Goal: Task Accomplishment & Management: Manage account settings

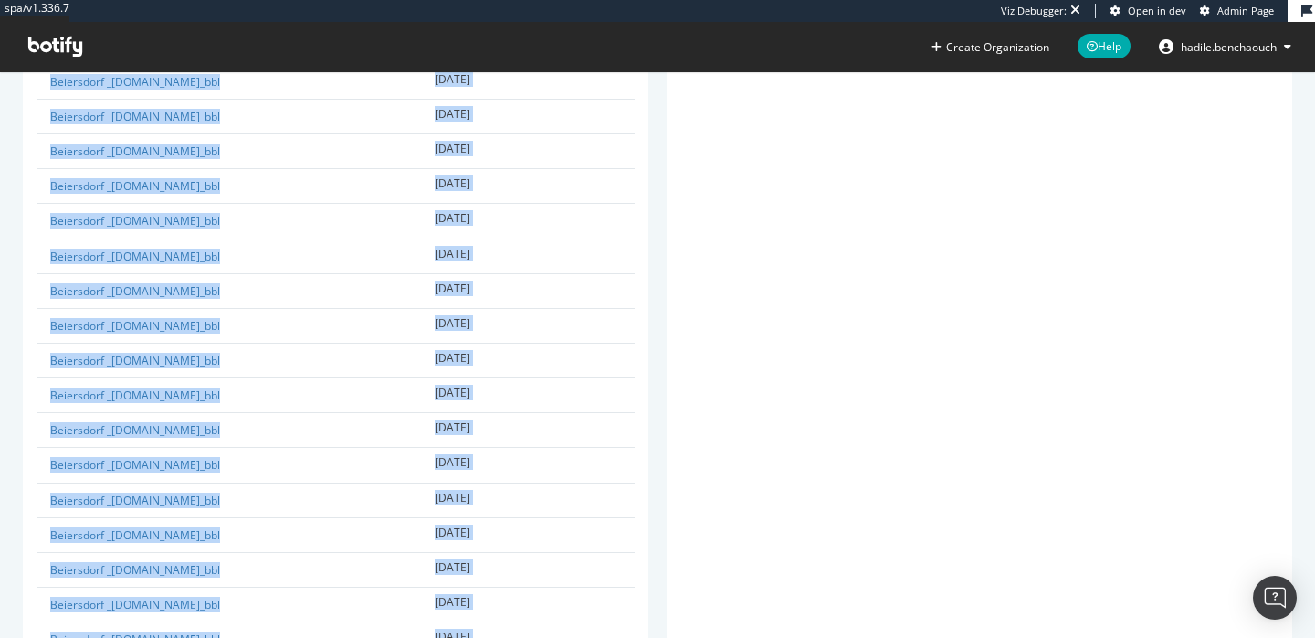
scroll to position [1084, 0]
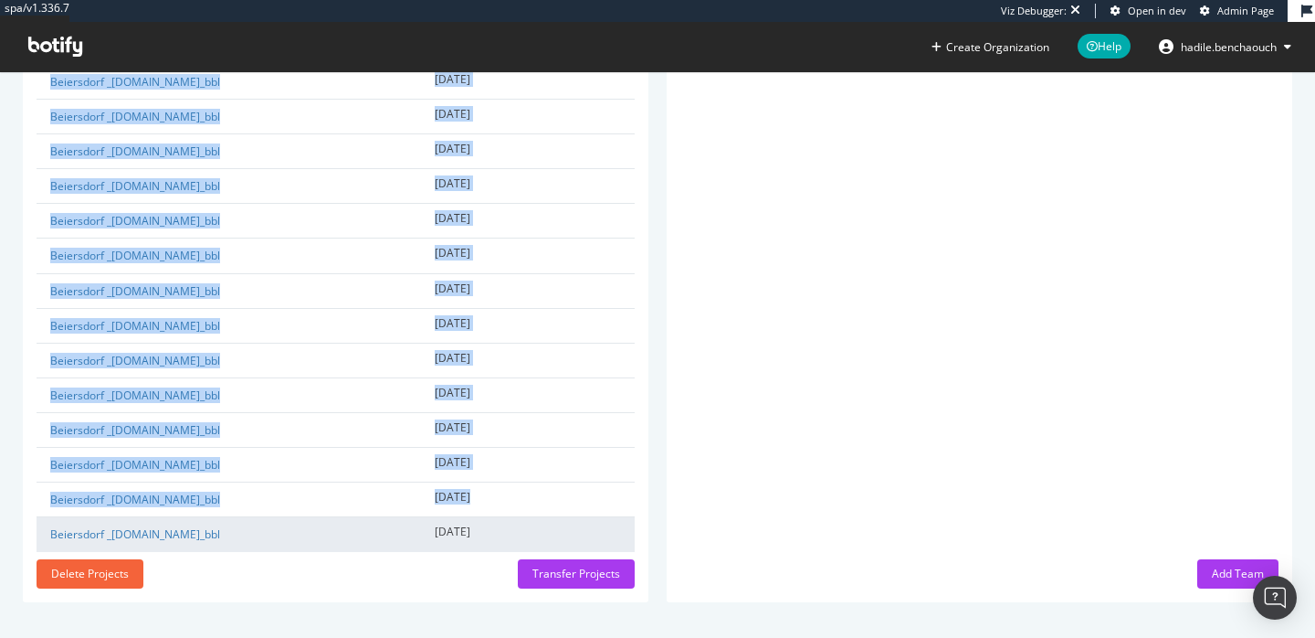
drag, startPoint x: 32, startPoint y: 354, endPoint x: 575, endPoint y: 538, distance: 573.1
click at [575, 538] on div "Projects Project Name Creation Date beiersdorf _beiersdorfusa.com_bbl 2025-08-2…" at bounding box center [336, 13] width 626 height 1176
copy div "Projects Project Name Creation Date beiersdorf _beiersdorfusa.com_bbl 2025-08-2…"
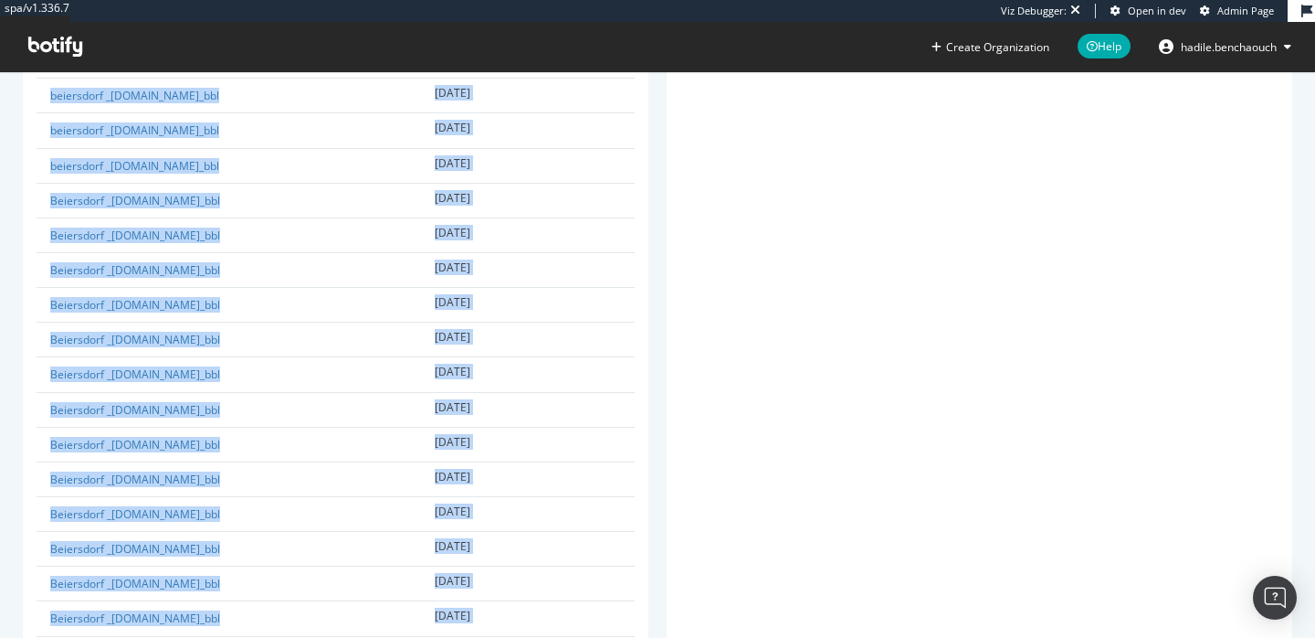
scroll to position [372, 0]
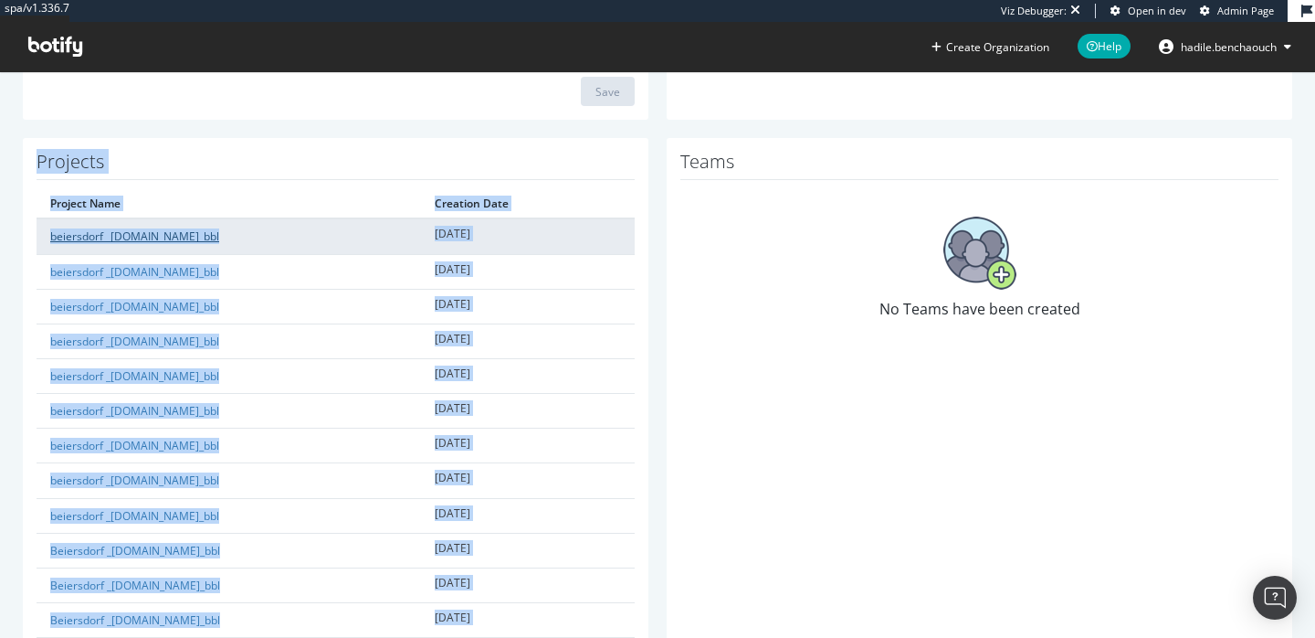
click at [169, 237] on link "beiersdorf _beiersdorfusa.com_bbl" at bounding box center [134, 236] width 169 height 16
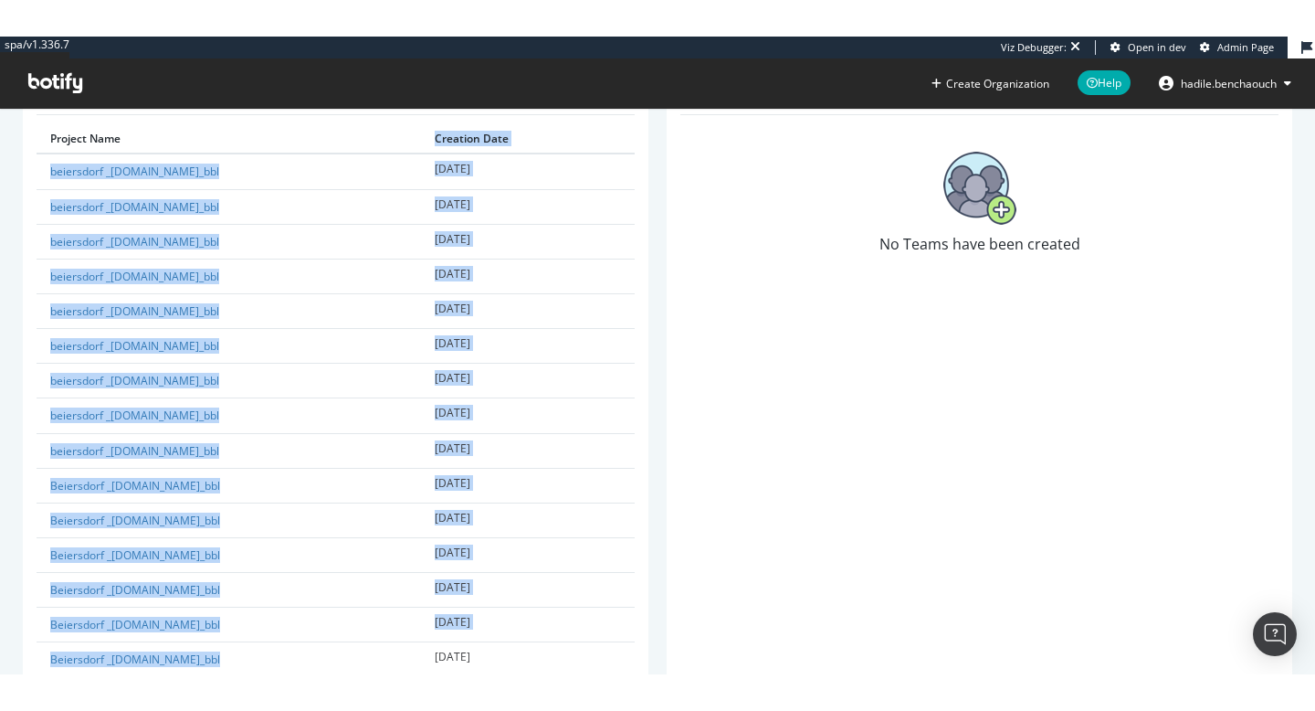
scroll to position [1084, 0]
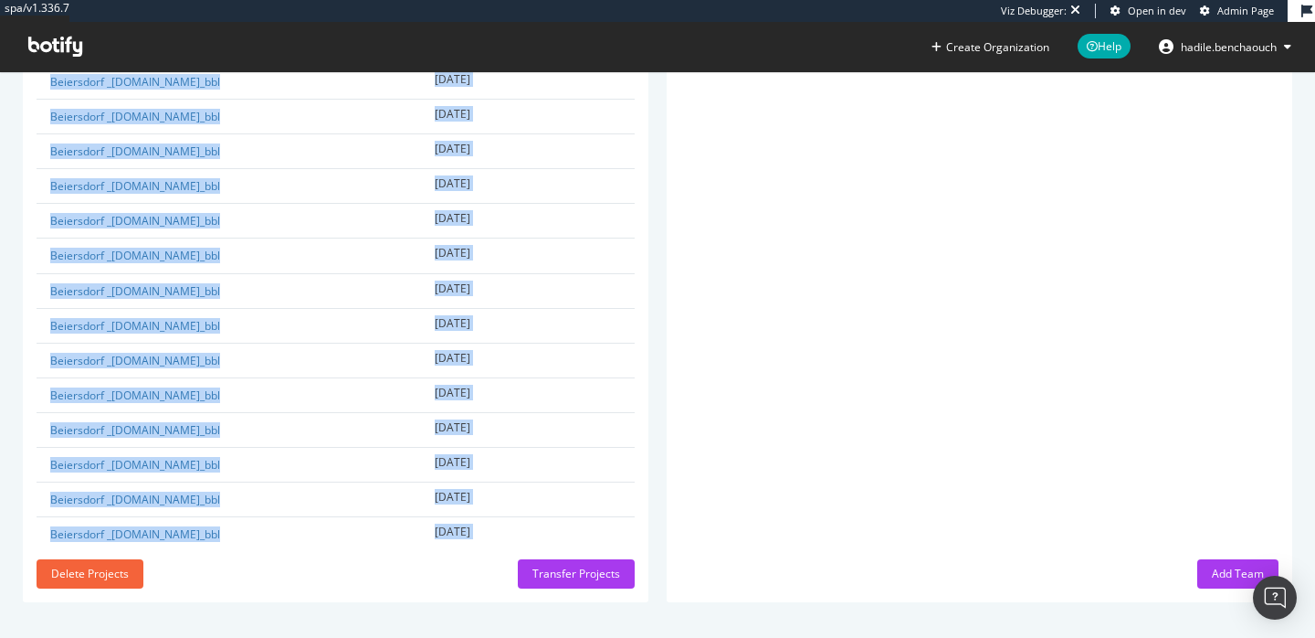
drag, startPoint x: 37, startPoint y: 170, endPoint x: 361, endPoint y: 586, distance: 527.3
click at [361, 551] on div "Project Name Creation Date beiersdorf _beiersdorfusa.com_bbl 2025-08-20 beiersd…" at bounding box center [336, 14] width 598 height 1074
copy table "Creation Date beiersdorf _beiersdorfusa.com_bbl 2025-08-20 beiersdorf _en.beier…"
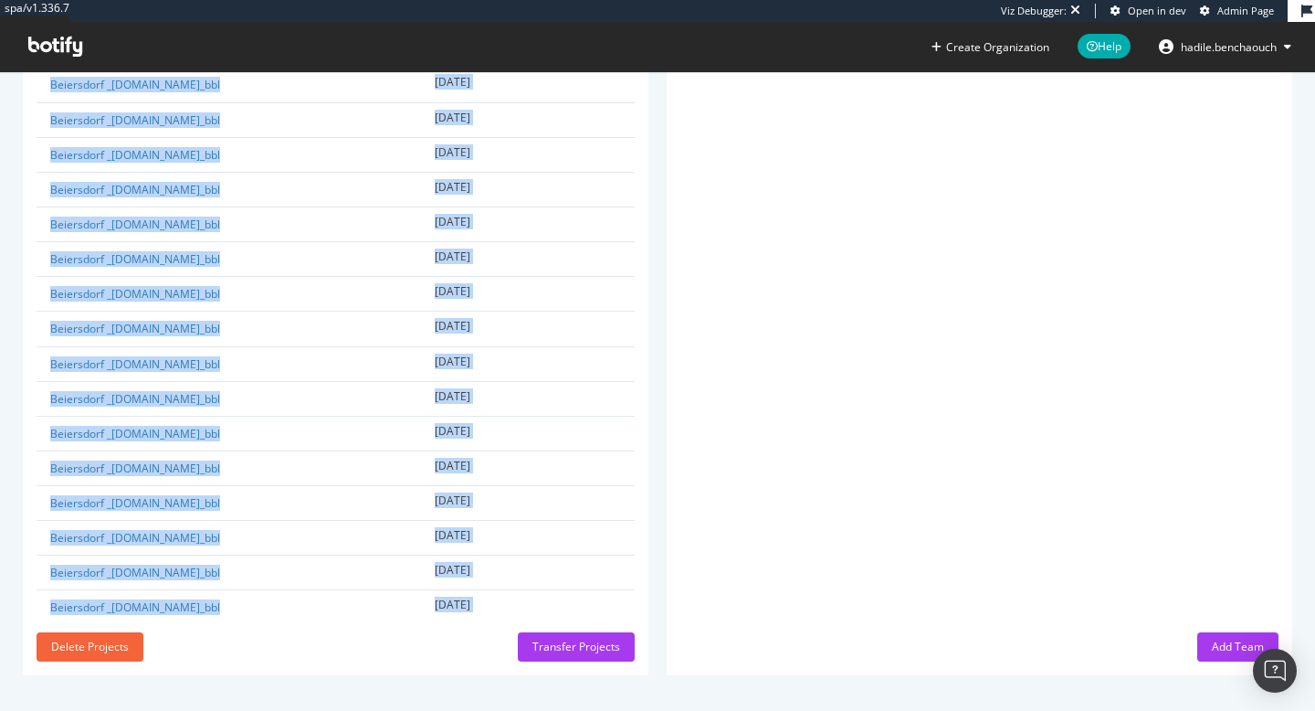
scroll to position [1011, 0]
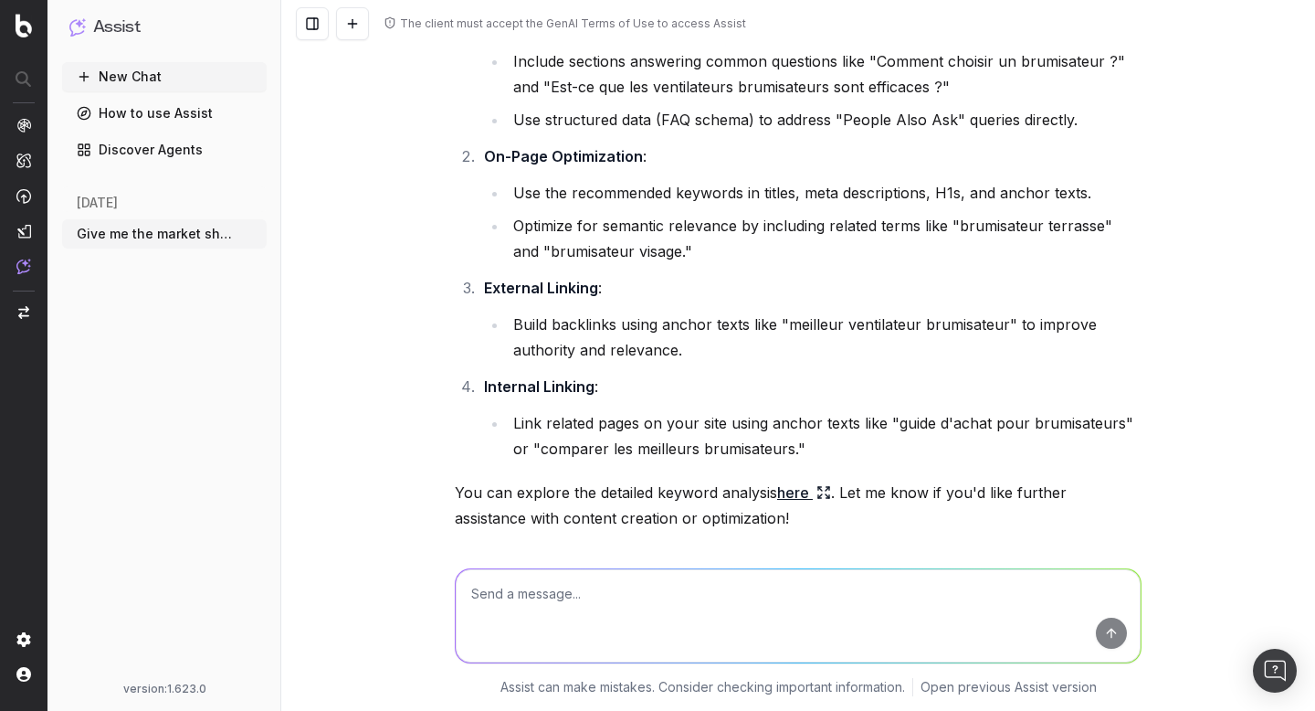
scroll to position [4050, 0]
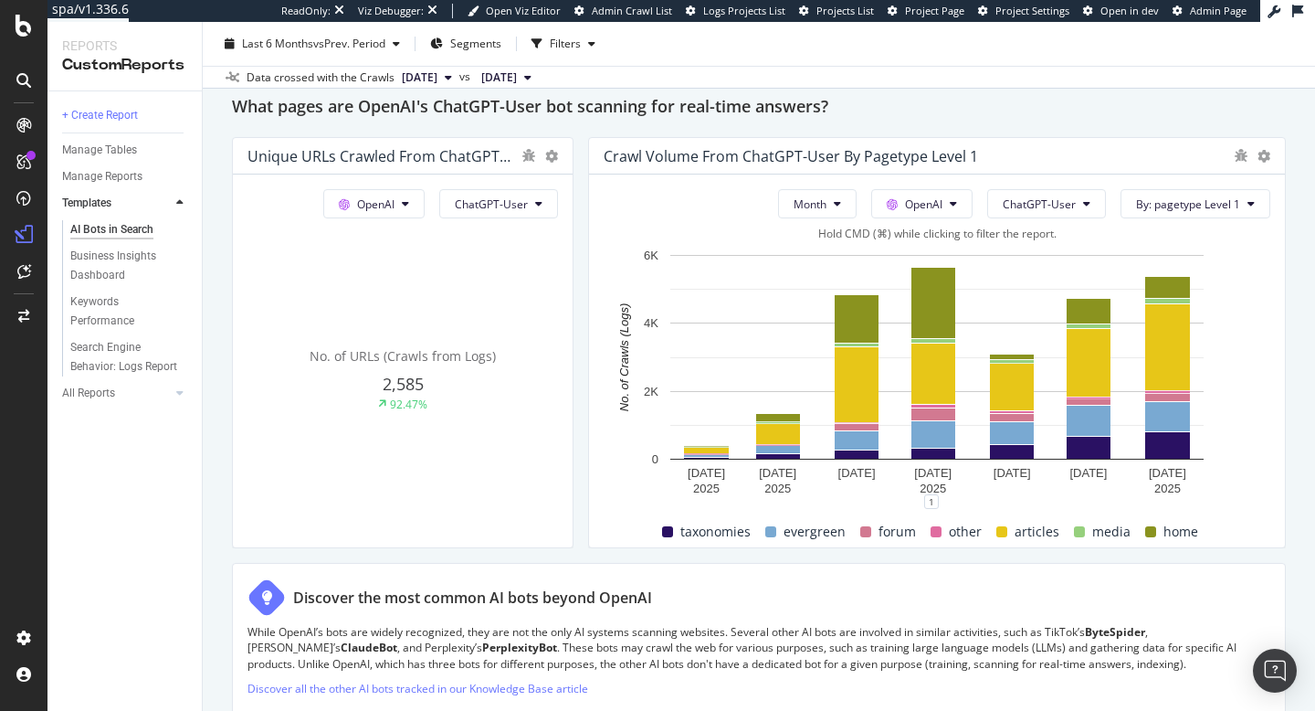
scroll to position [2057, 0]
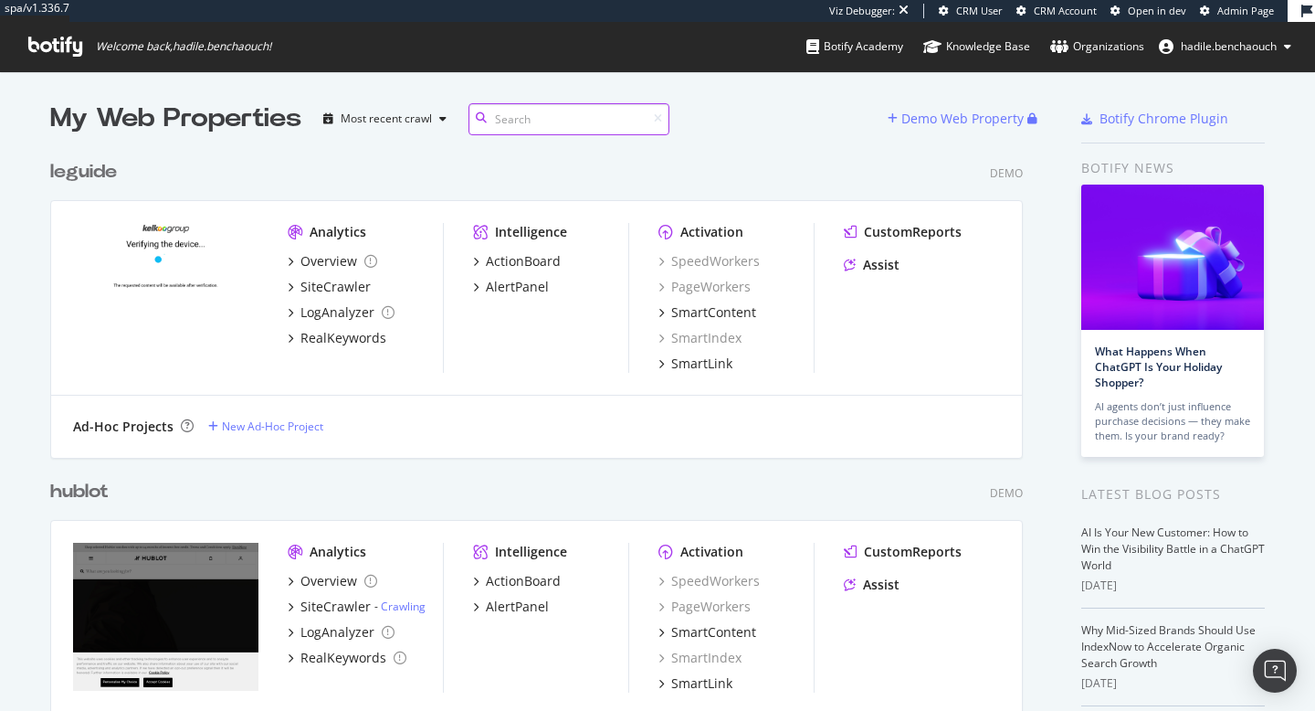
scroll to position [711, 1315]
paste input "beiersdorf3"
type input "beiersdorf3"
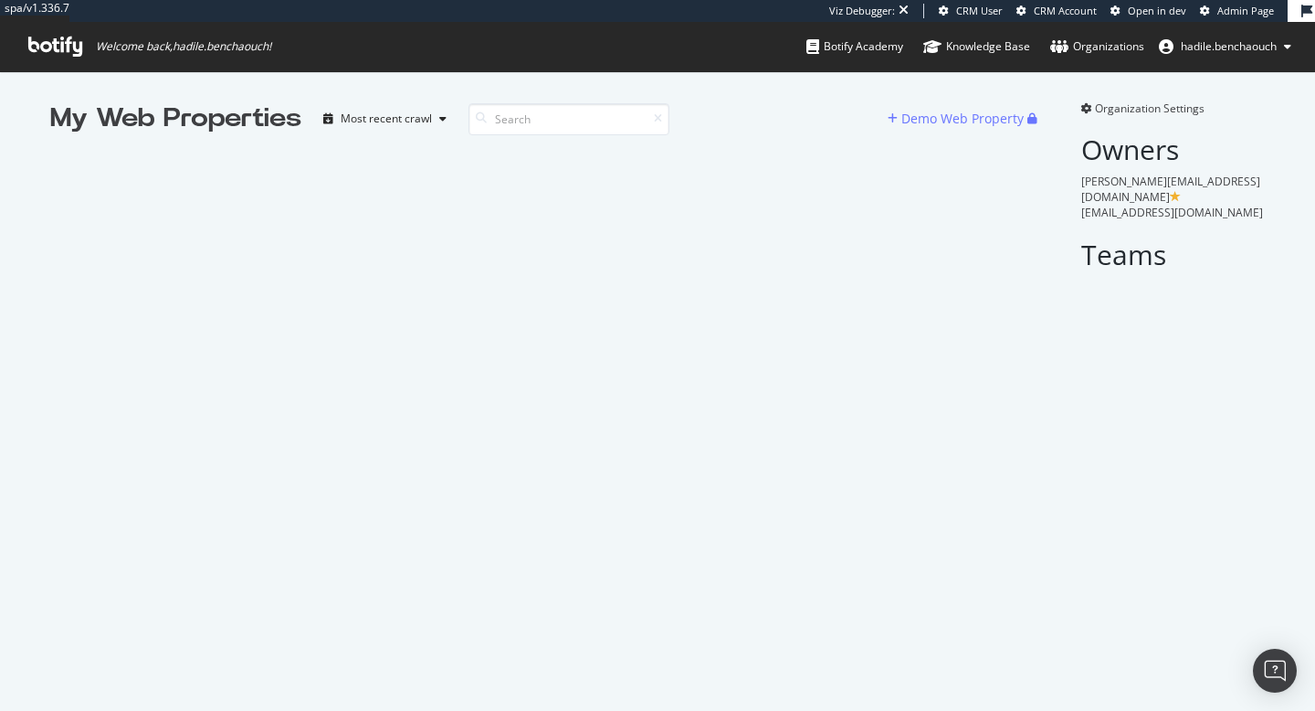
scroll to position [711, 1315]
click at [525, 120] on input at bounding box center [569, 119] width 201 height 32
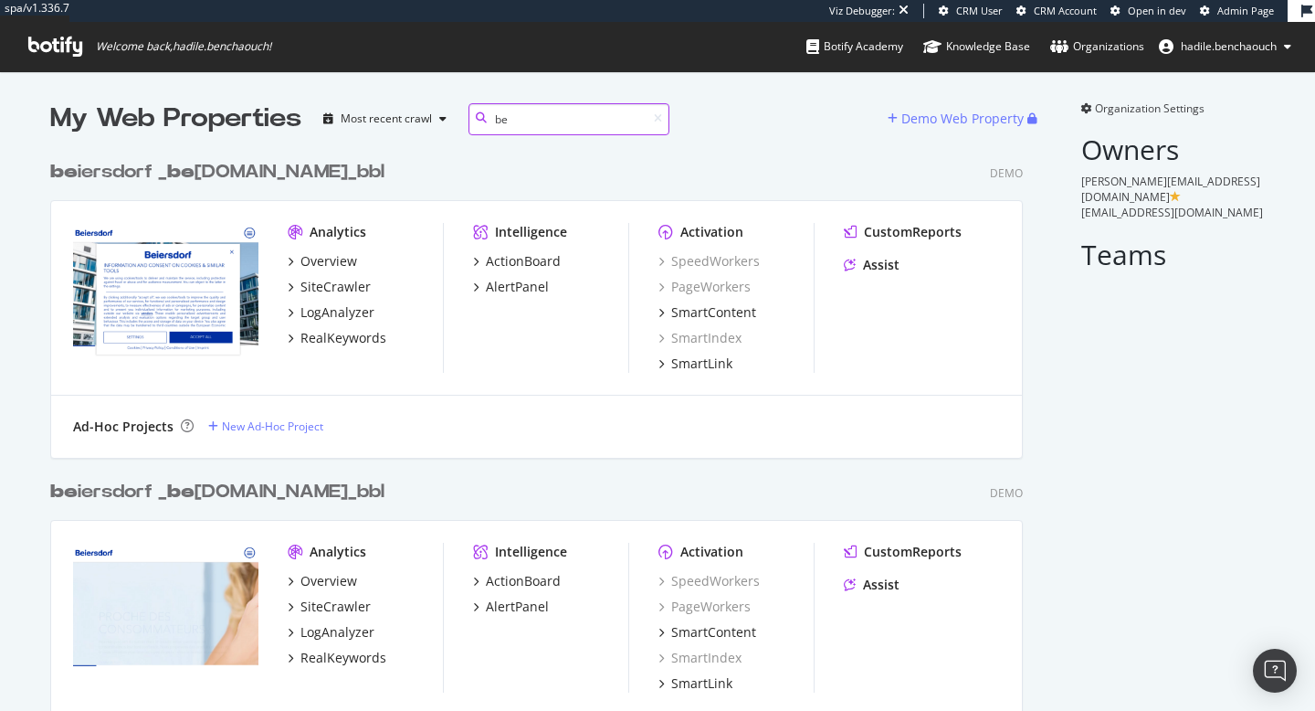
scroll to position [8376, 987]
drag, startPoint x: 536, startPoint y: 117, endPoint x: 491, endPoint y: 117, distance: 44.8
click at [491, 117] on div "be" at bounding box center [569, 119] width 201 height 32
paste input "iersdorf3"
type input "beiersdorf3"
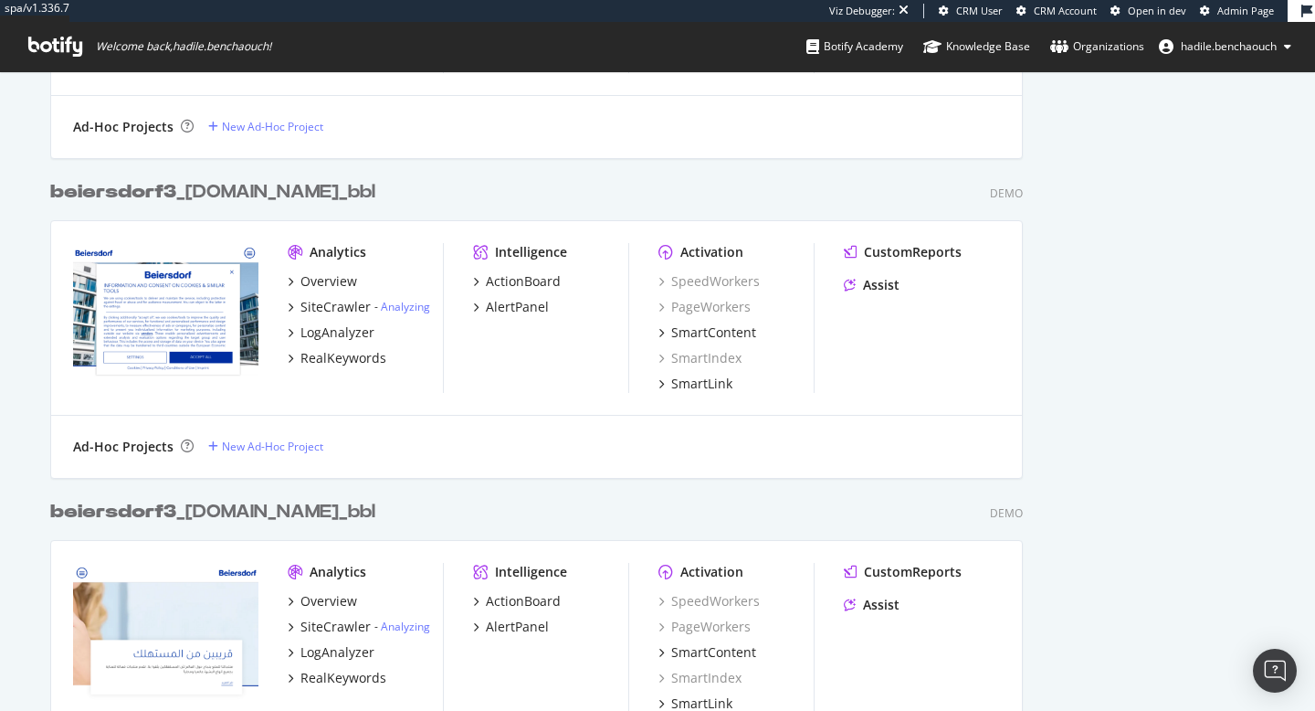
scroll to position [2653, 0]
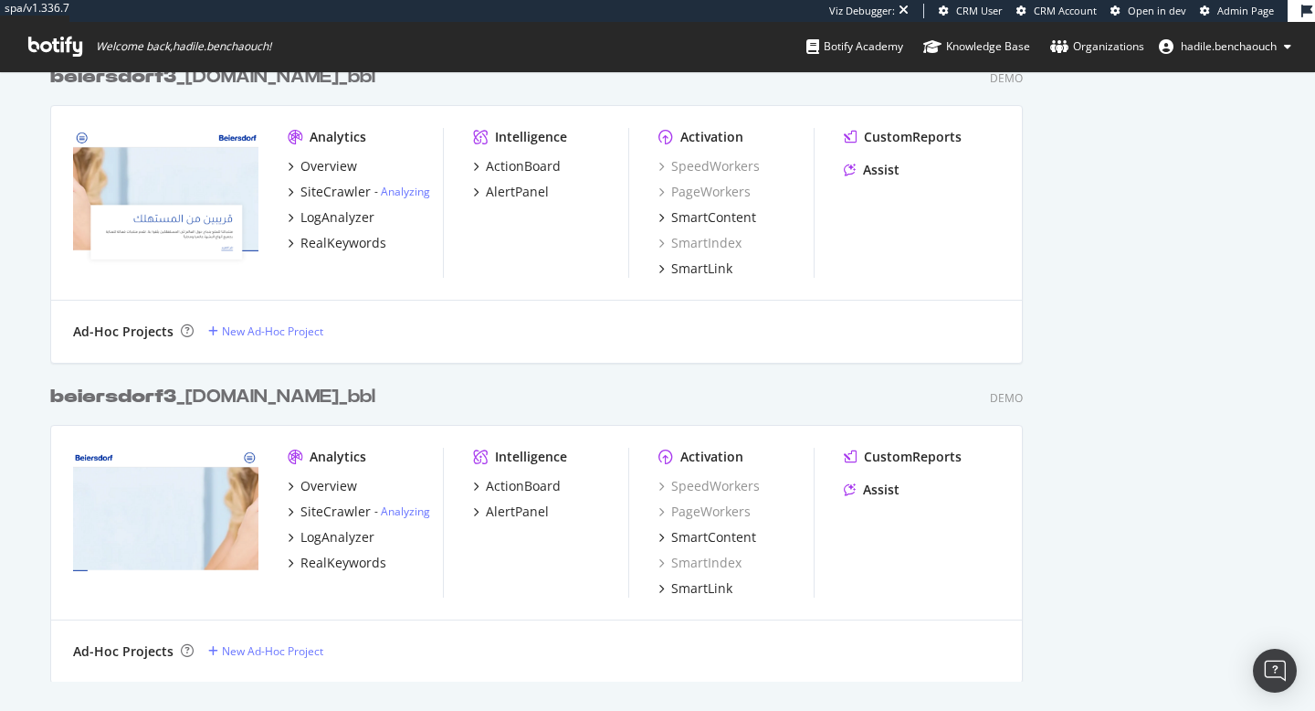
click at [374, 395] on div "beiersdorf3 _en.beiersdorf-me.com_bbl" at bounding box center [212, 397] width 325 height 26
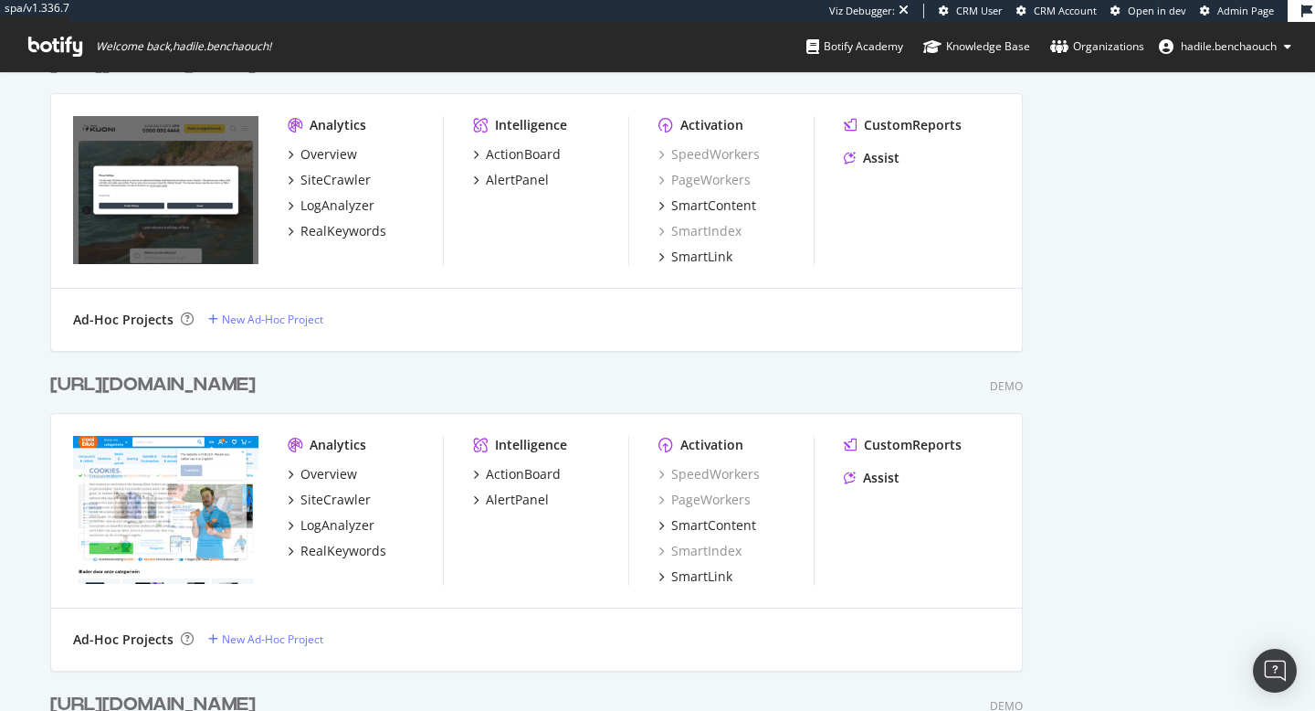
scroll to position [7817, 0]
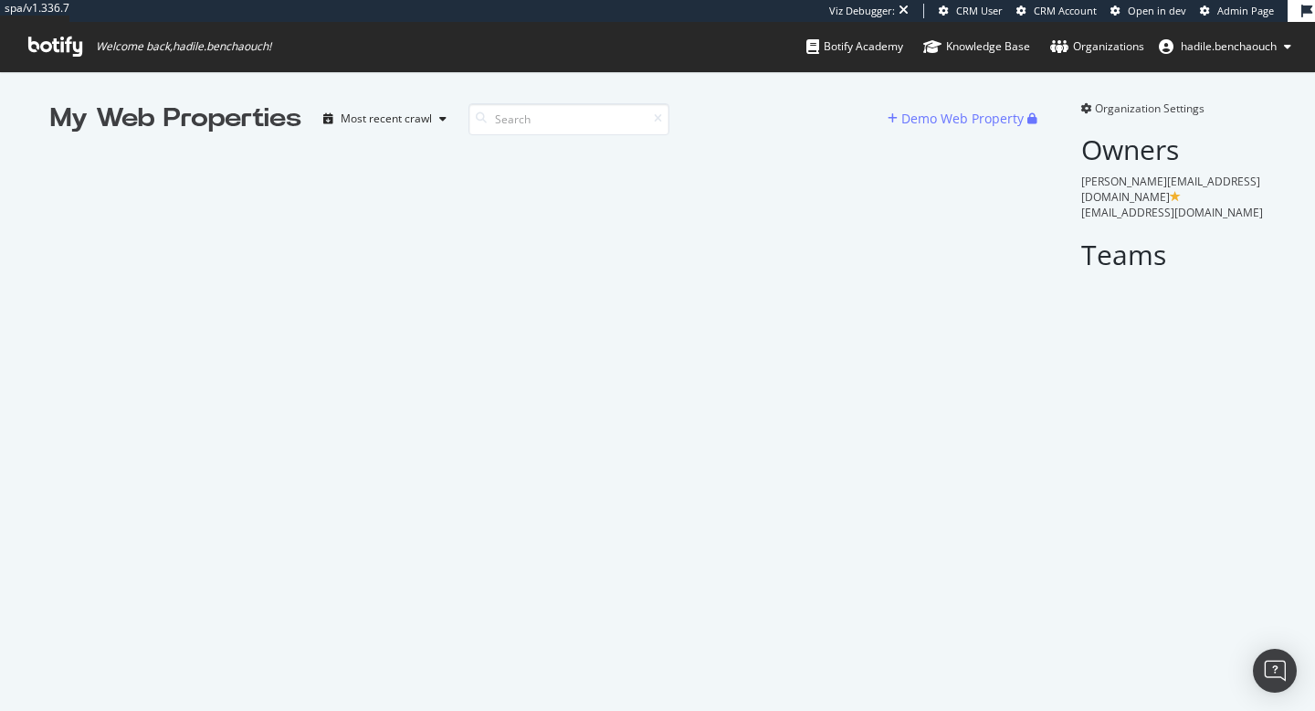
scroll to position [697, 1288]
click at [576, 124] on input at bounding box center [569, 119] width 201 height 32
paste input "beiersdorf3"
type input "beiersdorf3"
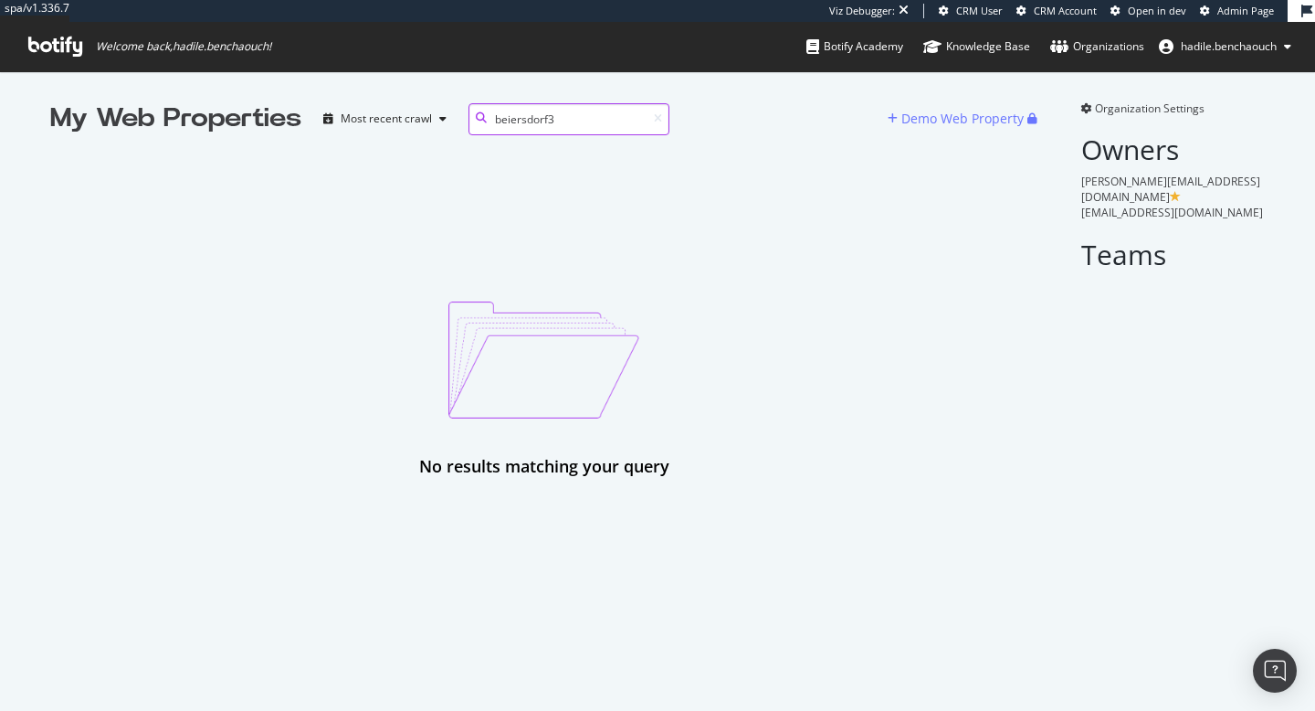
click at [576, 124] on input "beiersdorf3" at bounding box center [569, 119] width 201 height 32
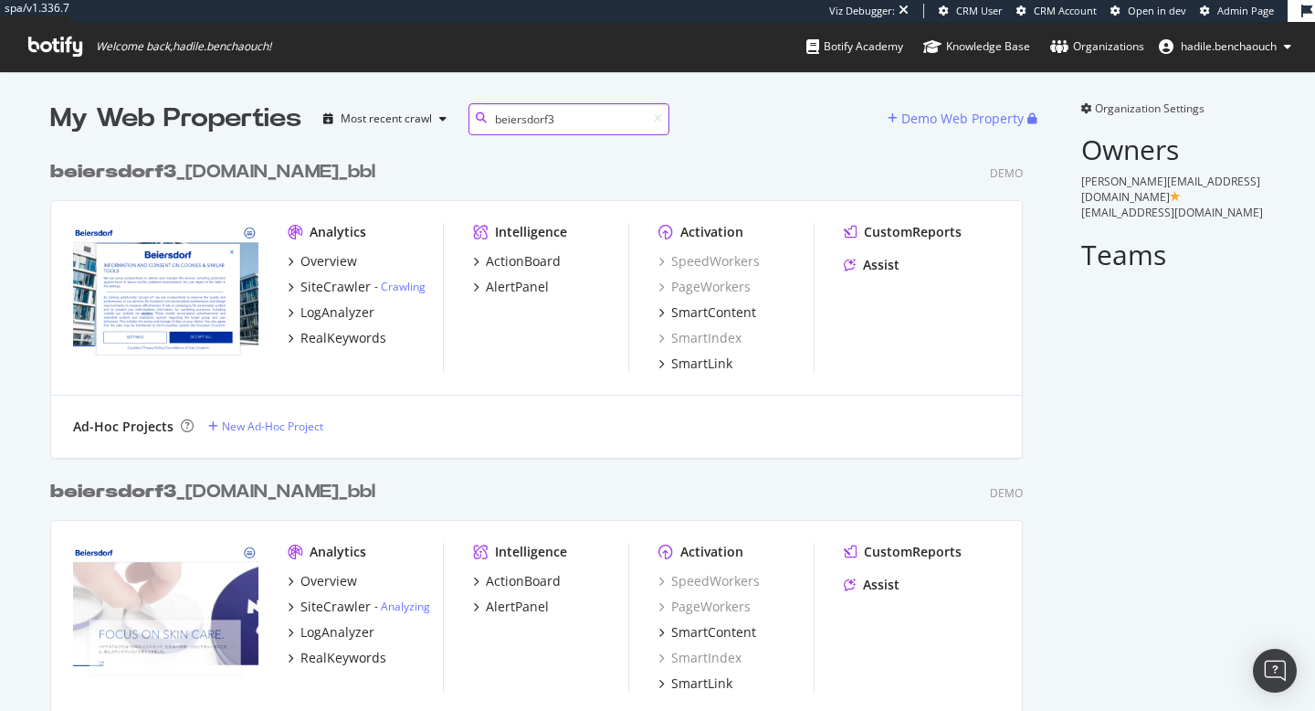
scroll to position [3183, 974]
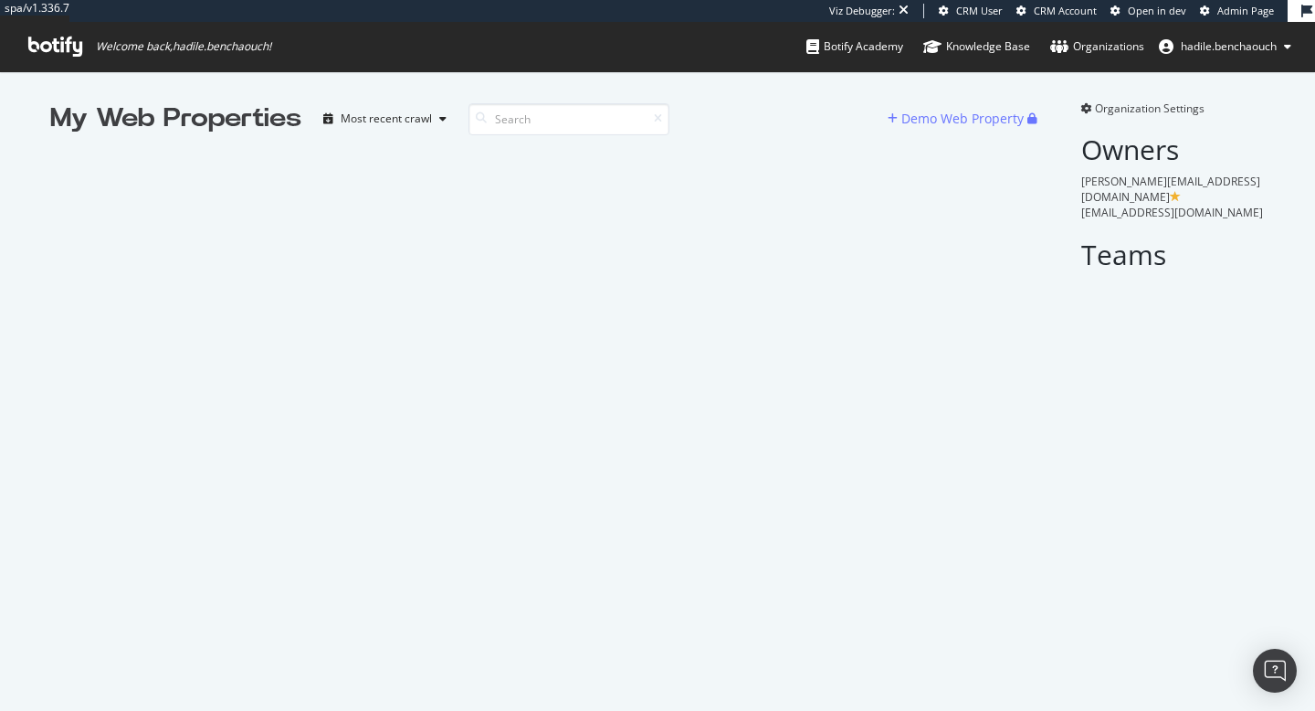
scroll to position [697, 1288]
click at [611, 272] on div "My Web Properties Most recent crawl Demo Web Property Organization Settings Own…" at bounding box center [657, 189] width 1315 height 237
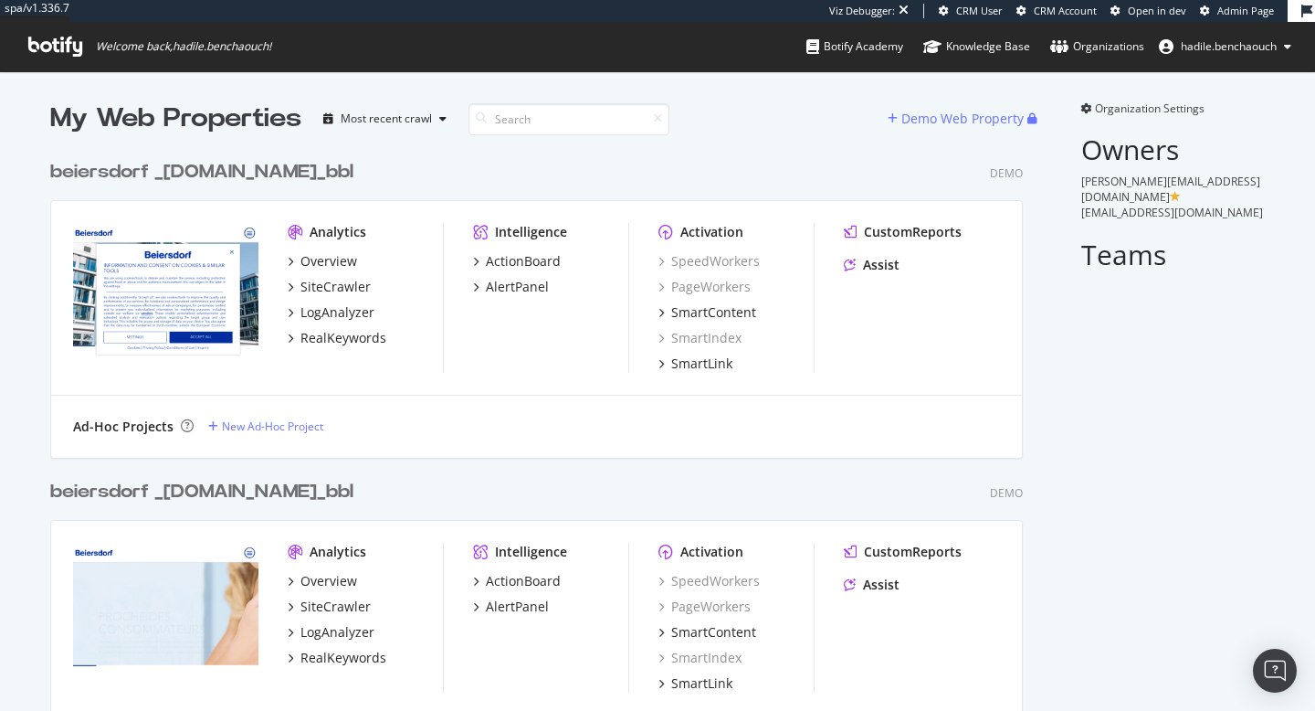
scroll to position [29545, 974]
click at [563, 117] on input at bounding box center [569, 119] width 201 height 32
paste input "beiersdorf3"
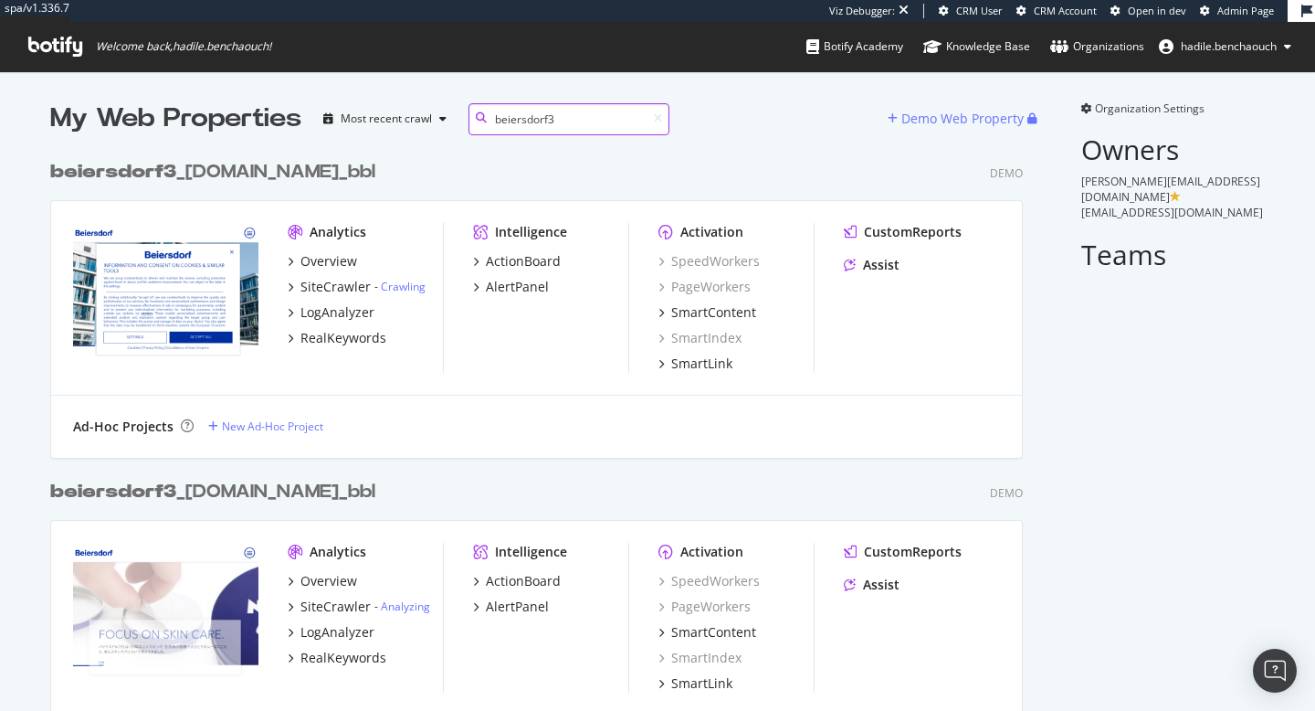
scroll to position [3183, 974]
type input "beiersdorf3"
click at [262, 176] on div "beiersdorf3 _beiersdorf.com_bbl" at bounding box center [212, 172] width 325 height 26
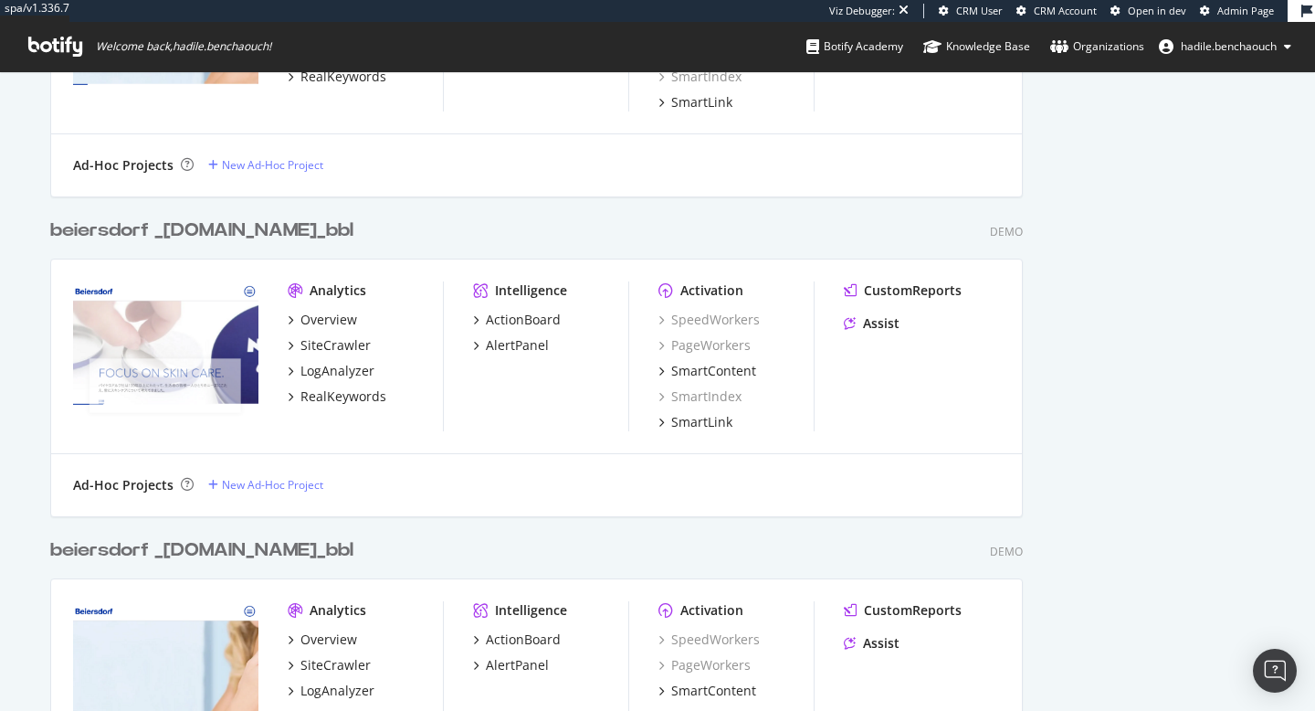
scroll to position [1555, 0]
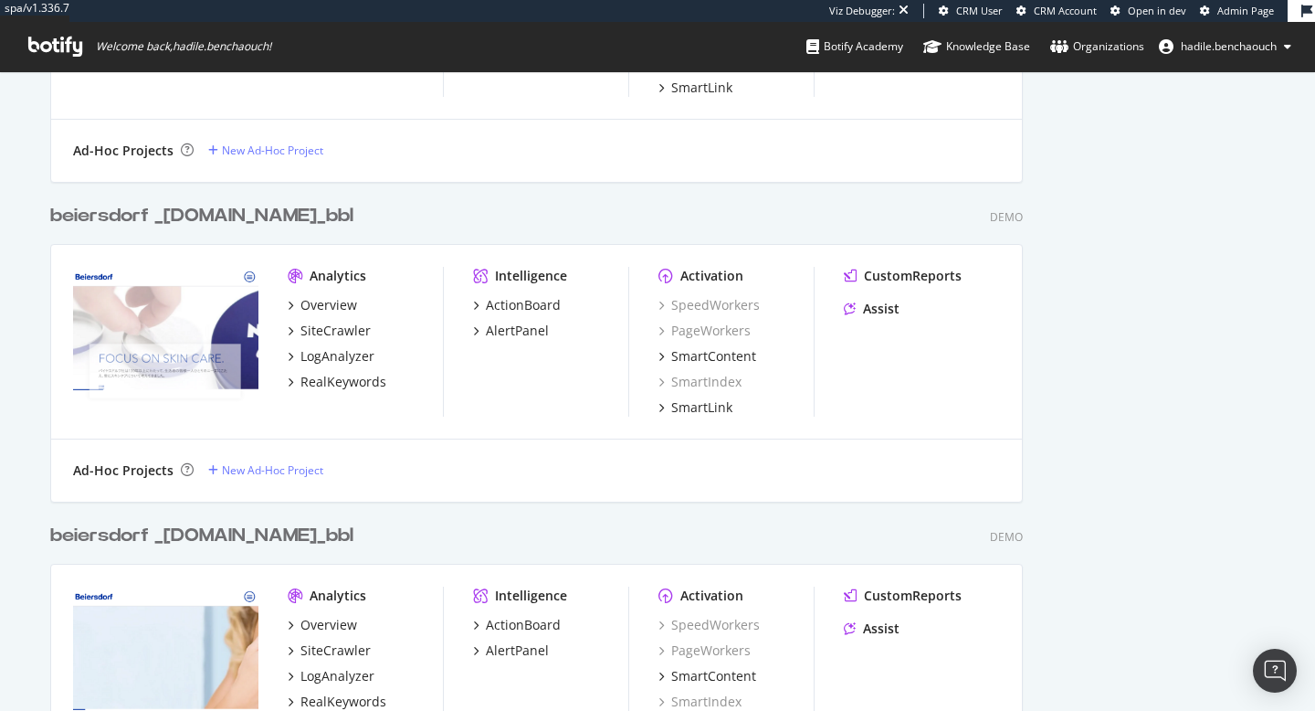
click at [264, 212] on div "beiersdorf _nivea-kao.jp_bbl" at bounding box center [201, 216] width 303 height 26
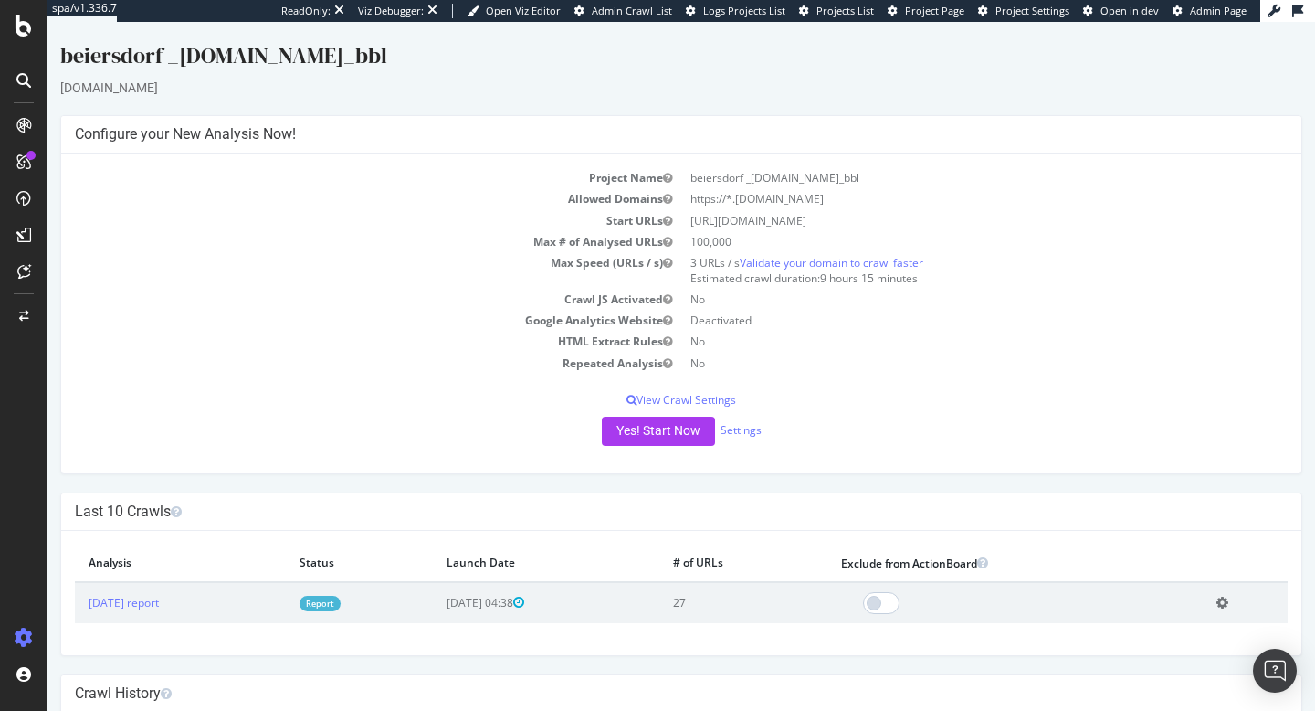
scroll to position [147, 0]
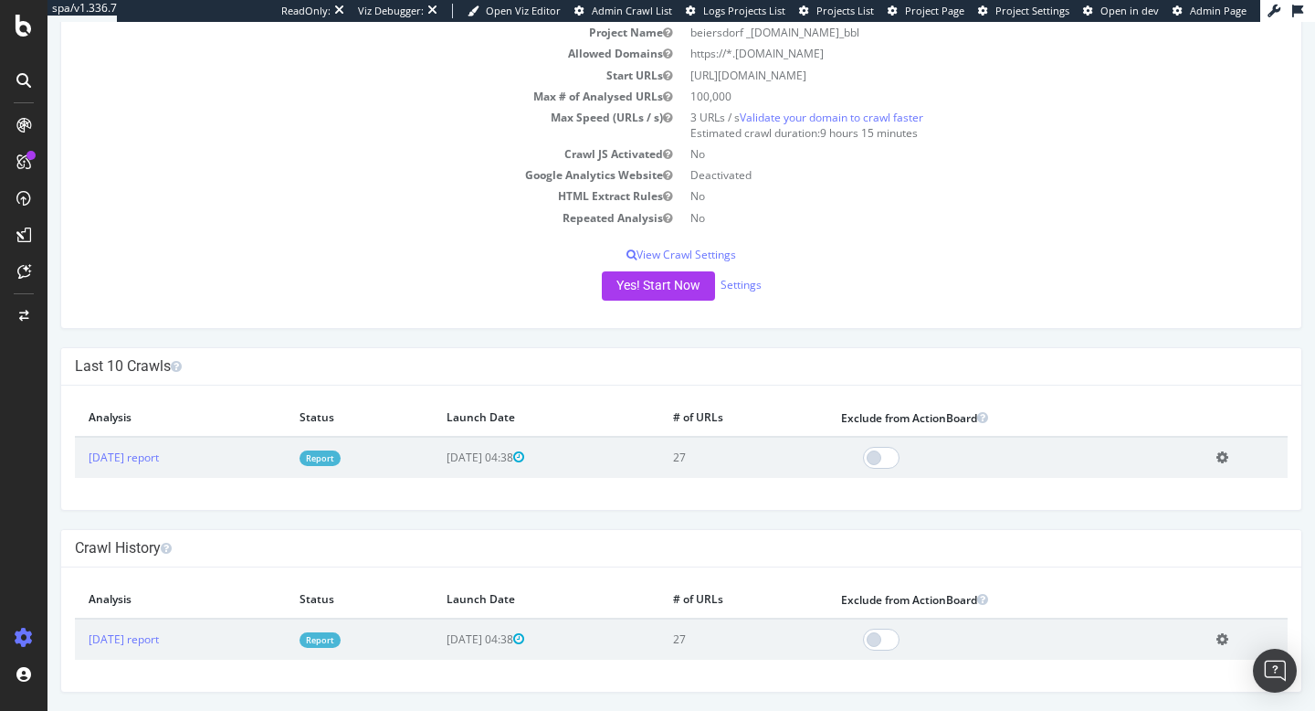
click at [341, 452] on link "Report" at bounding box center [320, 458] width 41 height 16
click at [634, 286] on button "Yes! Start Now" at bounding box center [658, 285] width 113 height 29
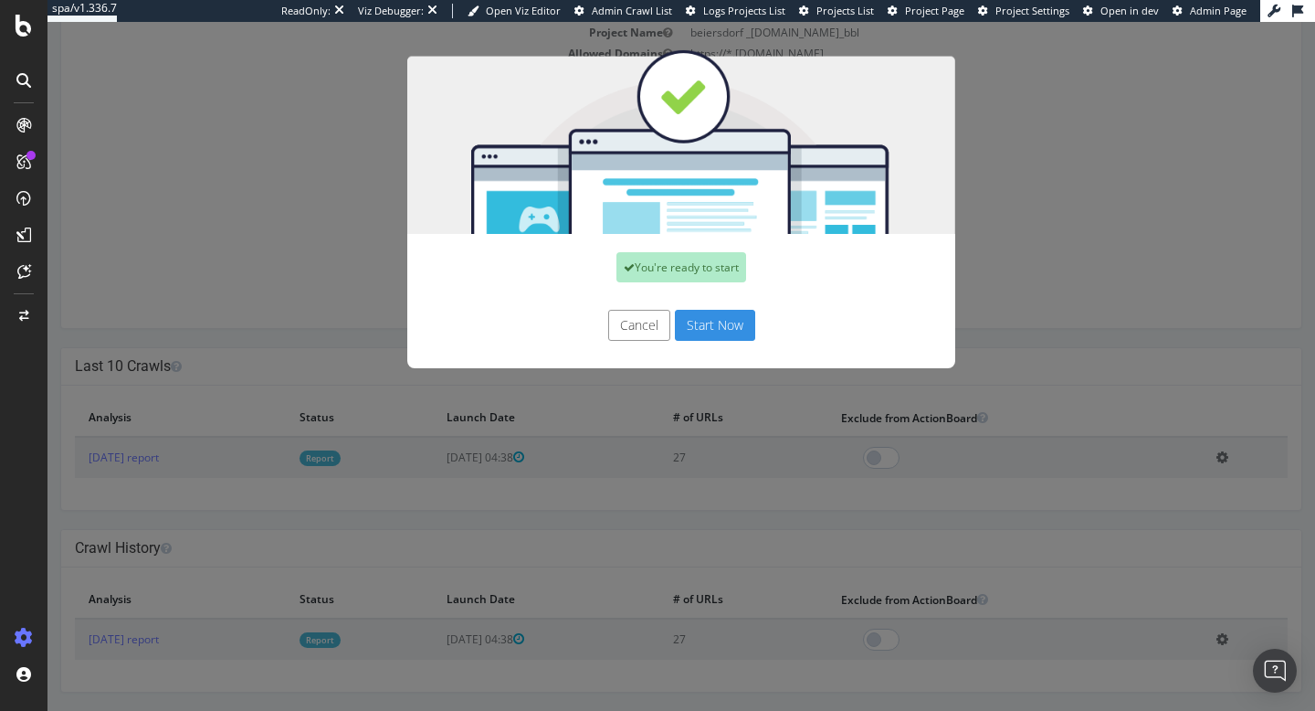
click at [713, 325] on button "Start Now" at bounding box center [715, 325] width 80 height 31
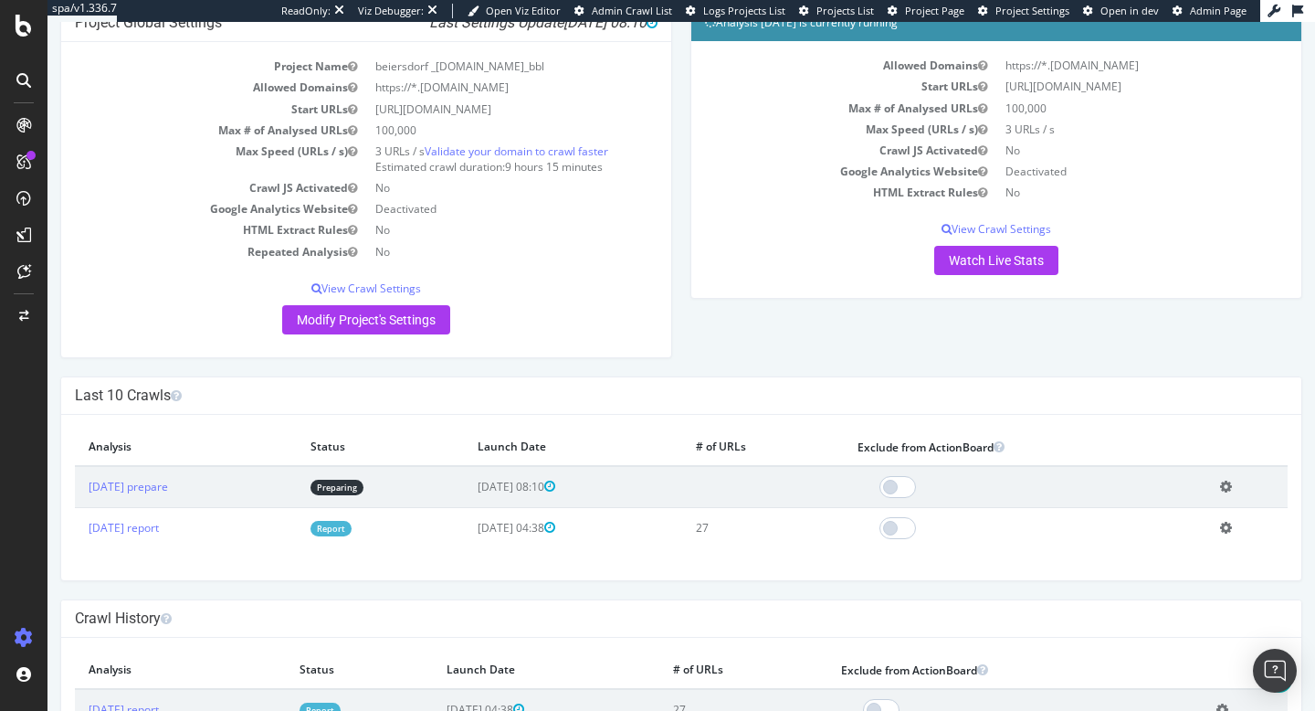
scroll to position [184, 0]
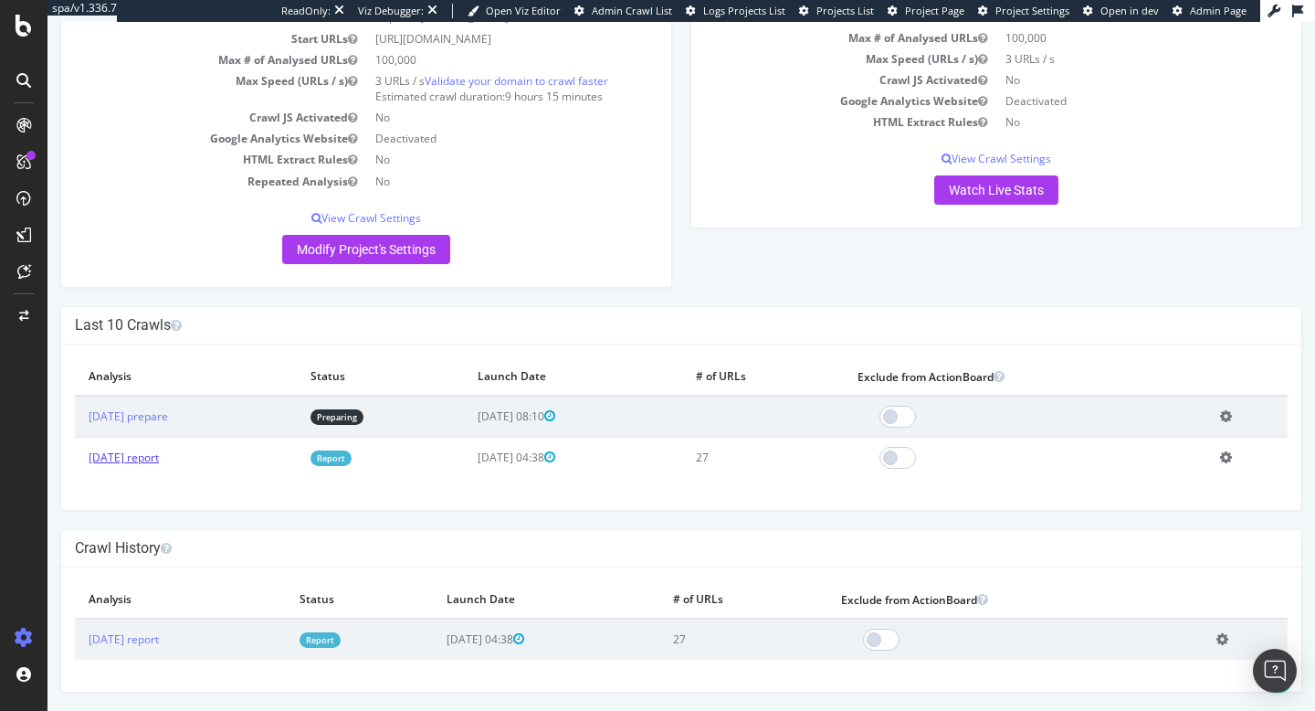
click at [159, 461] on link "2025 Aug. 20th report" at bounding box center [124, 457] width 70 height 16
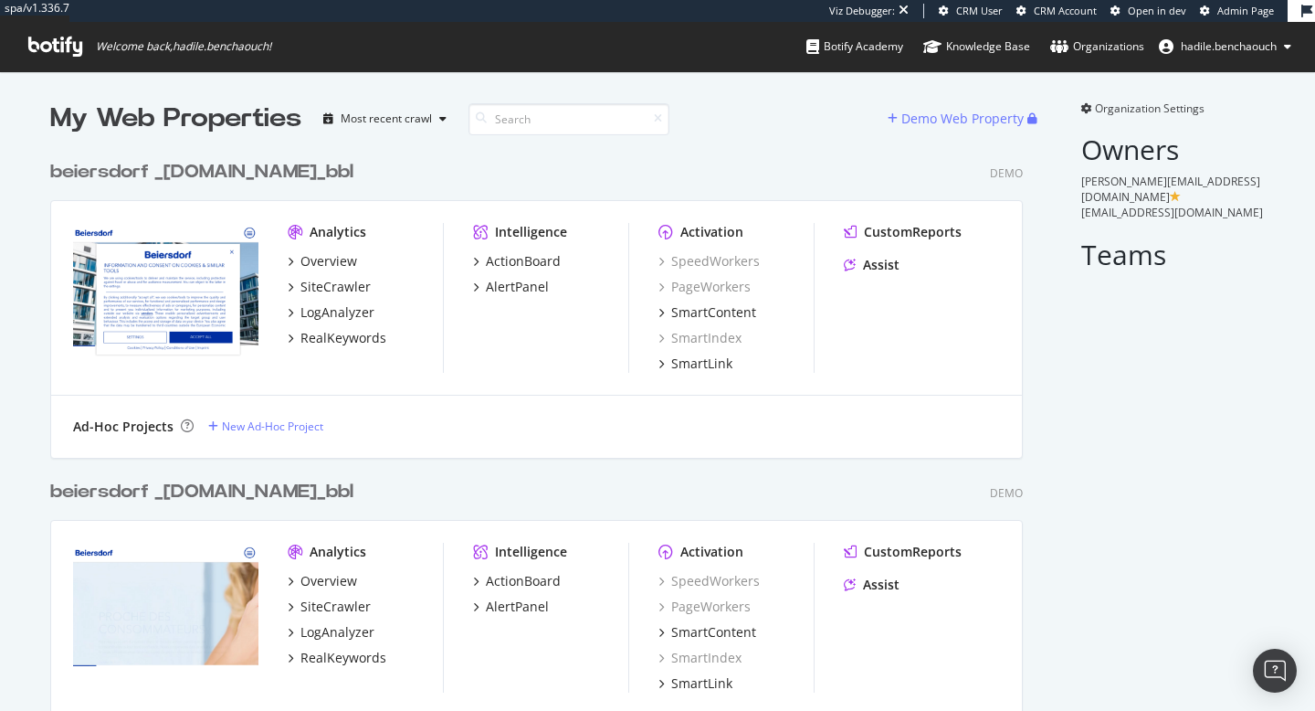
scroll to position [29559, 987]
type input "beiersdorf3"
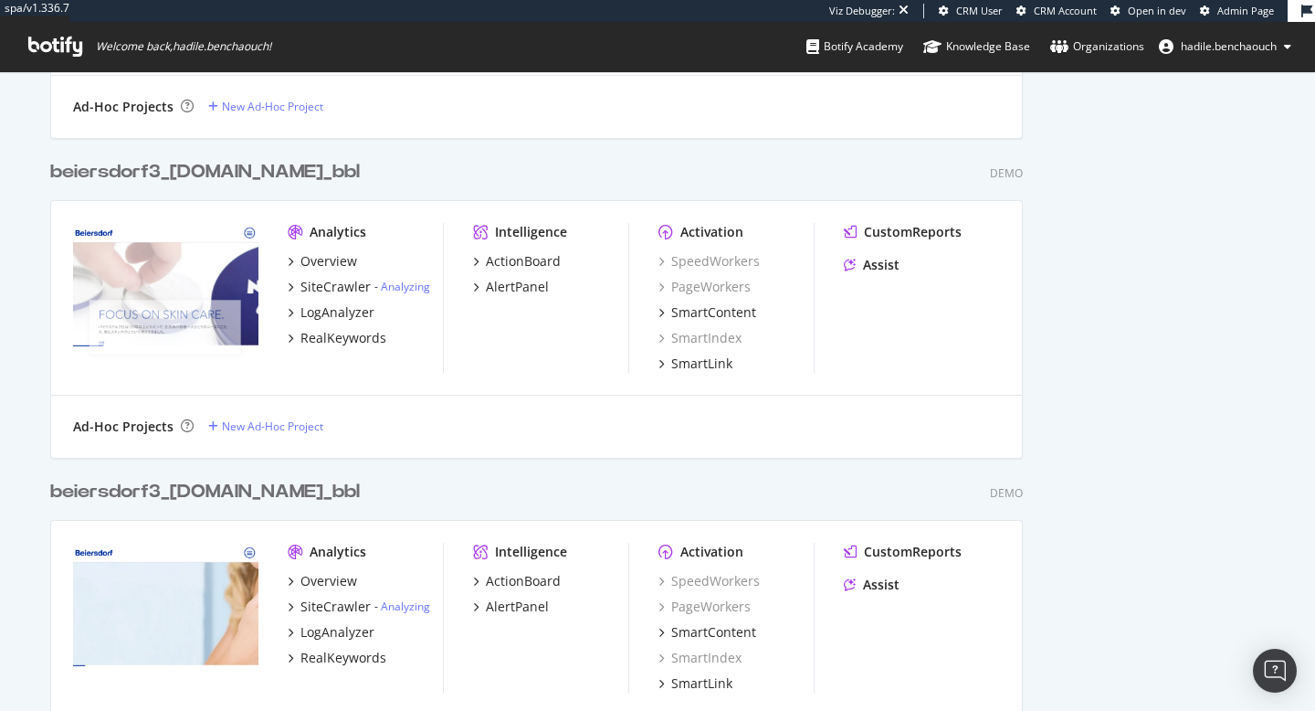
scroll to position [334, 0]
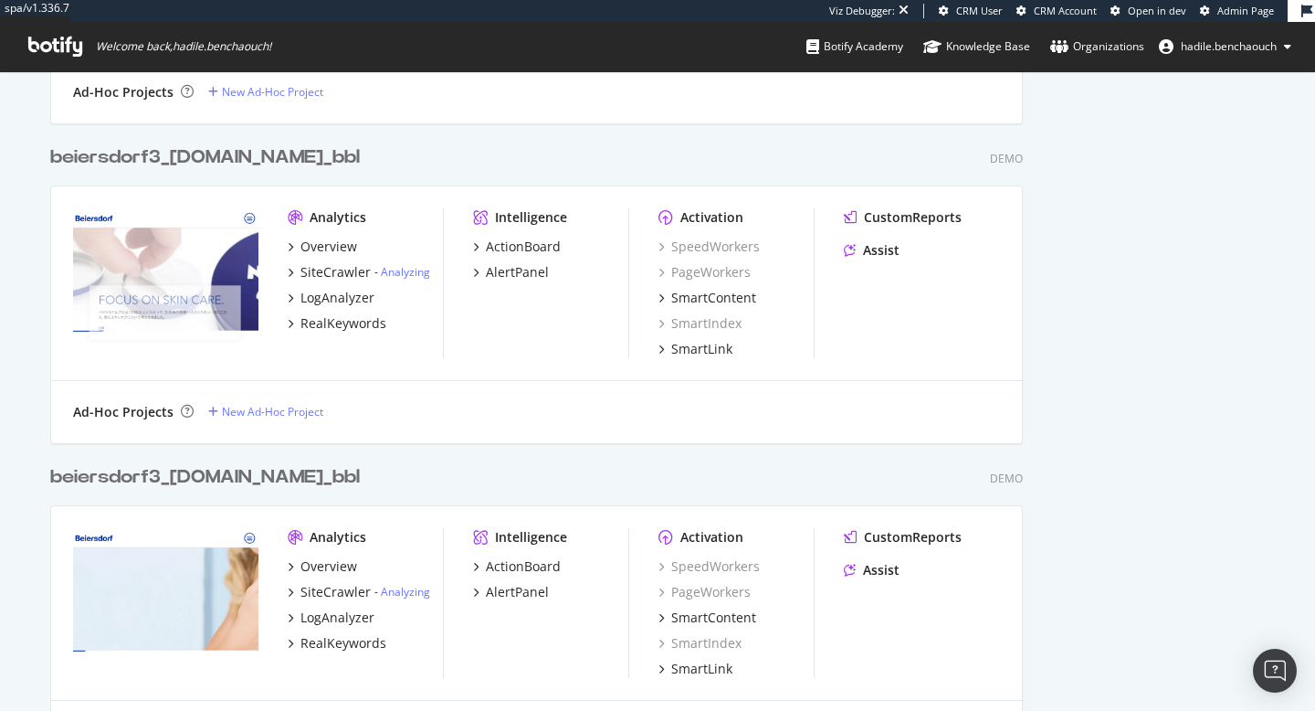
click at [276, 153] on div "beiersdorf3 _nivea-kao.jp_bbl" at bounding box center [205, 157] width 310 height 26
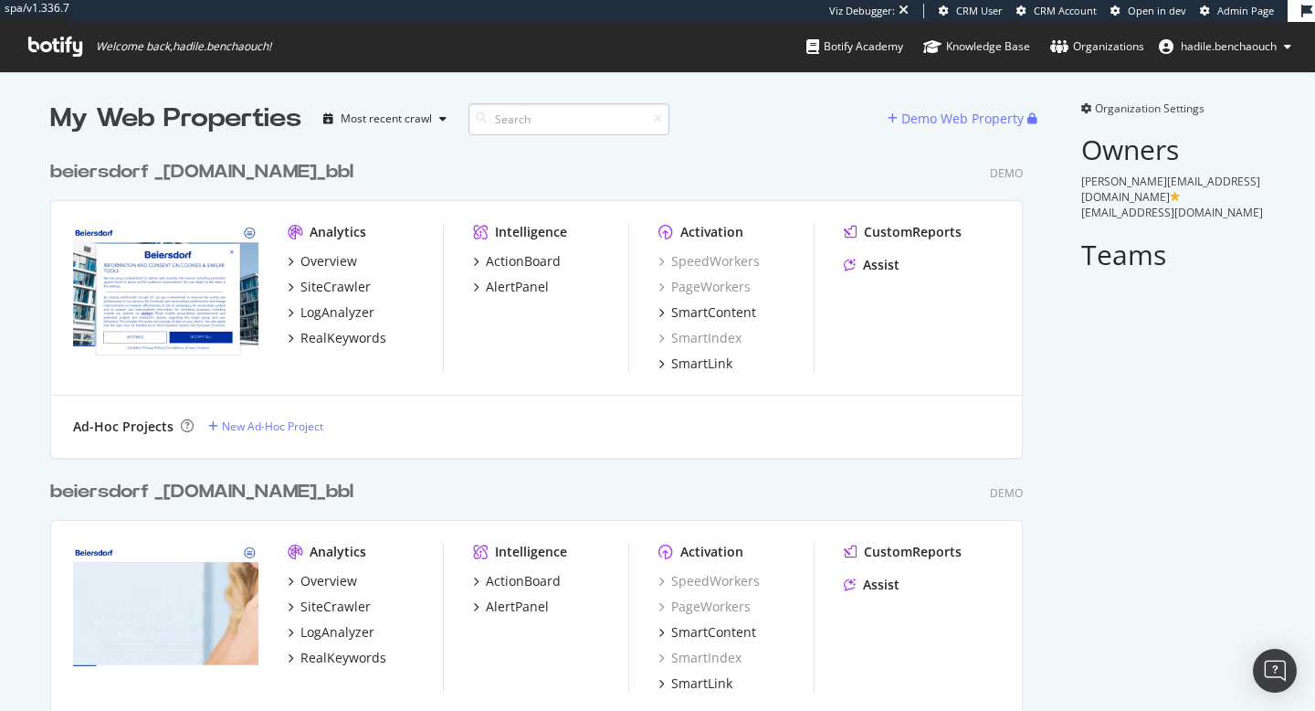
click at [539, 107] on input at bounding box center [569, 119] width 201 height 32
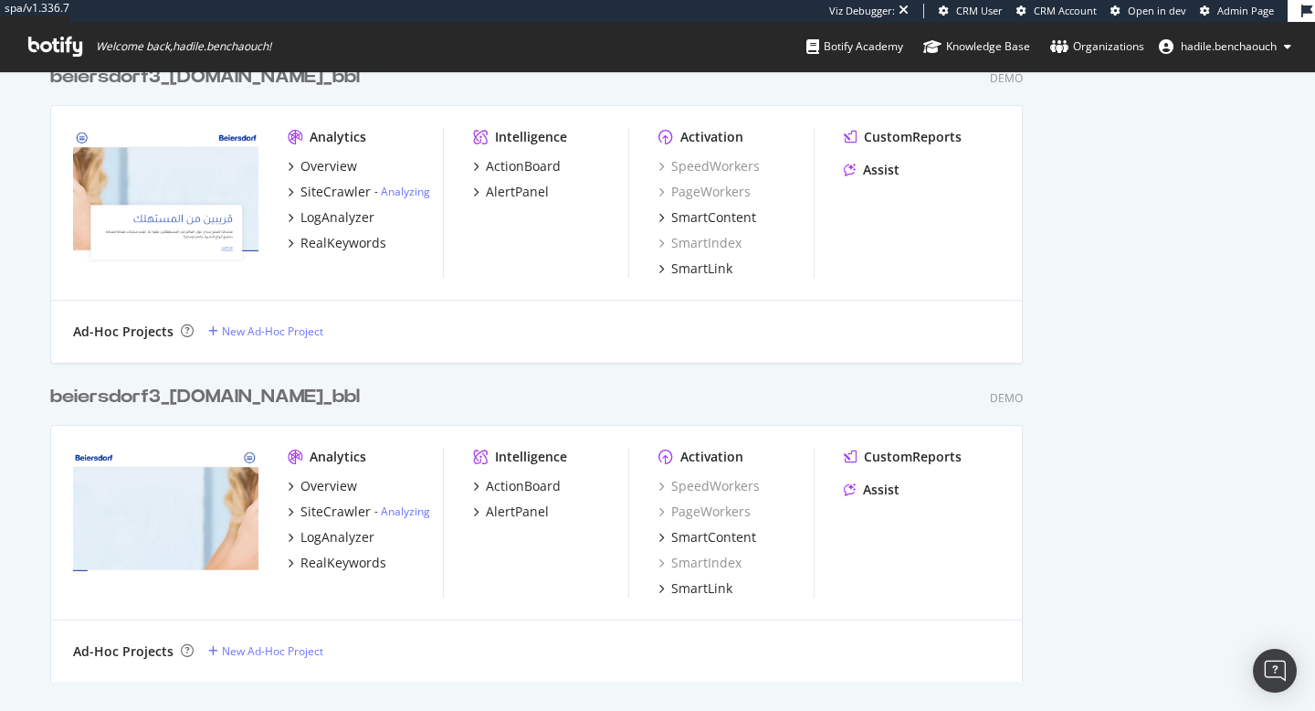
type input "beiersdorf3"
click at [360, 398] on div "beiersdorf3 _en.beiersdorf-me.com_bbl" at bounding box center [205, 397] width 310 height 26
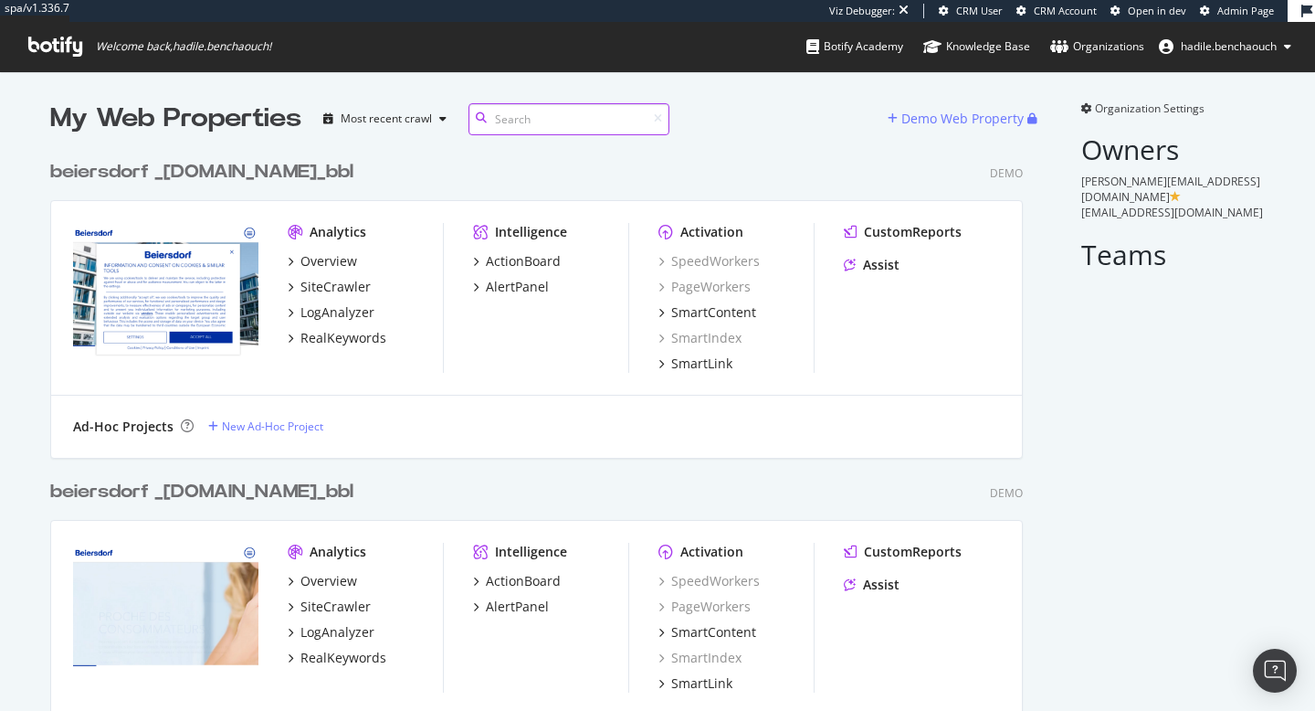
paste input "Details MEDDIC Gong Activity Activity PublisherActivity Timeline Skip to the bo…"
type input "Details MEDDIC Gong Activity Activity PublisherActivity Timeline Skip to the bo…"
paste input "beiersdorf3"
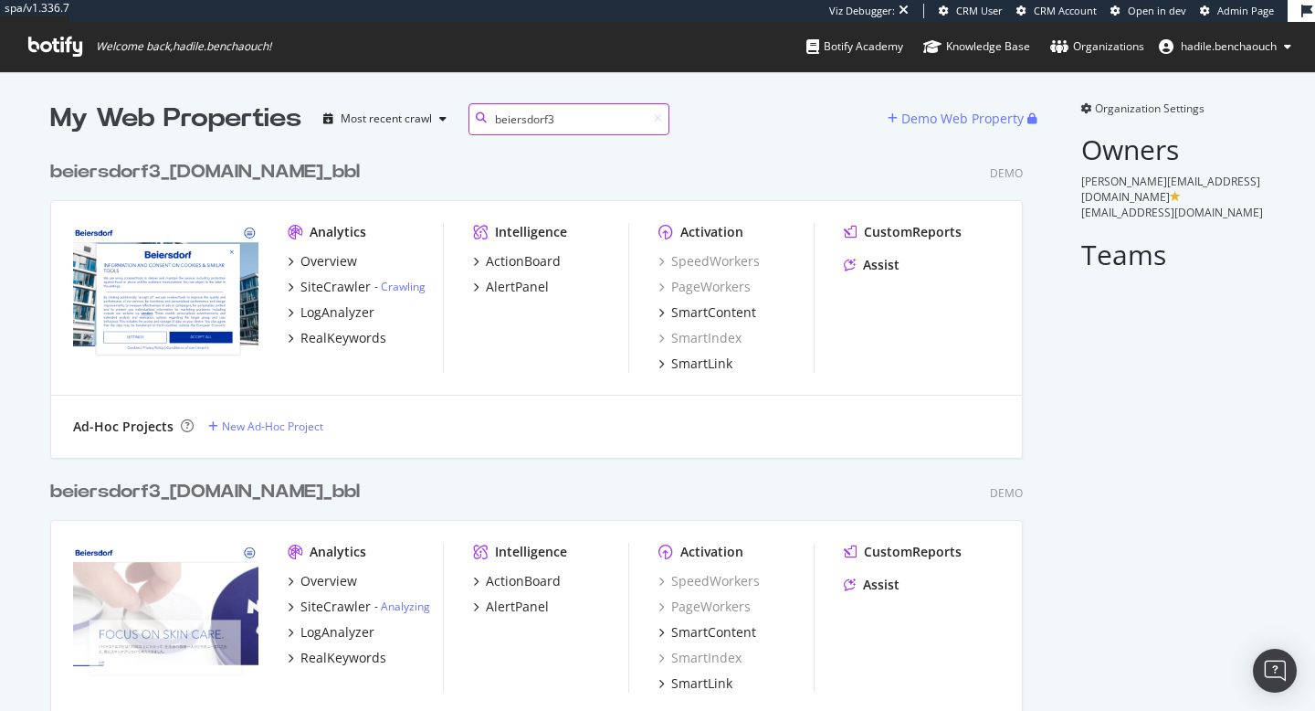
scroll to position [3197, 987]
type input "beiersdorf3"
click at [327, 164] on div "beiersdorf3 _beiersdorf.com_bbl" at bounding box center [205, 172] width 310 height 26
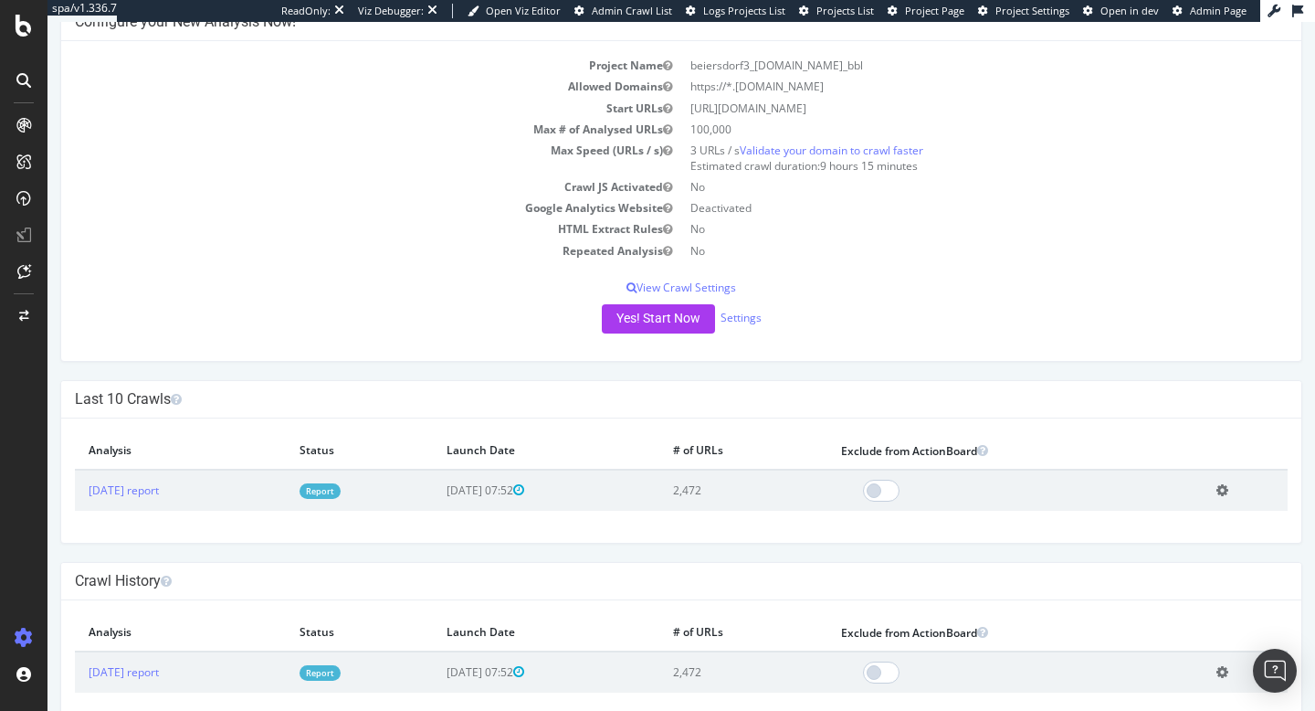
scroll to position [147, 0]
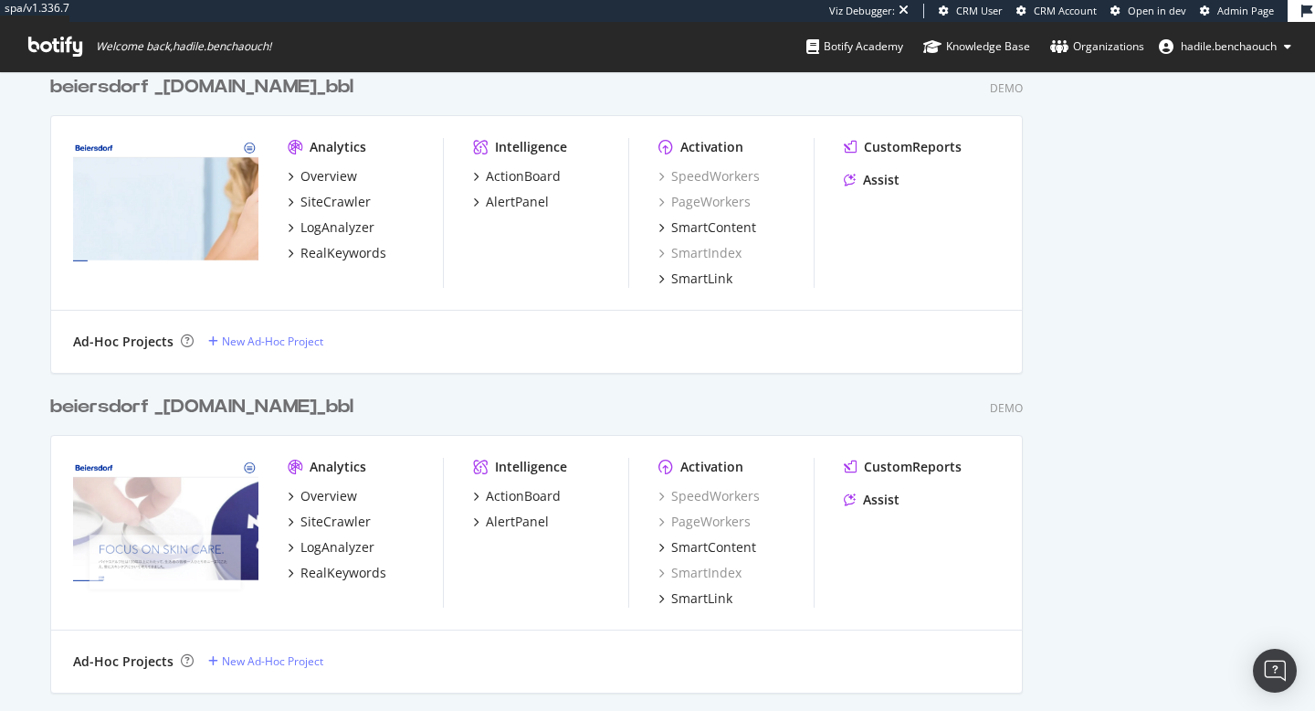
scroll to position [1391, 0]
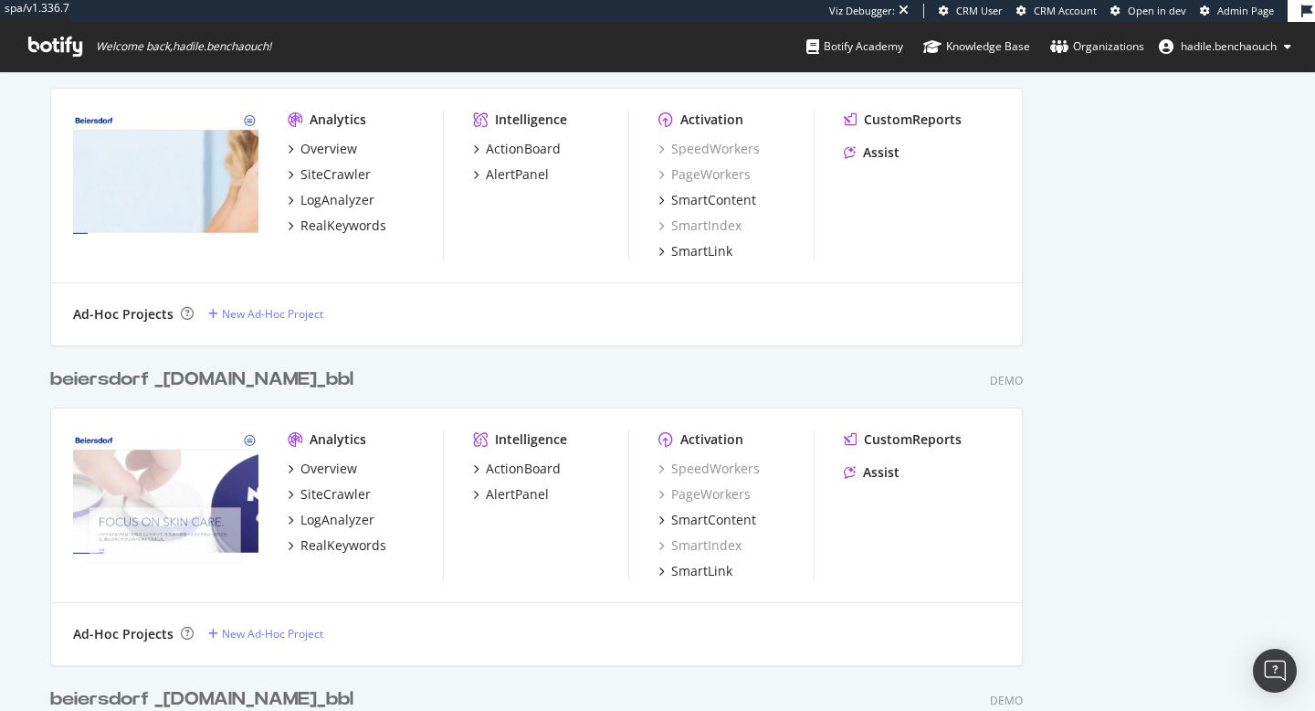
click at [225, 374] on div "beiersdorf _nivea-kao.jp_bbl" at bounding box center [201, 379] width 303 height 26
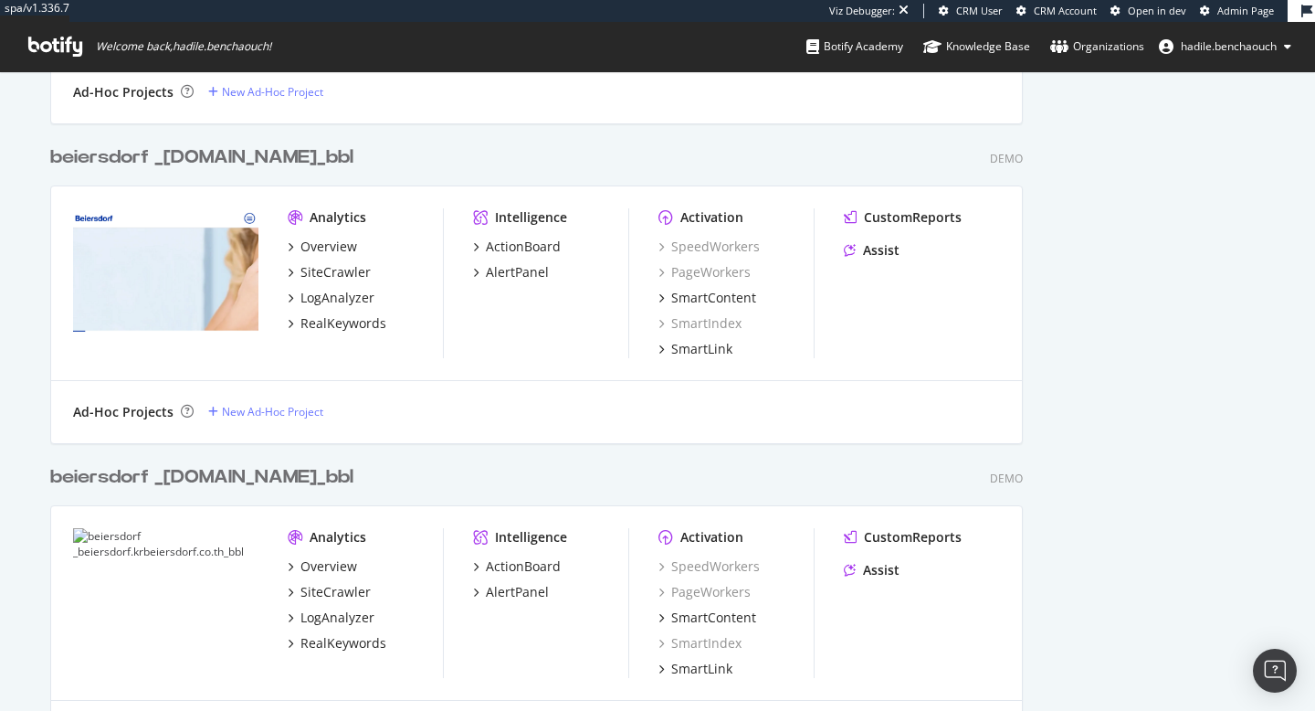
scroll to position [1, 1]
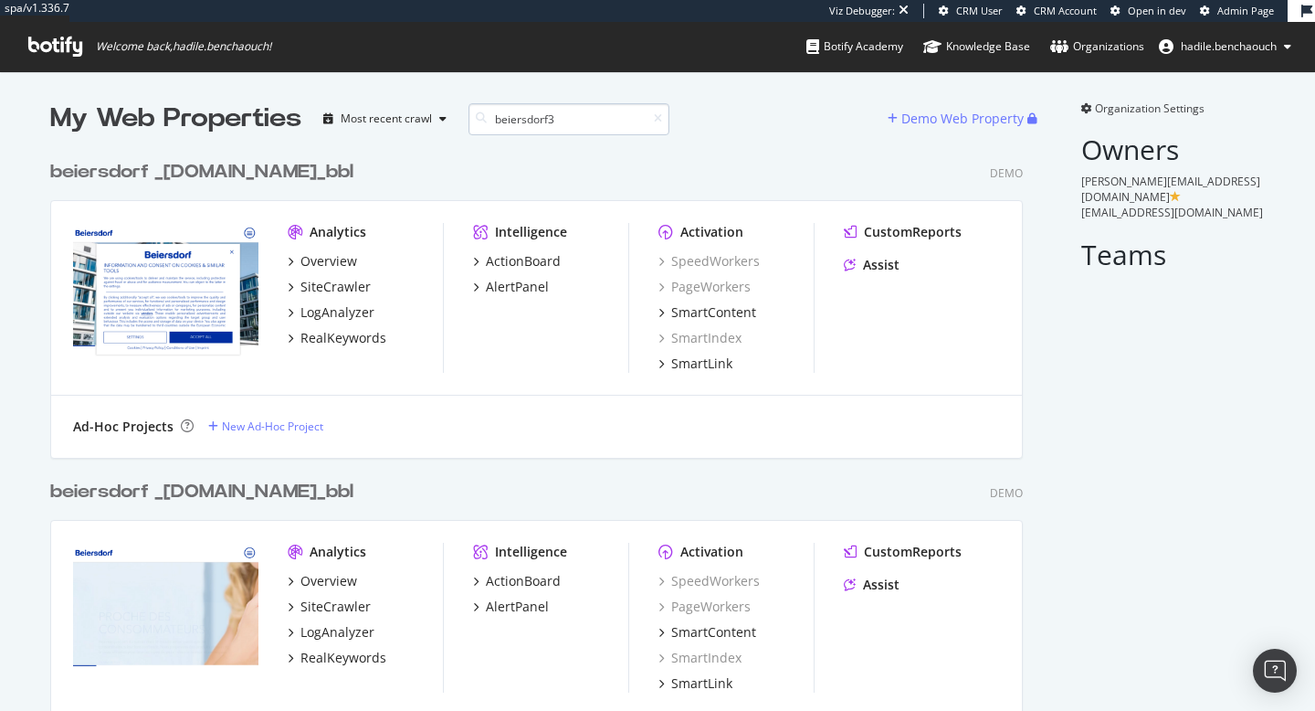
type input "beiersdorf3"
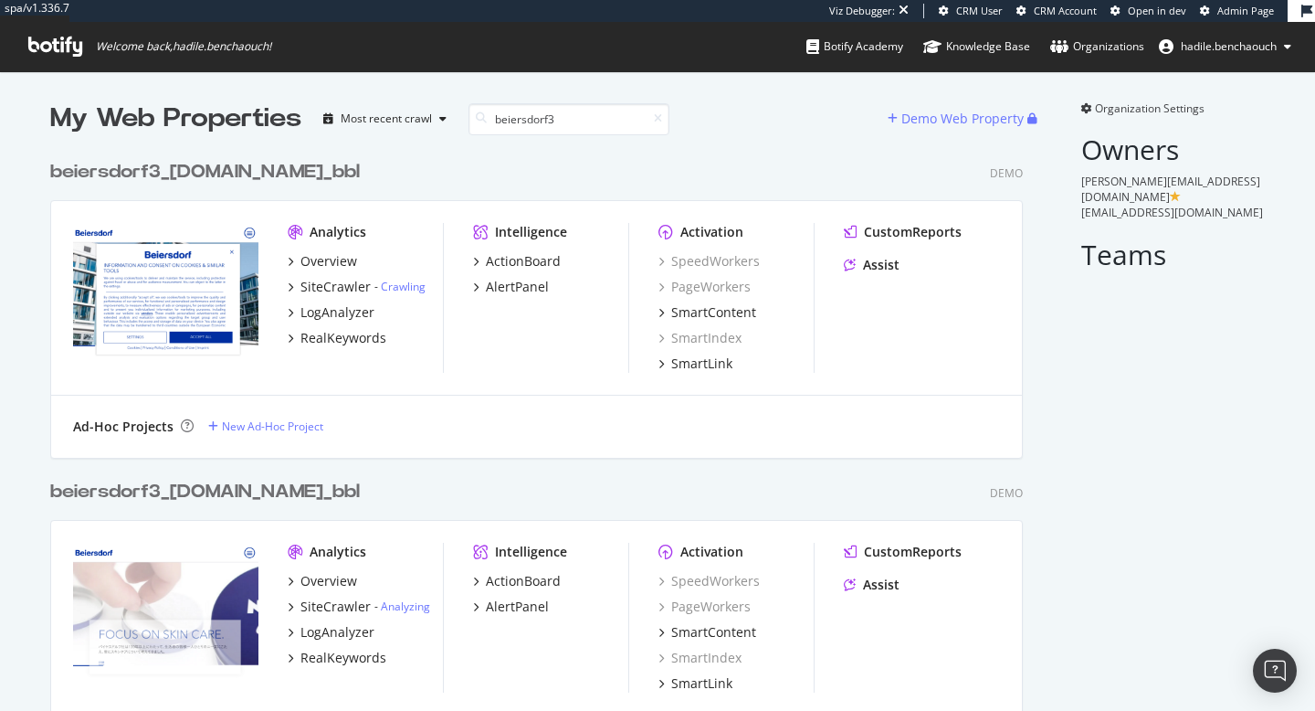
click at [1086, 108] on icon at bounding box center [1087, 108] width 11 height 11
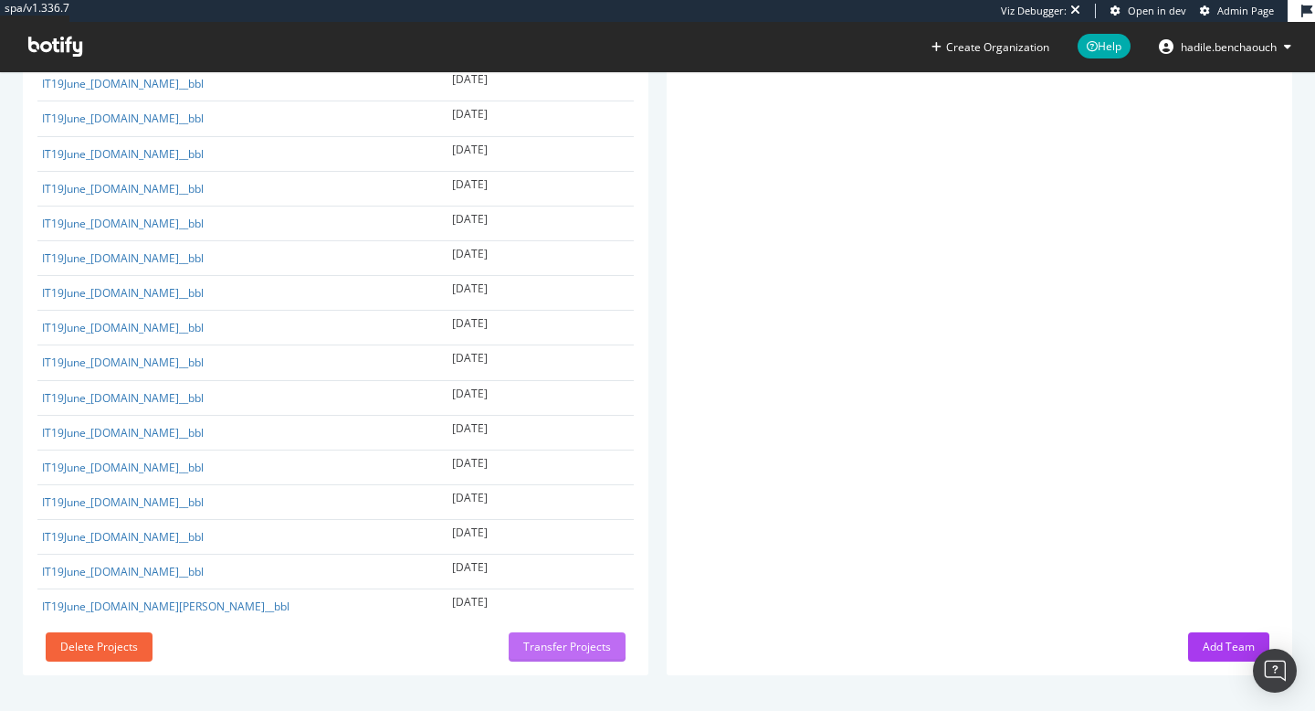
click at [562, 646] on div "Transfer Projects" at bounding box center [567, 646] width 88 height 16
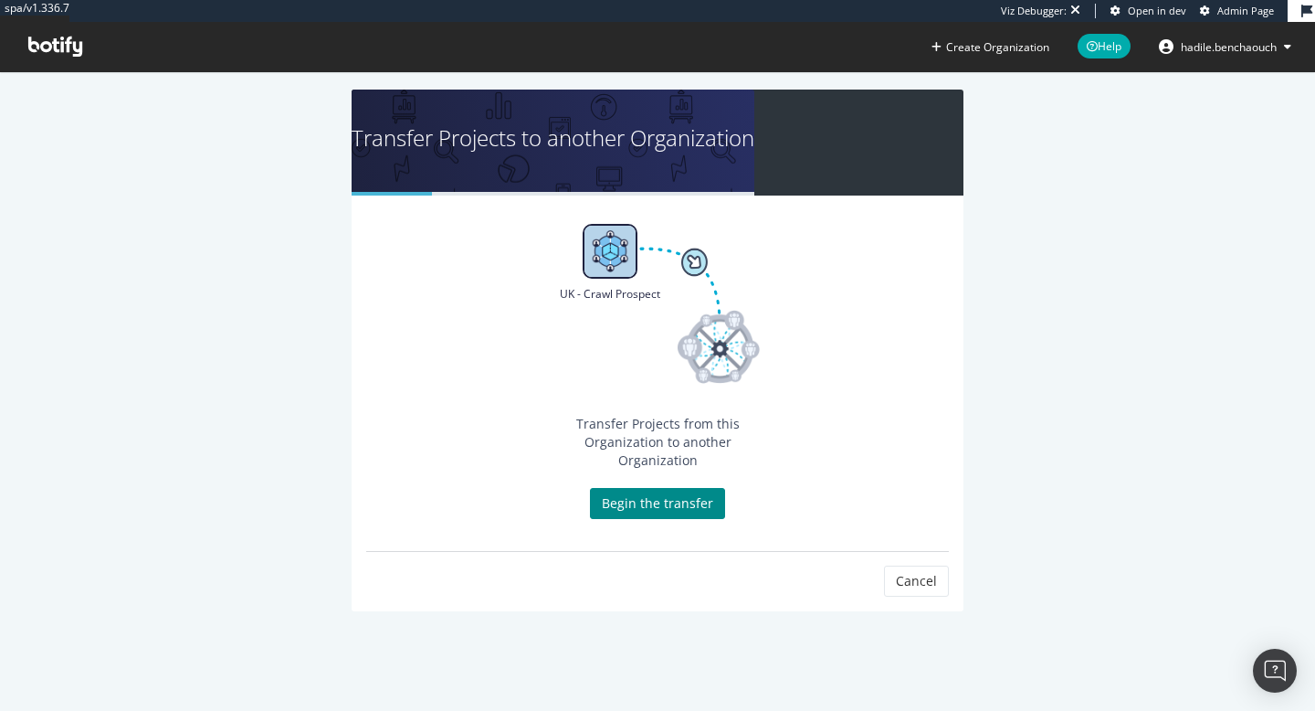
click at [621, 488] on link "Begin the transfer" at bounding box center [657, 503] width 135 height 31
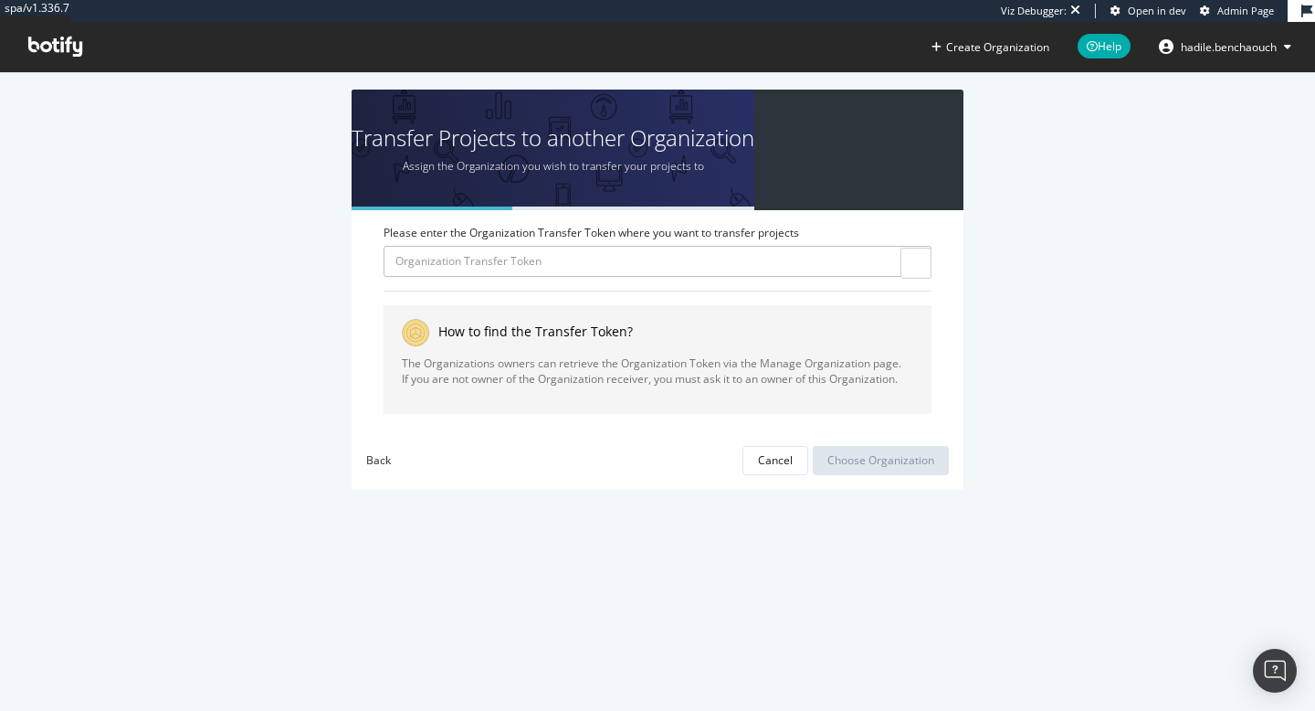
click at [597, 252] on input "Please enter the Organization Transfer Token where you want to transfer projects" at bounding box center [658, 261] width 548 height 31
paste input "rGbcv4wow9SHDJSZkC6RuCreC0UvQqR7"
type input "rGbcv4wow9SHDJSZkC6RuCreC0UvQqR7"
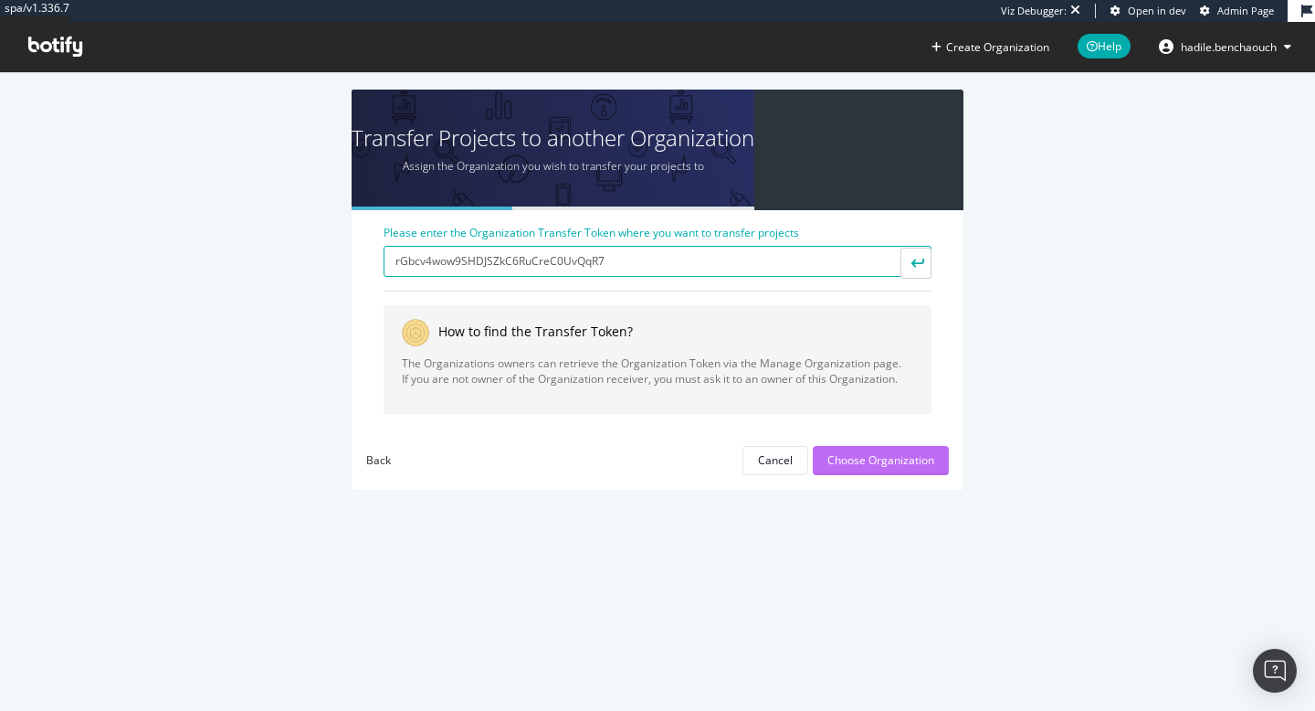
click at [864, 459] on div "Choose Organization" at bounding box center [881, 460] width 107 height 16
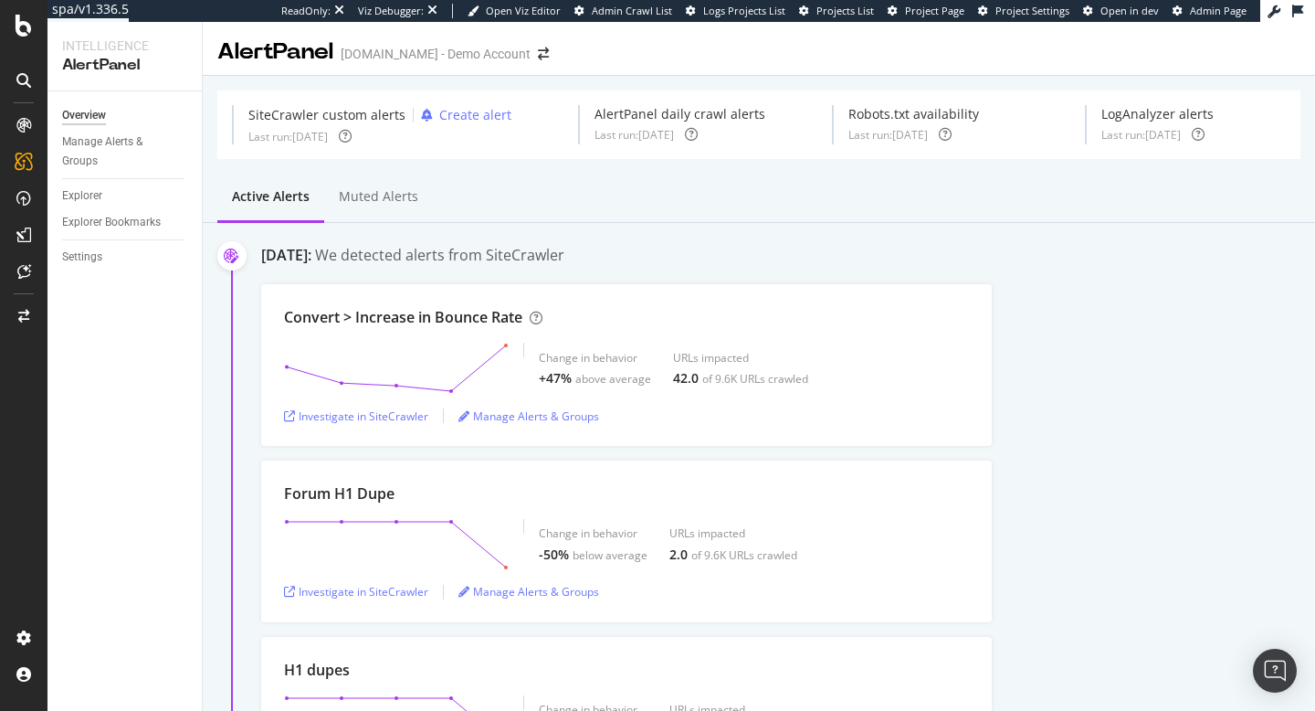
scroll to position [1559, 0]
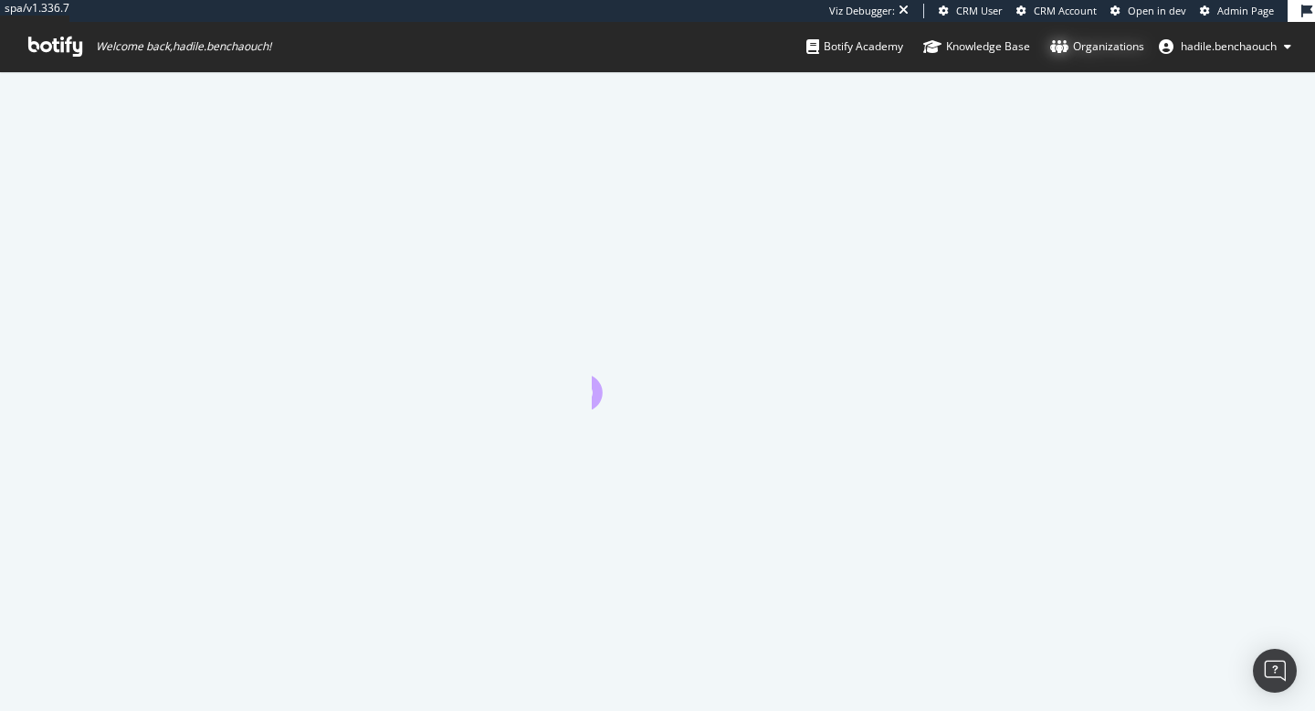
click at [1056, 43] on icon at bounding box center [1059, 46] width 18 height 15
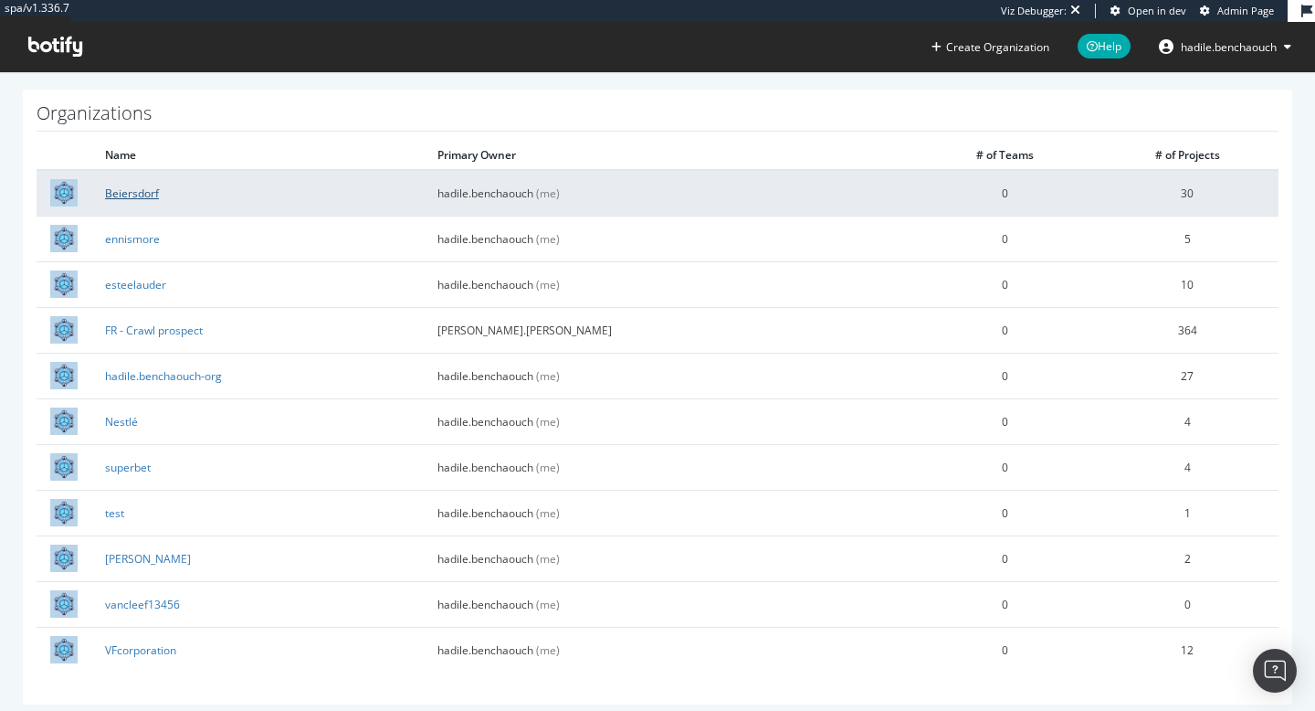
click at [120, 195] on link "Beiersdorf" at bounding box center [132, 193] width 54 height 16
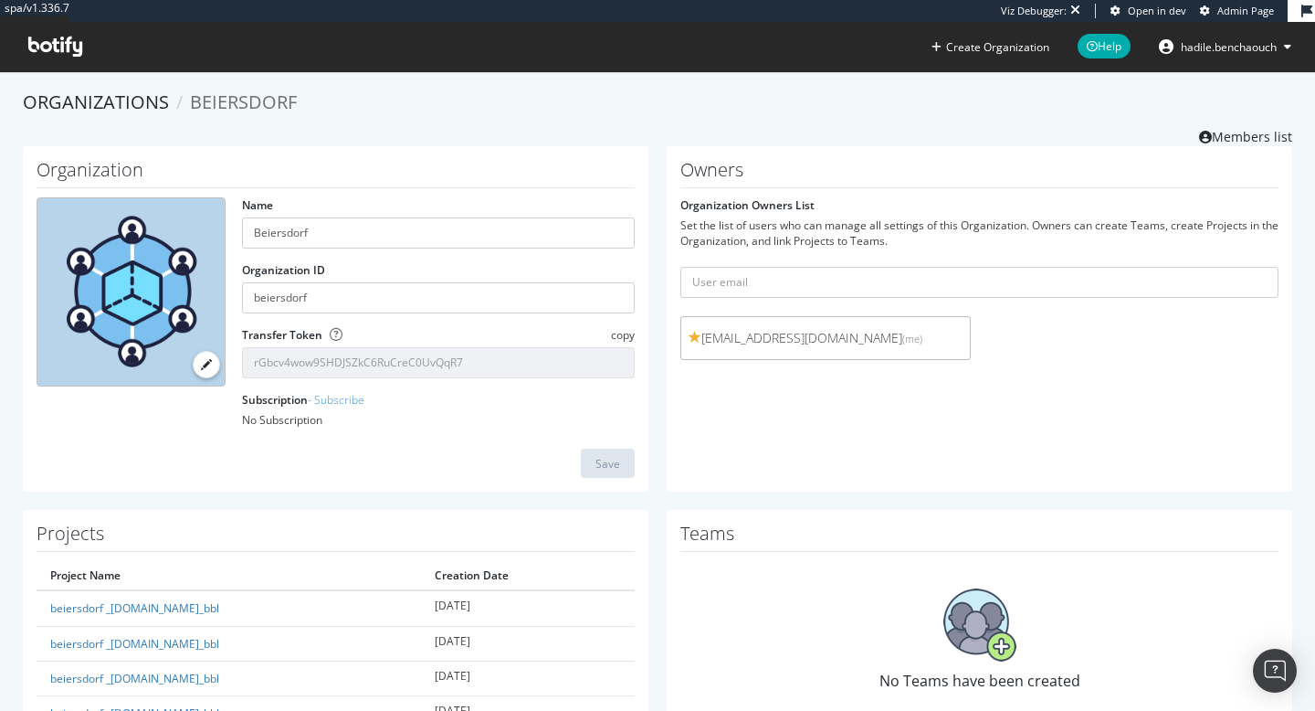
click at [628, 335] on span "copy" at bounding box center [623, 335] width 24 height 16
click at [622, 332] on span "copy" at bounding box center [623, 335] width 24 height 16
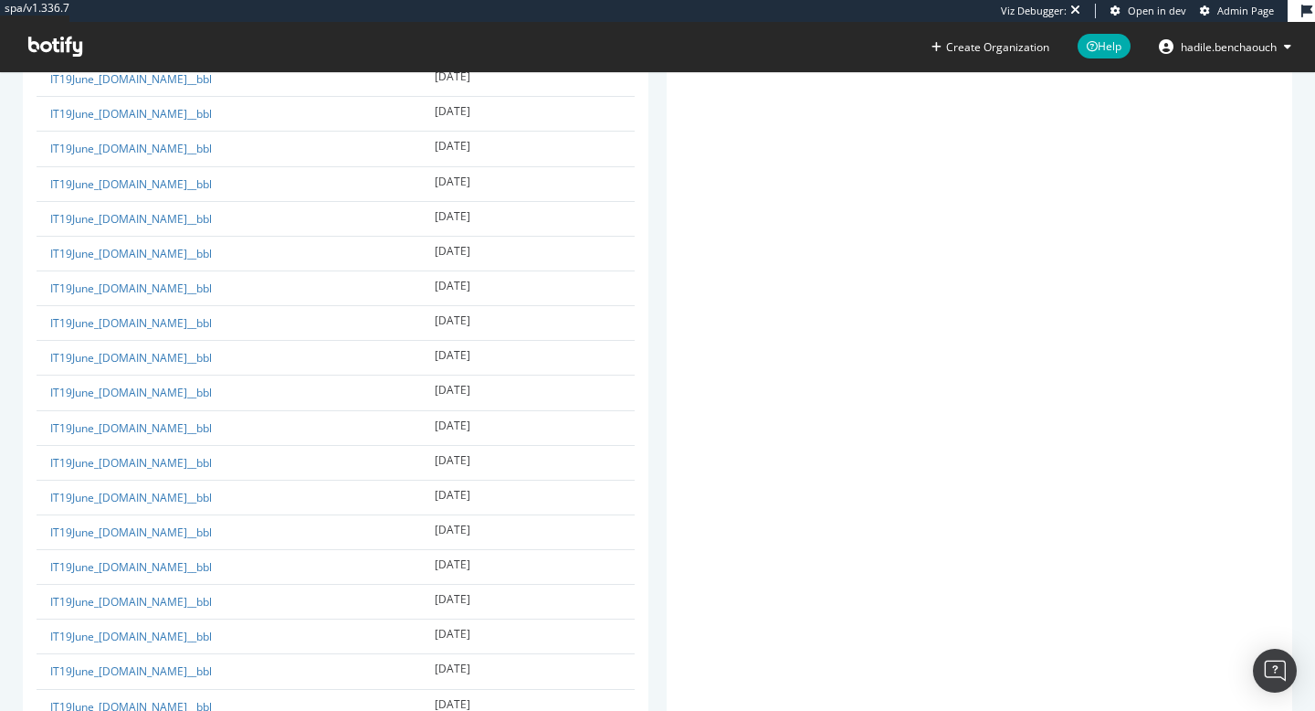
scroll to position [32715, 0]
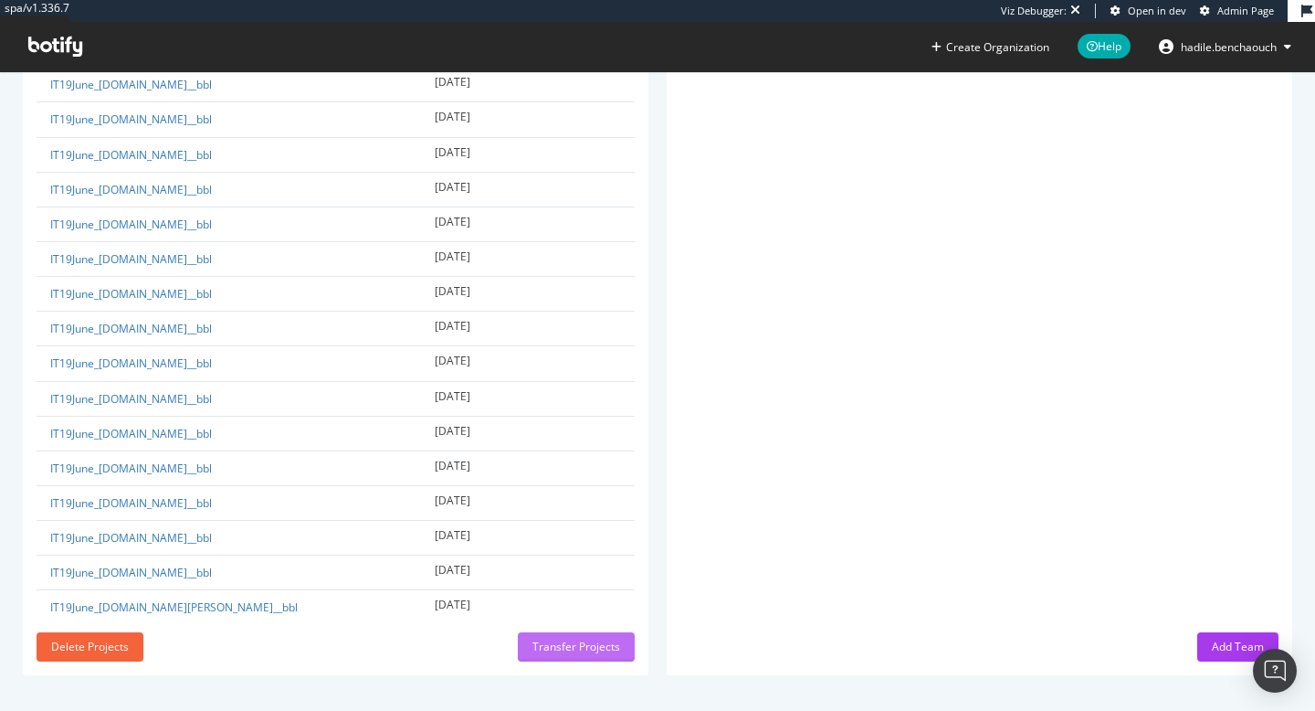
click at [544, 647] on div "Transfer Projects" at bounding box center [577, 646] width 88 height 16
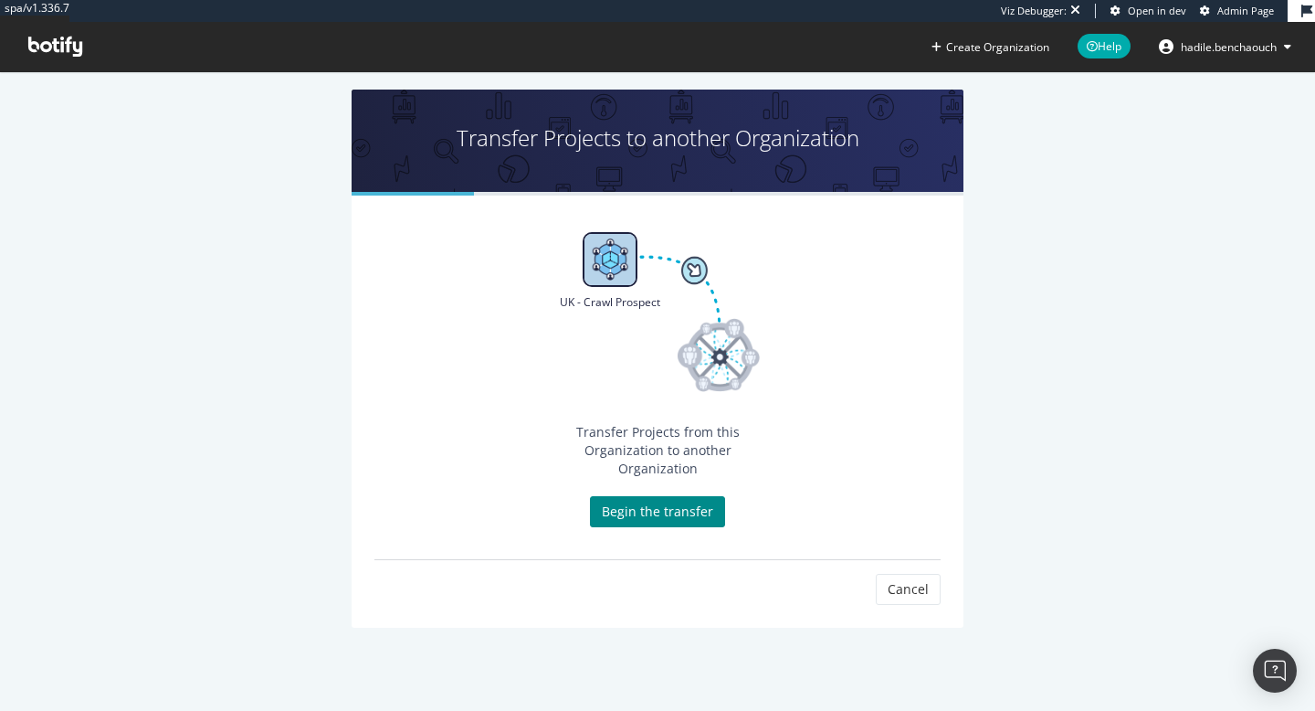
click at [656, 498] on link "Begin the transfer" at bounding box center [657, 511] width 135 height 31
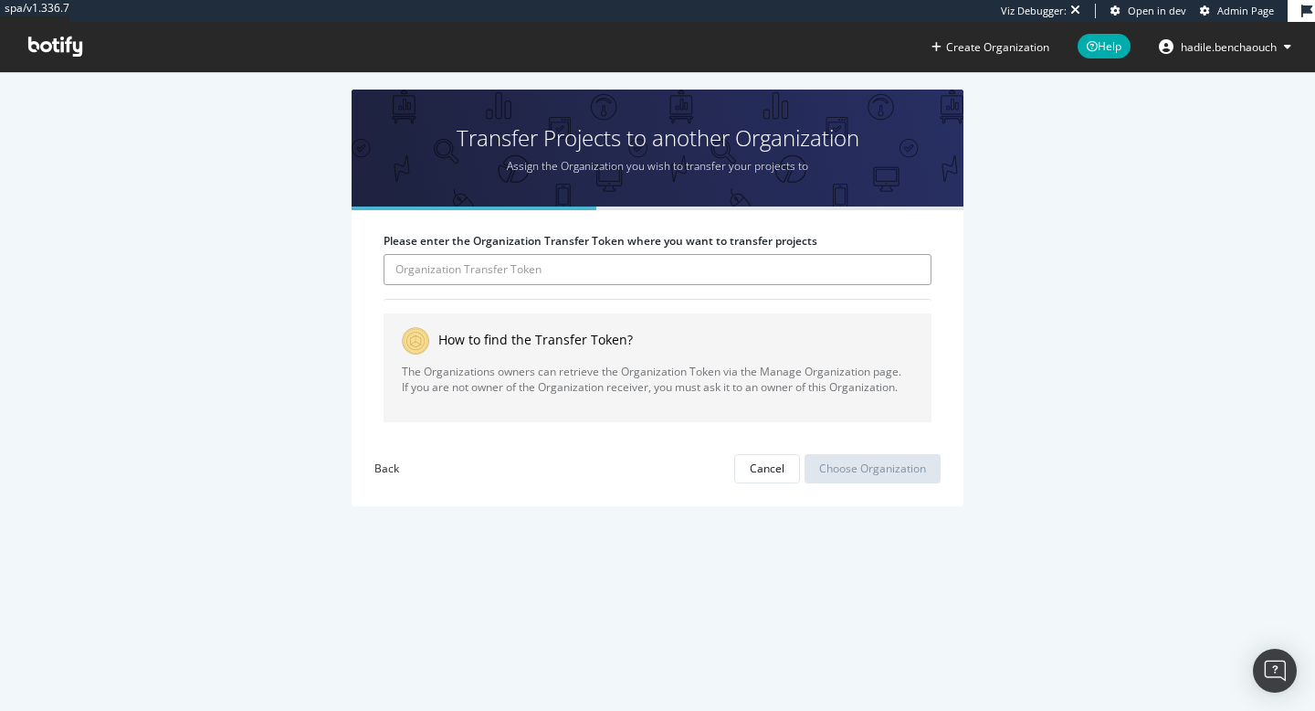
click at [457, 261] on input "Please enter the Organization Transfer Token where you want to transfer projects" at bounding box center [658, 269] width 548 height 31
paste input "rGbcv4wow9SHDJSZkC6RuCreC0UvQqR7"
type input "rGbcv4wow9SHDJSZkC6RuCreC0UvQqR7"
click at [843, 461] on div "Choose Organization" at bounding box center [872, 468] width 107 height 16
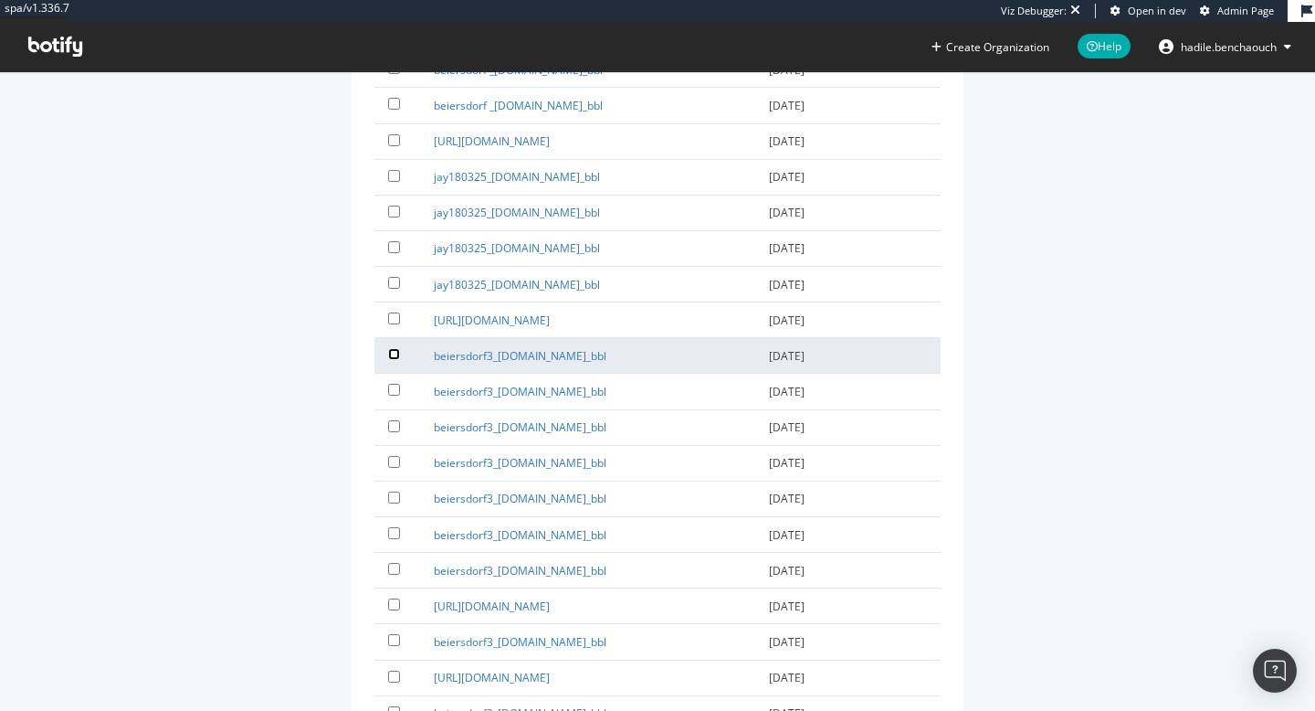
click at [392, 356] on input "checkbox" at bounding box center [394, 354] width 12 height 12
checkbox input "true"
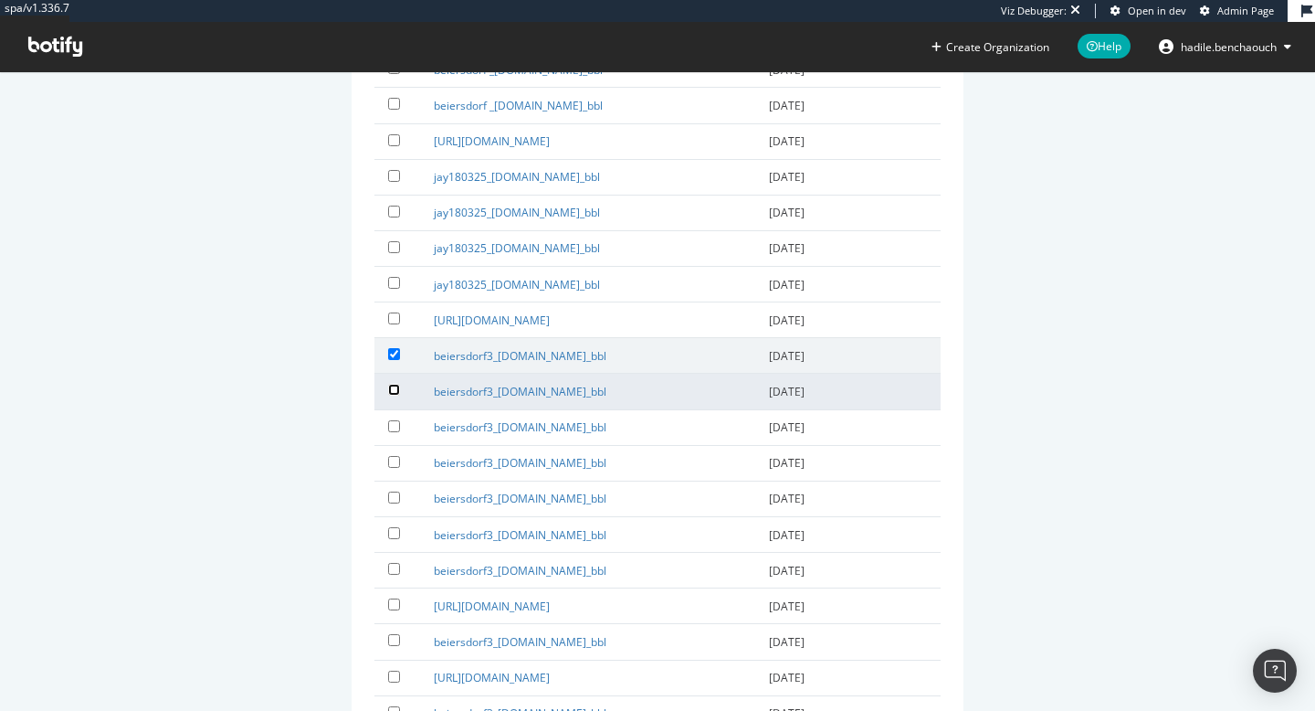
click at [390, 395] on input "checkbox" at bounding box center [394, 390] width 12 height 12
checkbox input "true"
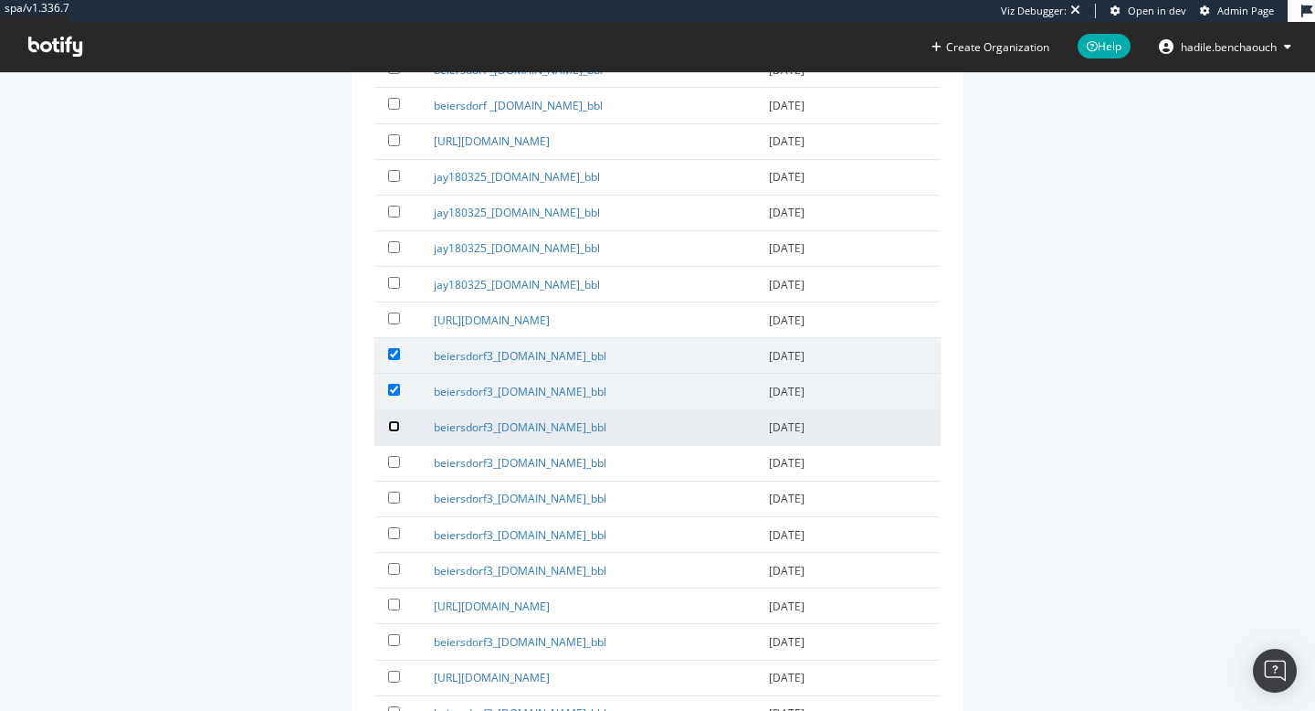
click at [398, 427] on input "checkbox" at bounding box center [394, 426] width 12 height 12
checkbox input "true"
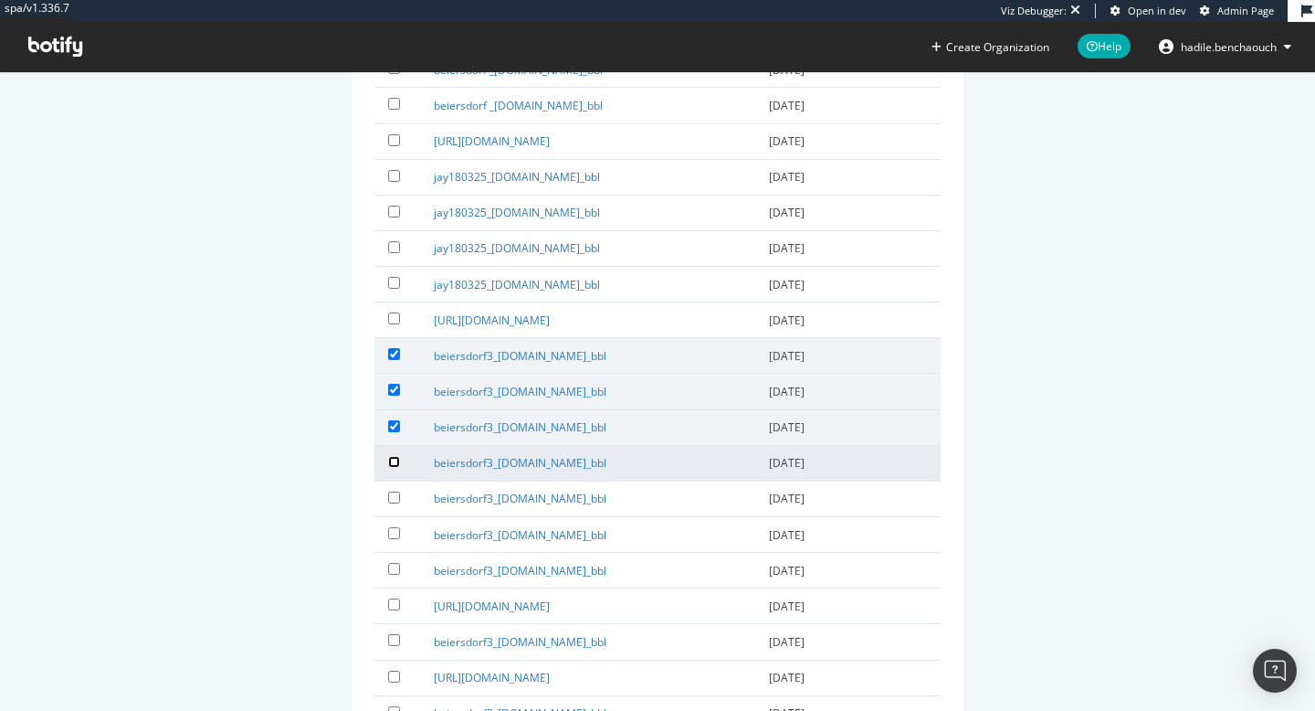
click at [396, 461] on input "checkbox" at bounding box center [394, 462] width 12 height 12
checkbox input "true"
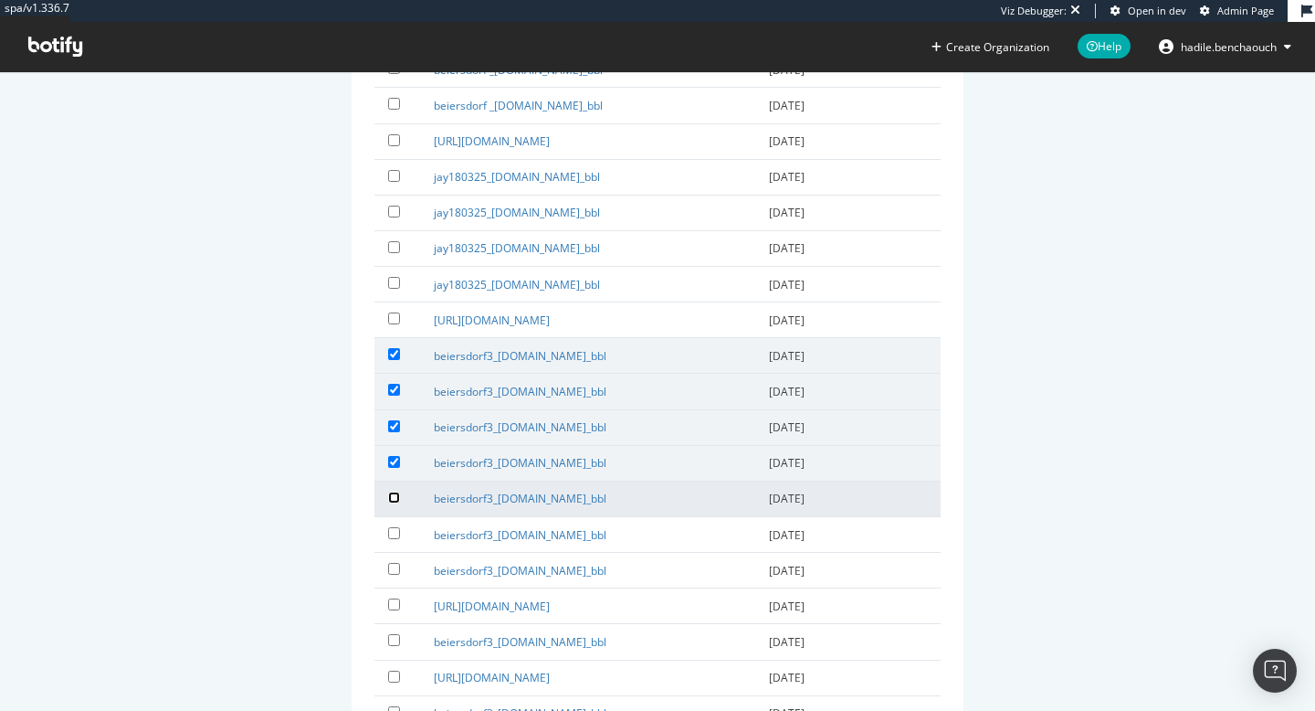
click at [395, 494] on input "checkbox" at bounding box center [394, 497] width 12 height 12
checkbox input "true"
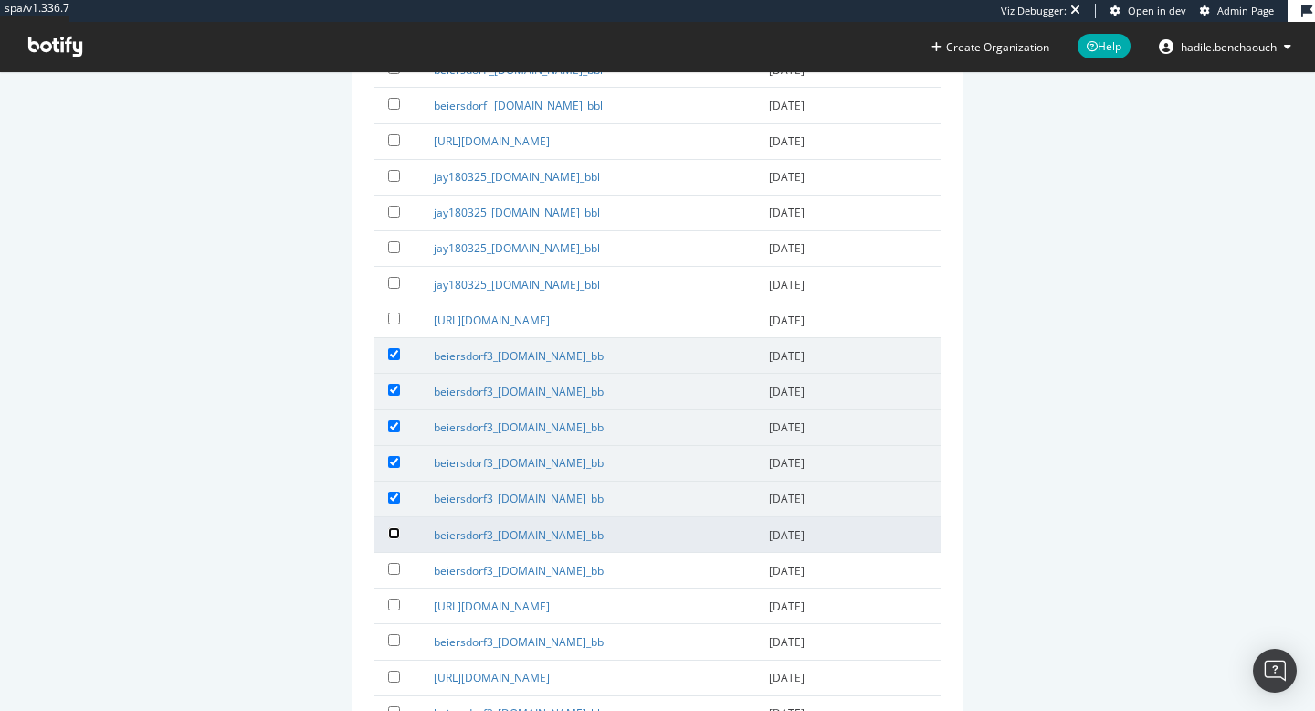
click at [395, 533] on input "checkbox" at bounding box center [394, 533] width 12 height 12
checkbox input "true"
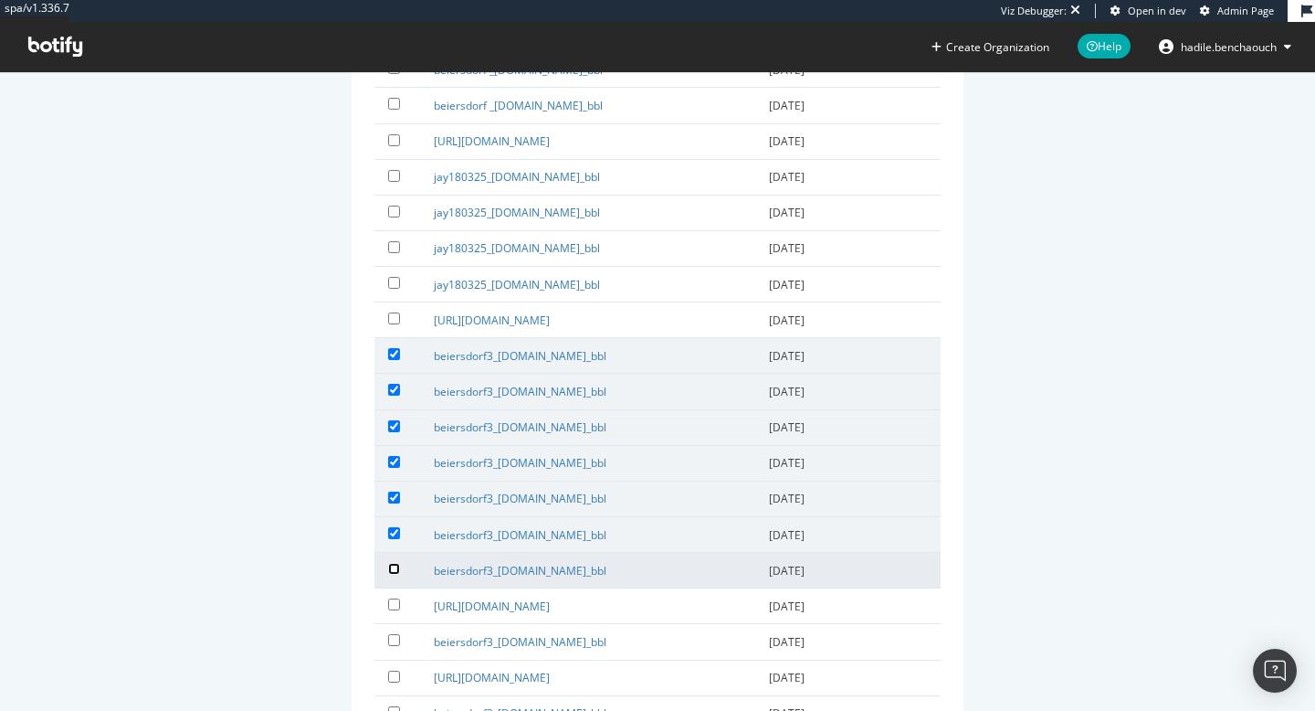
click at [393, 573] on input "checkbox" at bounding box center [394, 569] width 12 height 12
checkbox input "true"
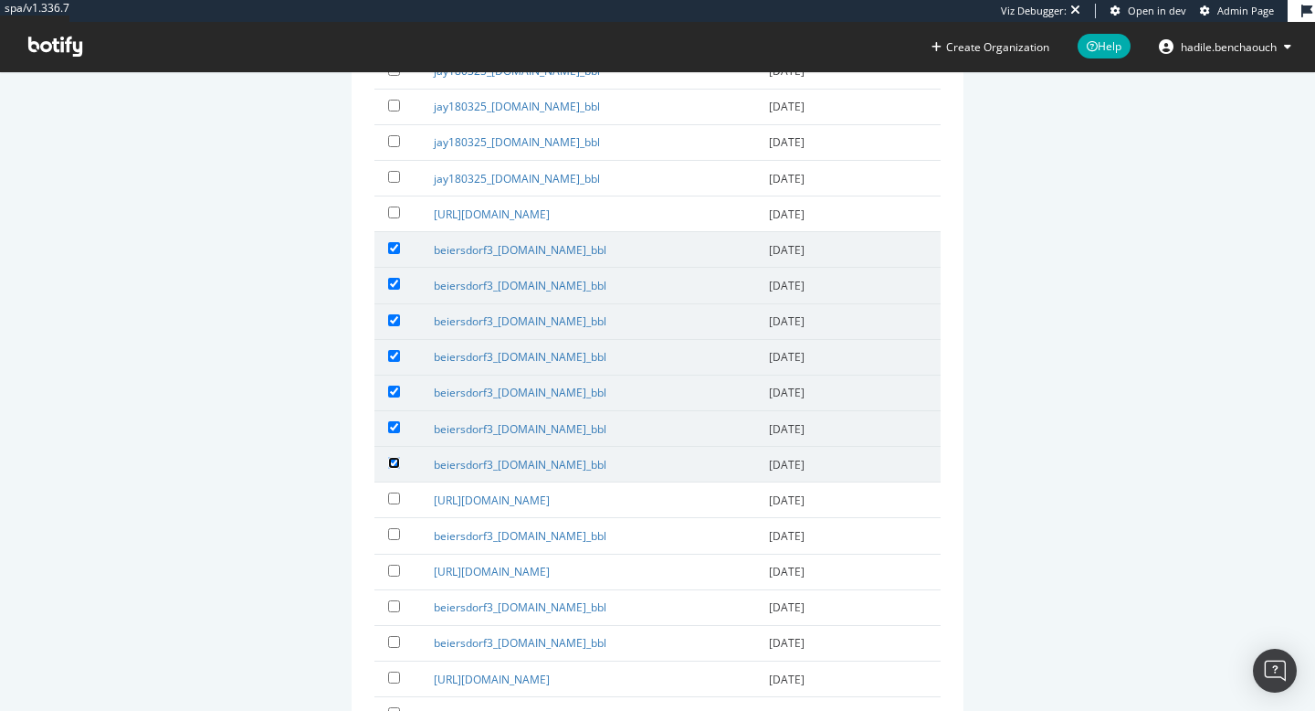
scroll to position [861, 0]
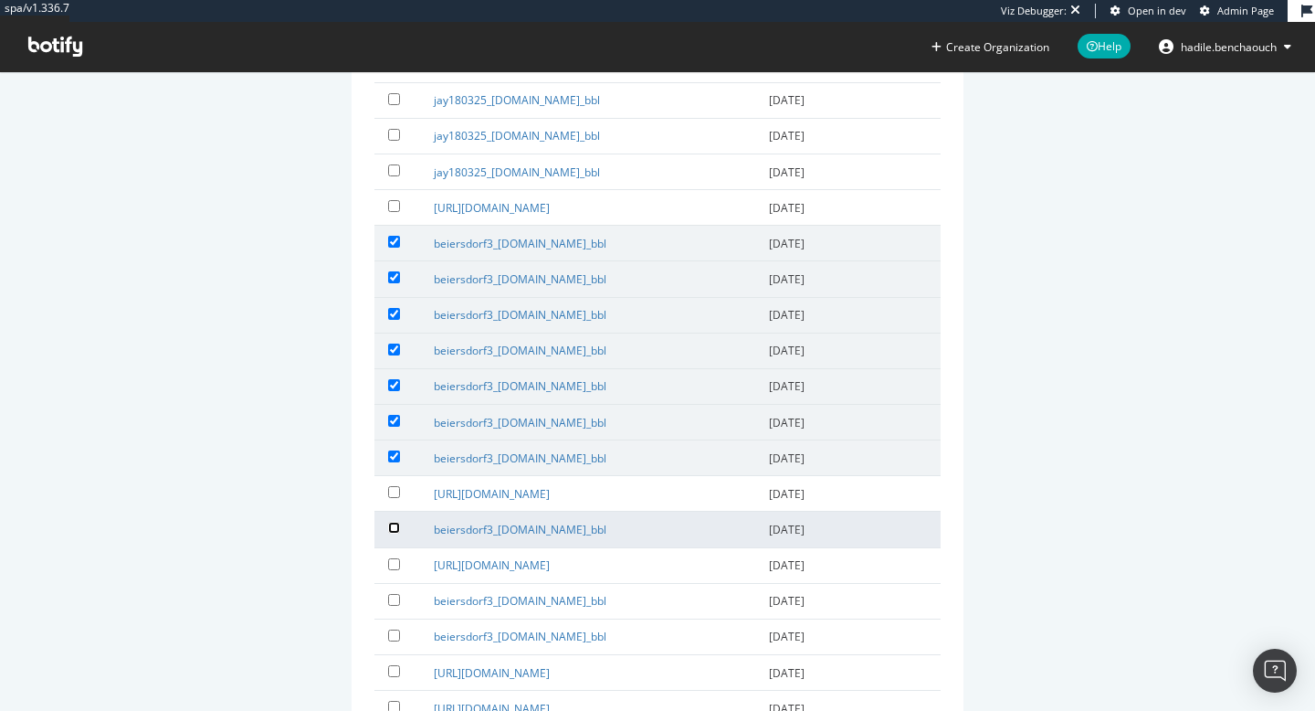
click at [393, 531] on input "checkbox" at bounding box center [394, 528] width 12 height 12
checkbox input "true"
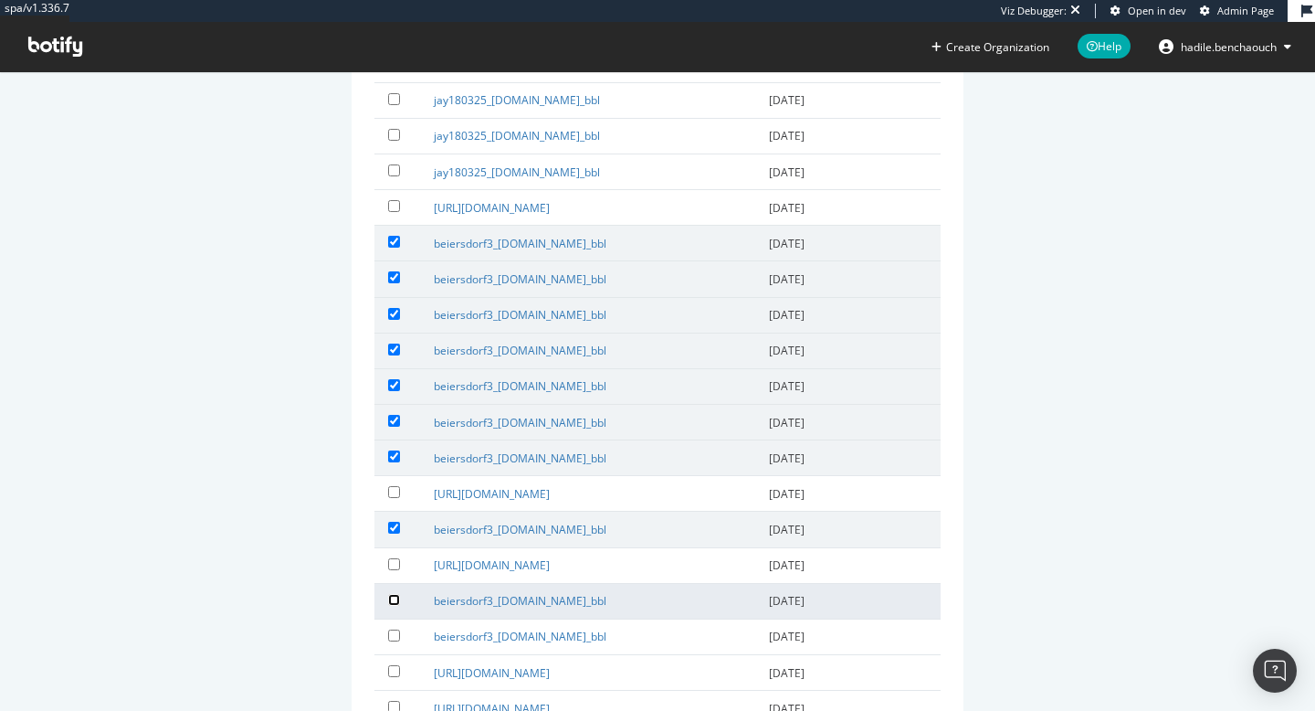
click at [393, 599] on input "checkbox" at bounding box center [394, 600] width 12 height 12
checkbox input "true"
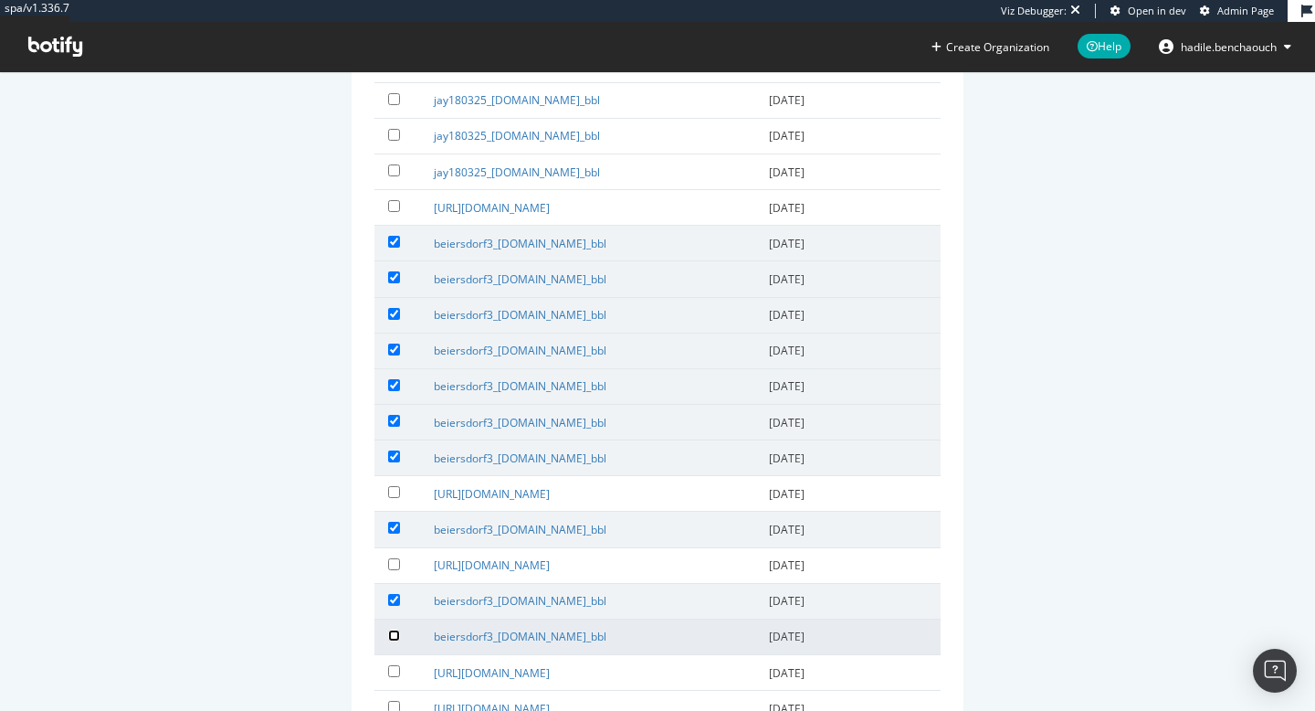
click at [393, 629] on input "checkbox" at bounding box center [394, 635] width 12 height 12
checkbox input "true"
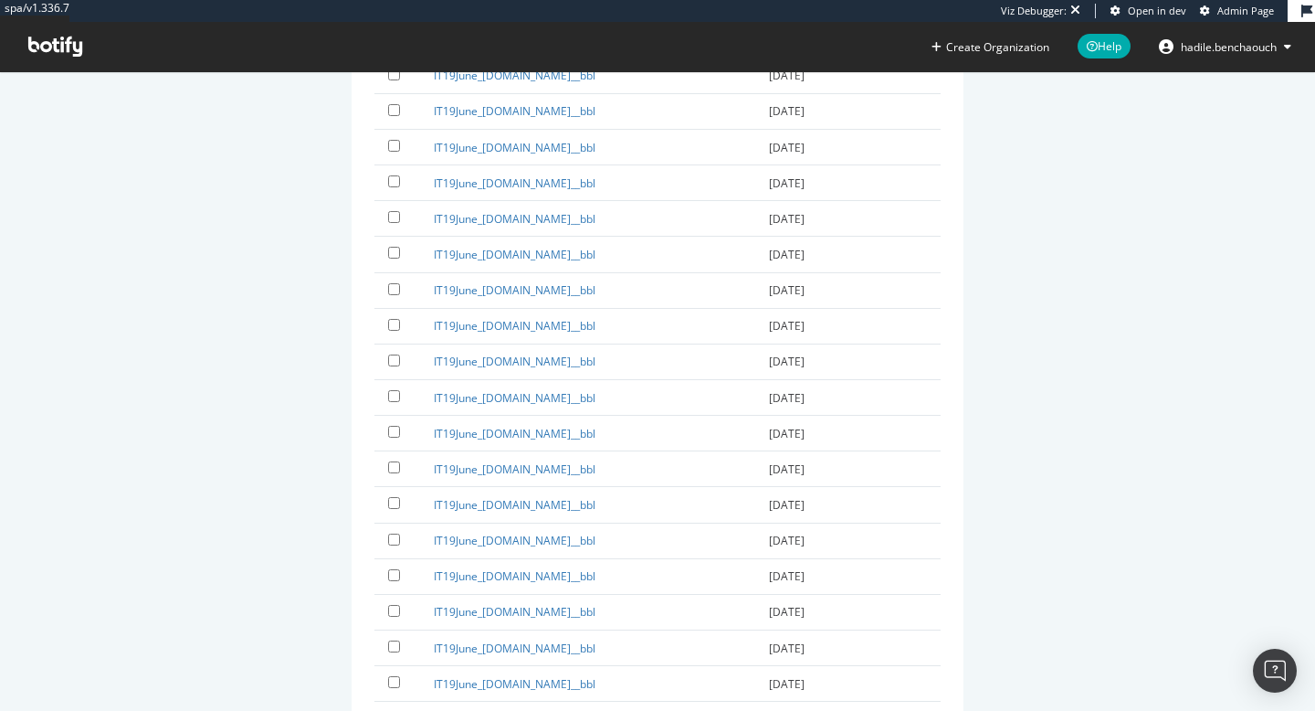
scroll to position [33375, 0]
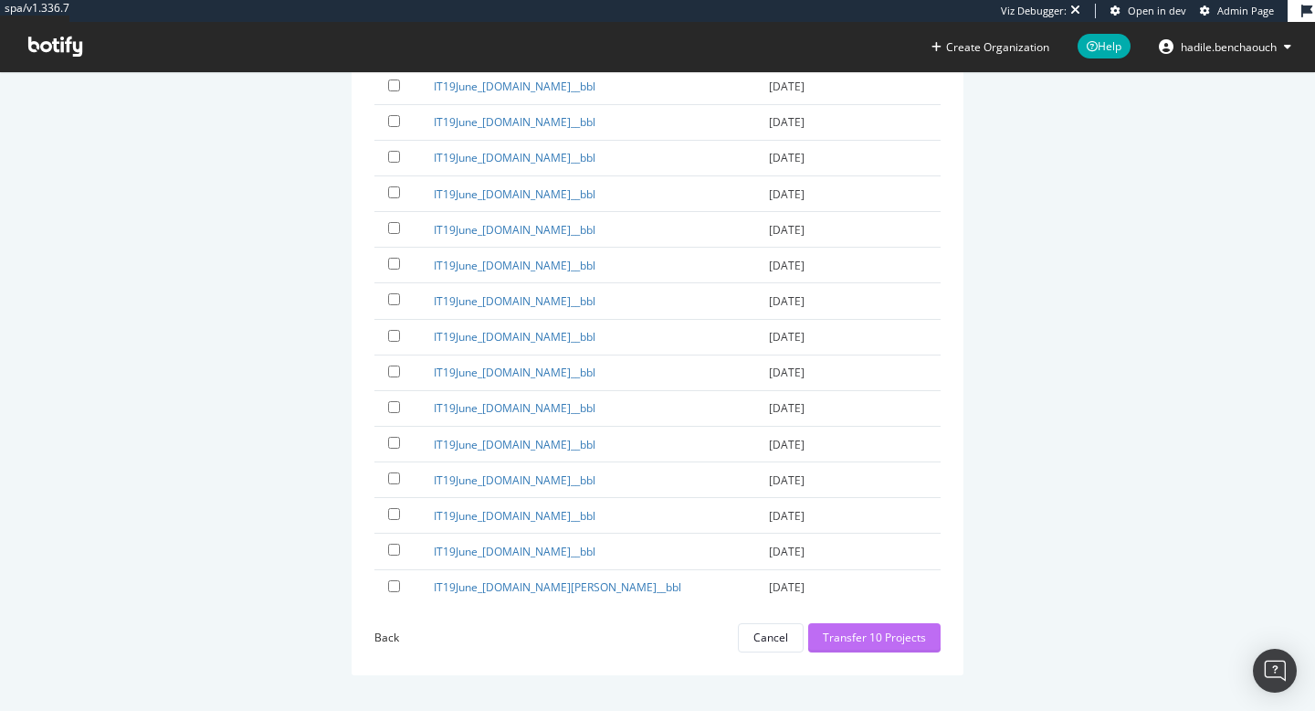
click at [860, 637] on div "Transfer 10 Projects" at bounding box center [874, 637] width 103 height 16
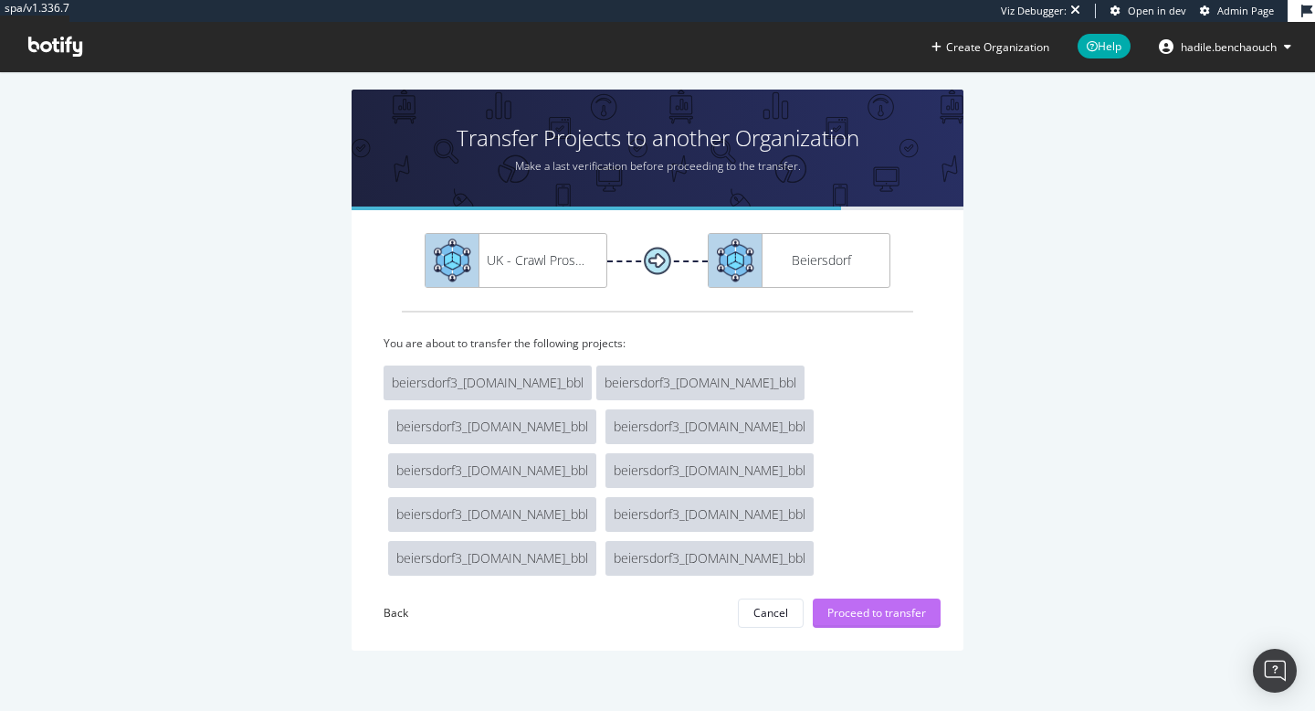
click at [887, 606] on div "Proceed to transfer" at bounding box center [877, 613] width 99 height 16
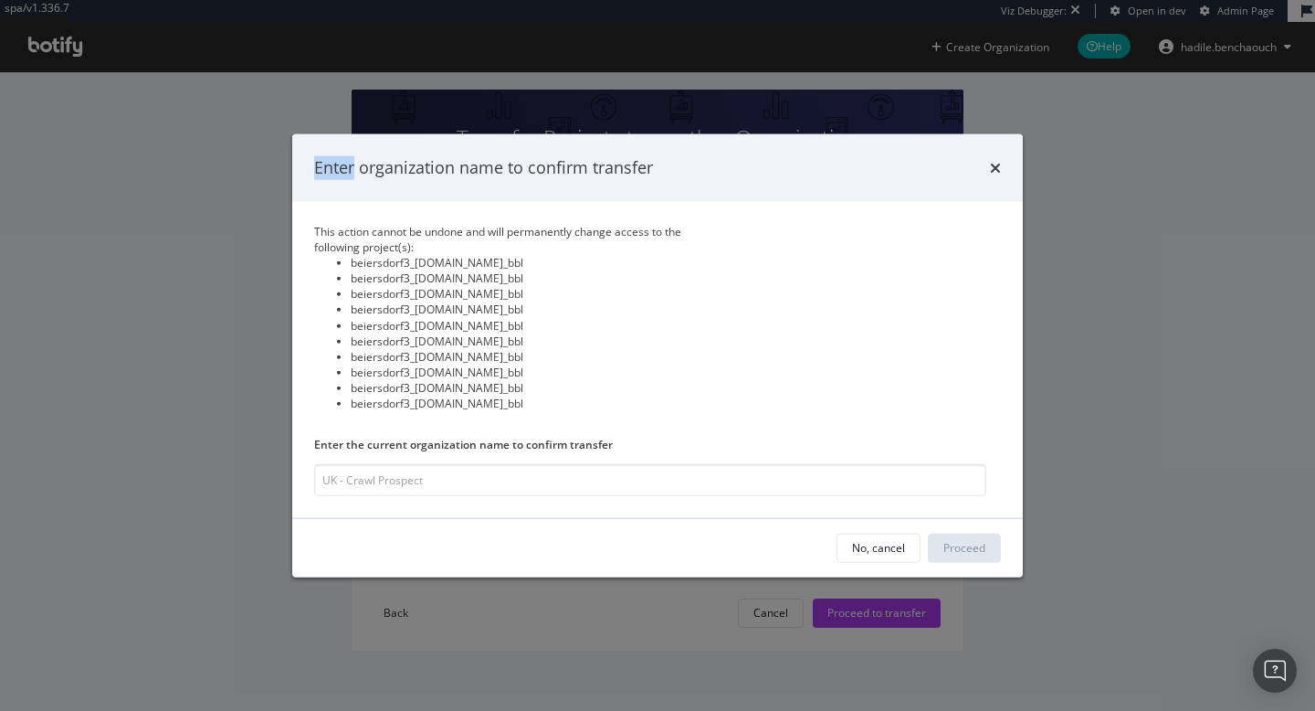
drag, startPoint x: 887, startPoint y: 606, endPoint x: 886, endPoint y: 594, distance: 11.9
click at [887, 605] on div "Enter organization name to confirm transfer This action cannot be undone and wi…" at bounding box center [657, 355] width 1315 height 711
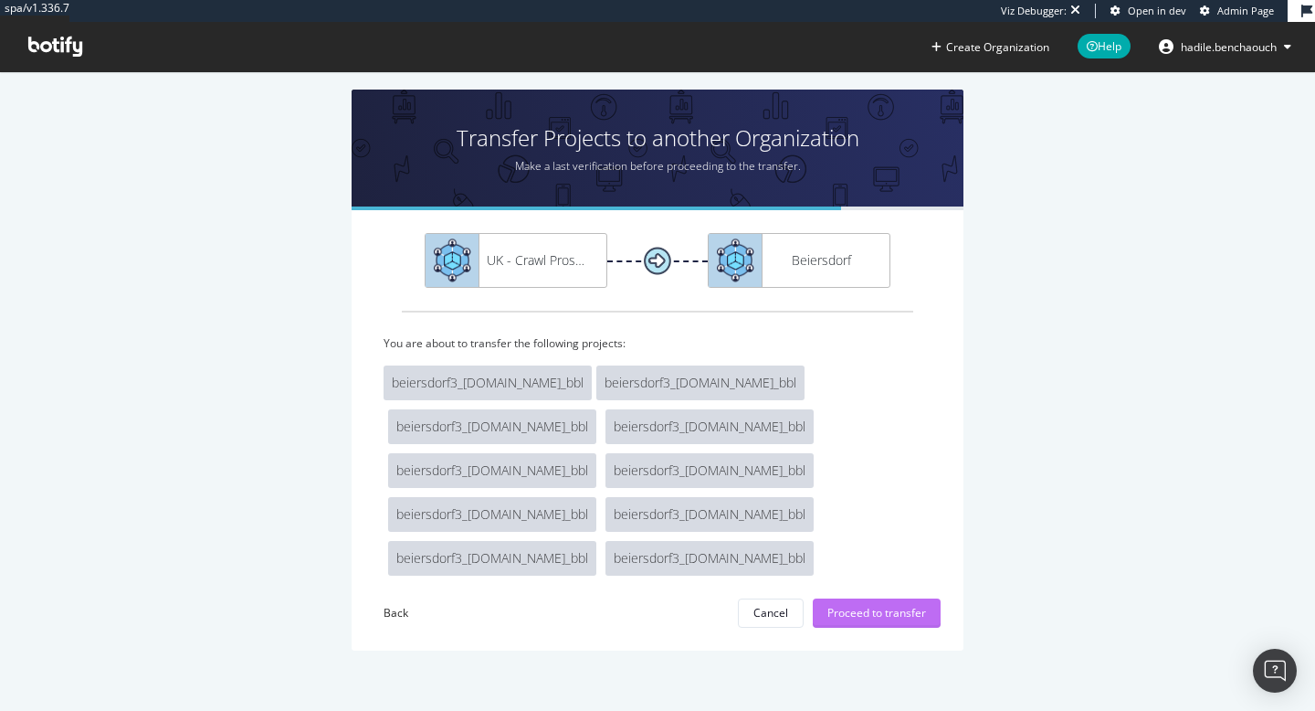
click at [856, 606] on div "Proceed to transfer" at bounding box center [877, 613] width 99 height 16
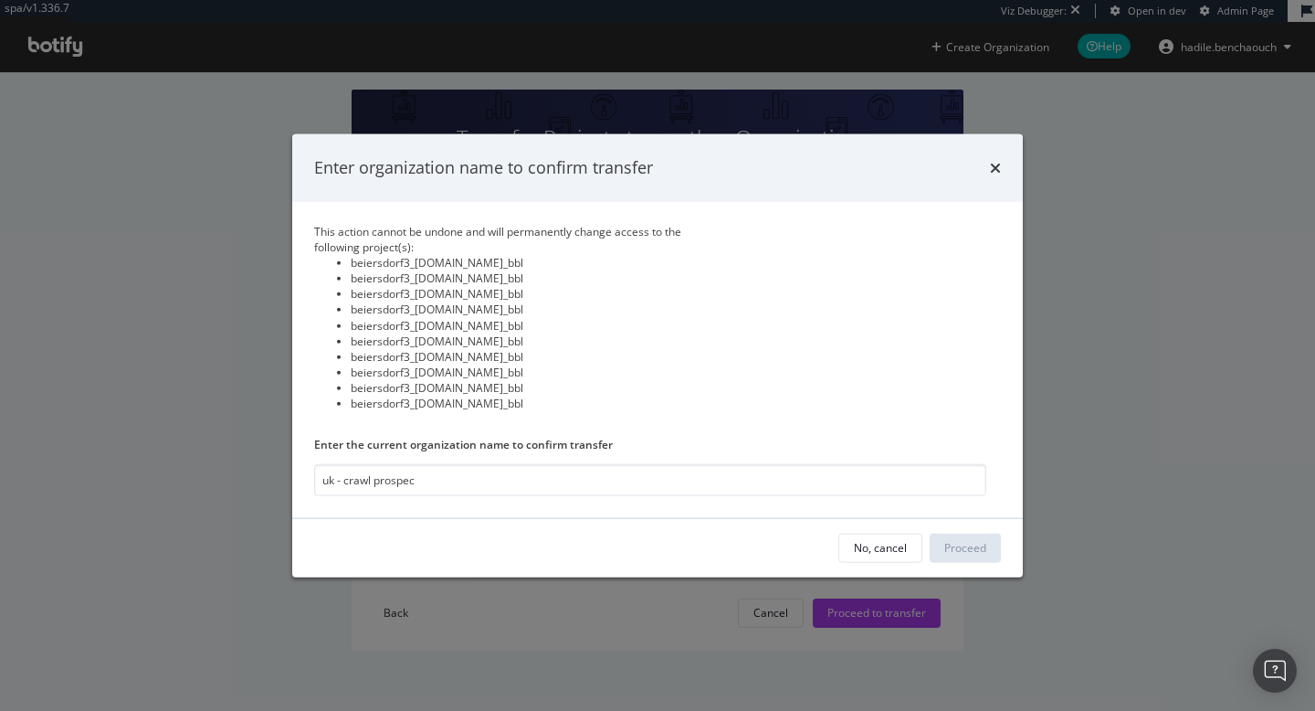
type input "uk - crawl prospect"
drag, startPoint x: 438, startPoint y: 482, endPoint x: 272, endPoint y: 478, distance: 165.4
click at [272, 478] on div "Enter organization name to confirm transfer This action cannot be undone and wi…" at bounding box center [657, 355] width 1315 height 711
type input "UK - Crawl Prospect"
click at [955, 533] on div "Proceed" at bounding box center [966, 546] width 42 height 27
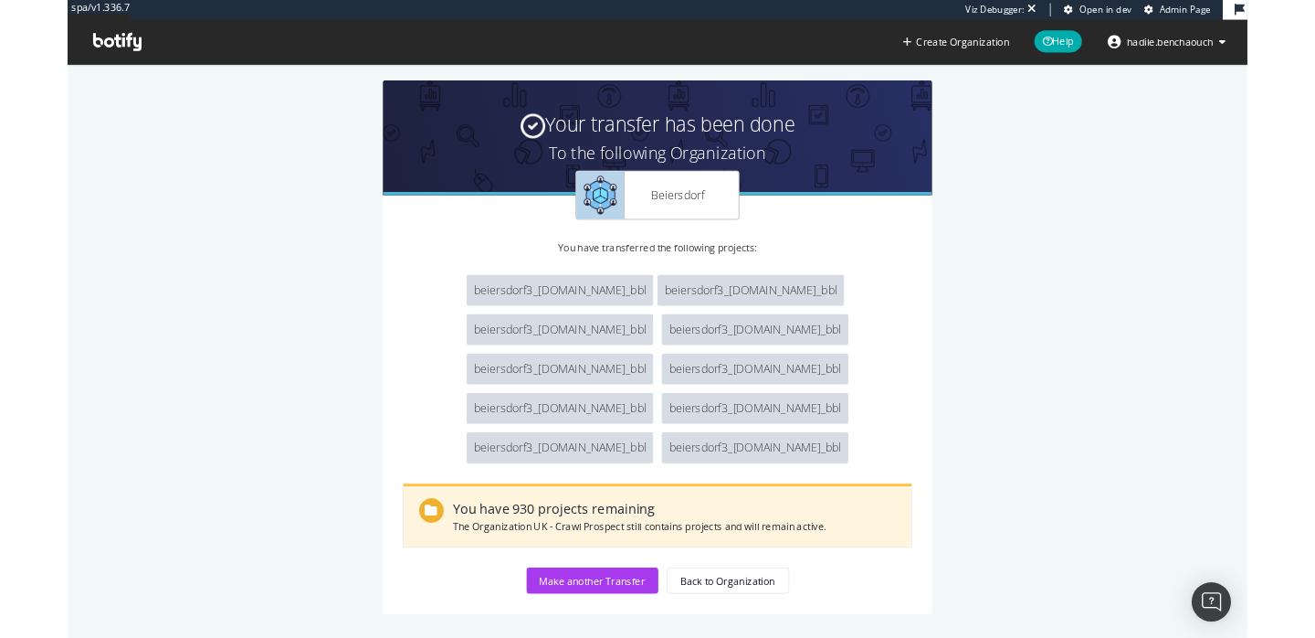
scroll to position [10, 0]
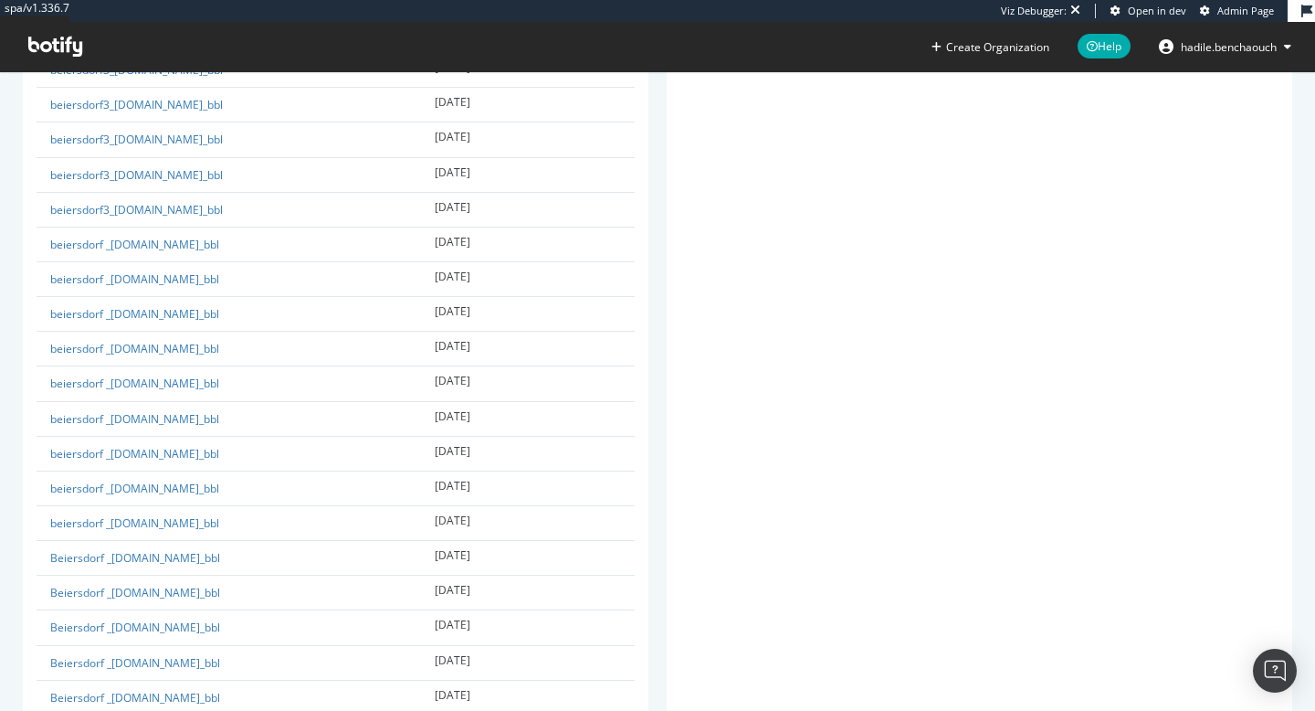
scroll to position [1315, 0]
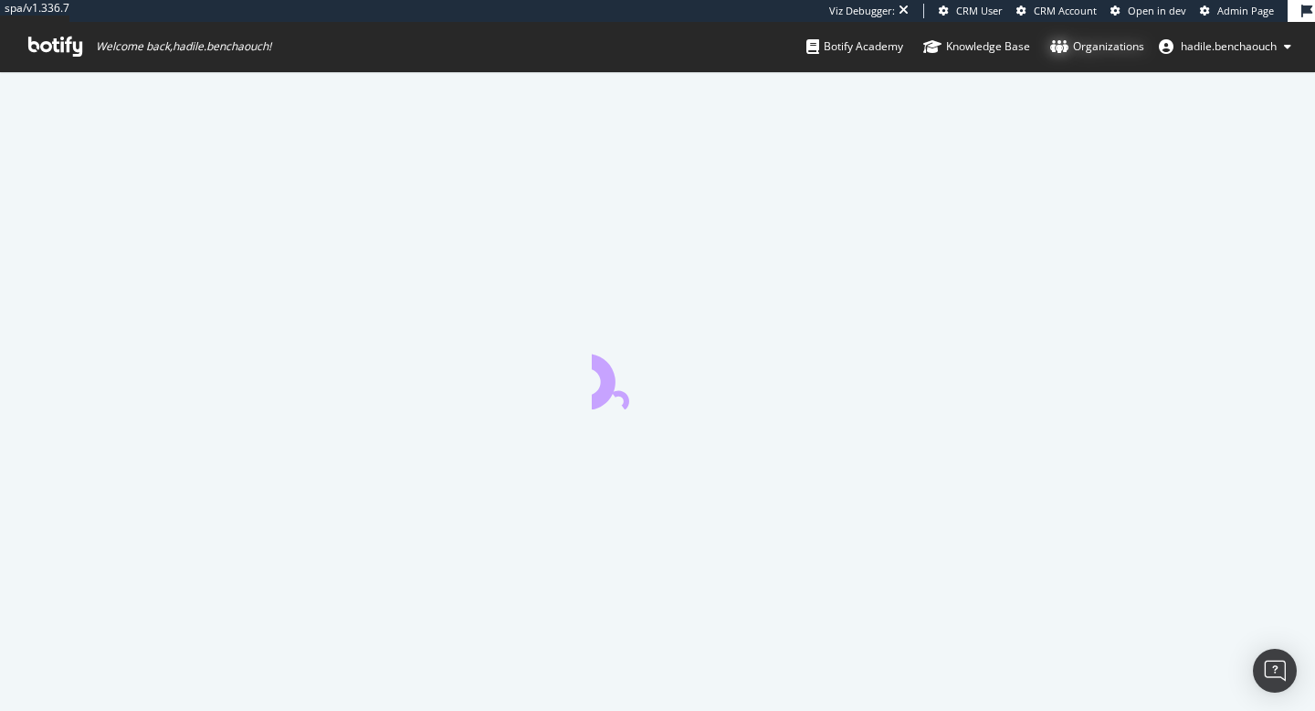
click at [1082, 42] on div "Organizations" at bounding box center [1097, 46] width 94 height 18
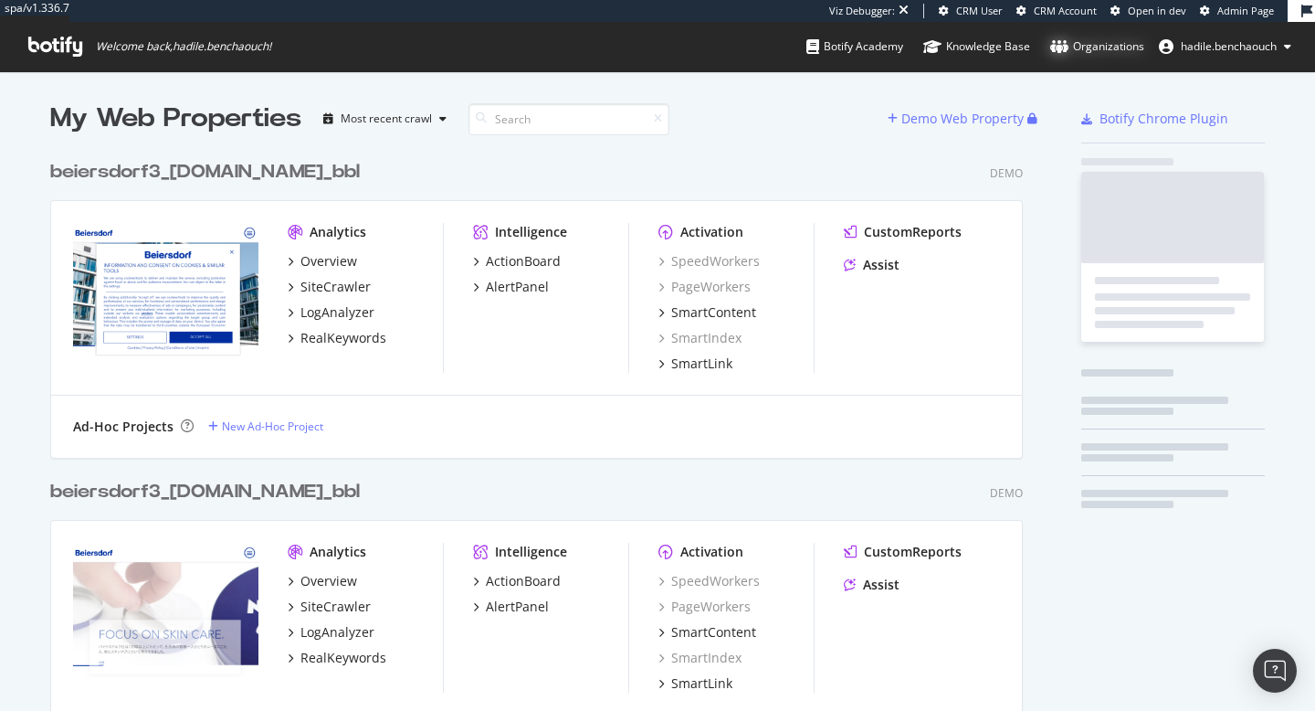
scroll to position [16680, 987]
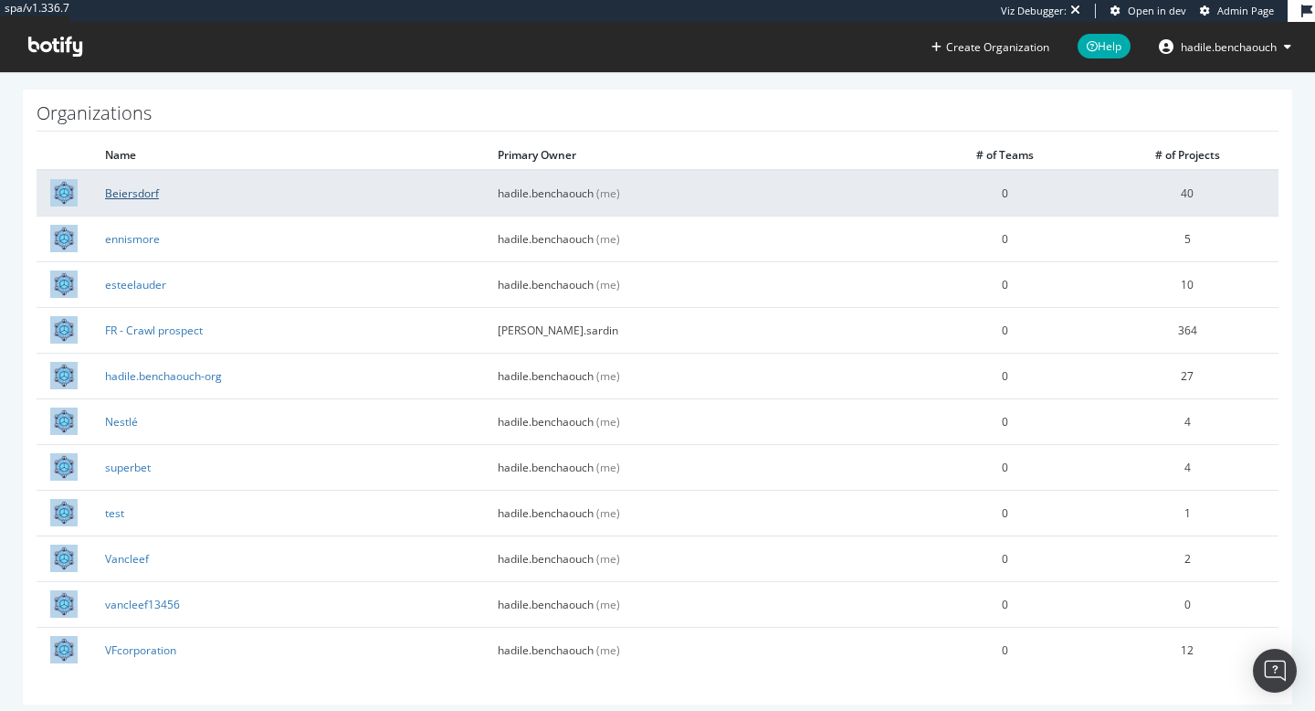
click at [148, 191] on link "Beiersdorf" at bounding box center [132, 193] width 54 height 16
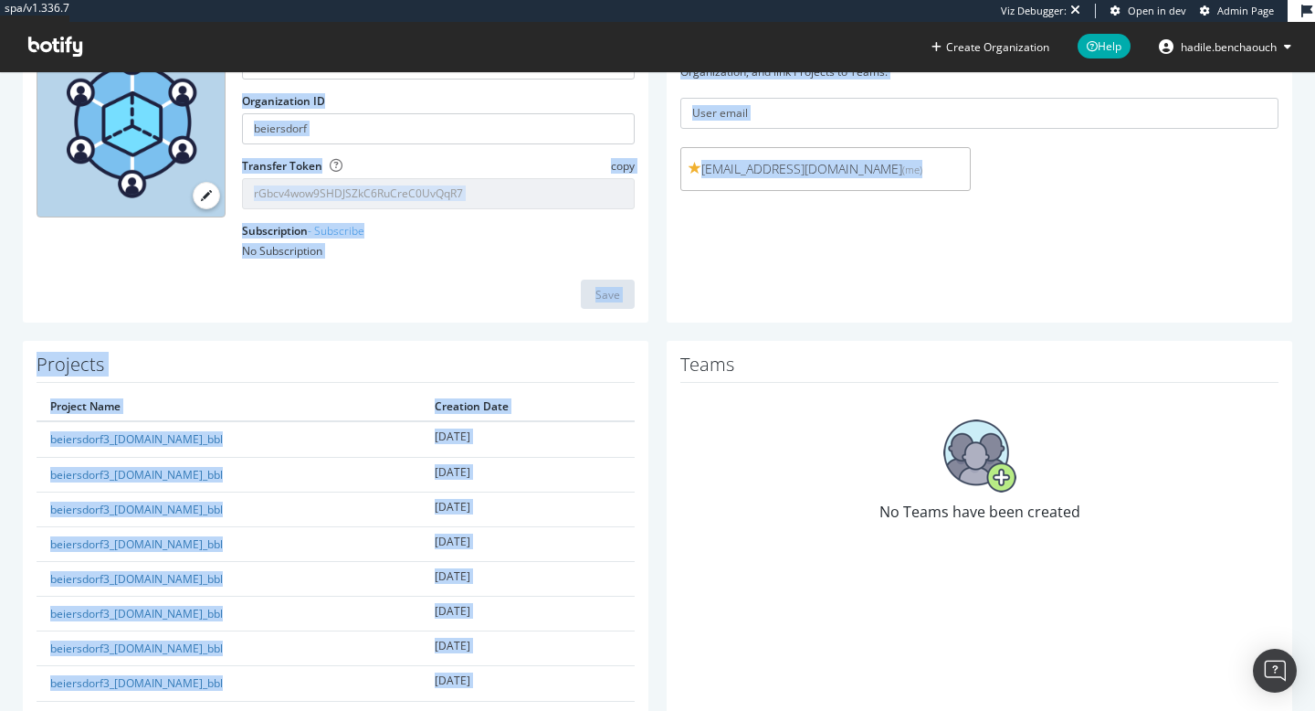
scroll to position [230, 0]
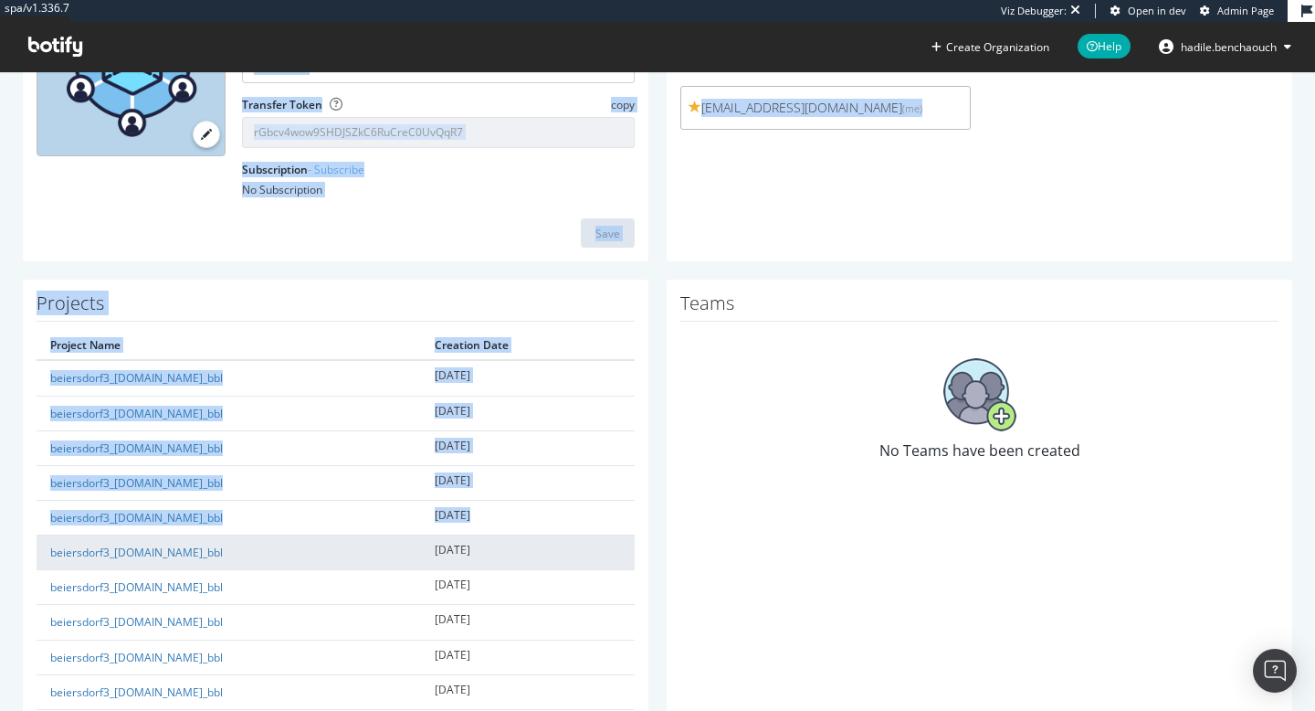
drag, startPoint x: 4, startPoint y: 491, endPoint x: 411, endPoint y: 541, distance: 410.5
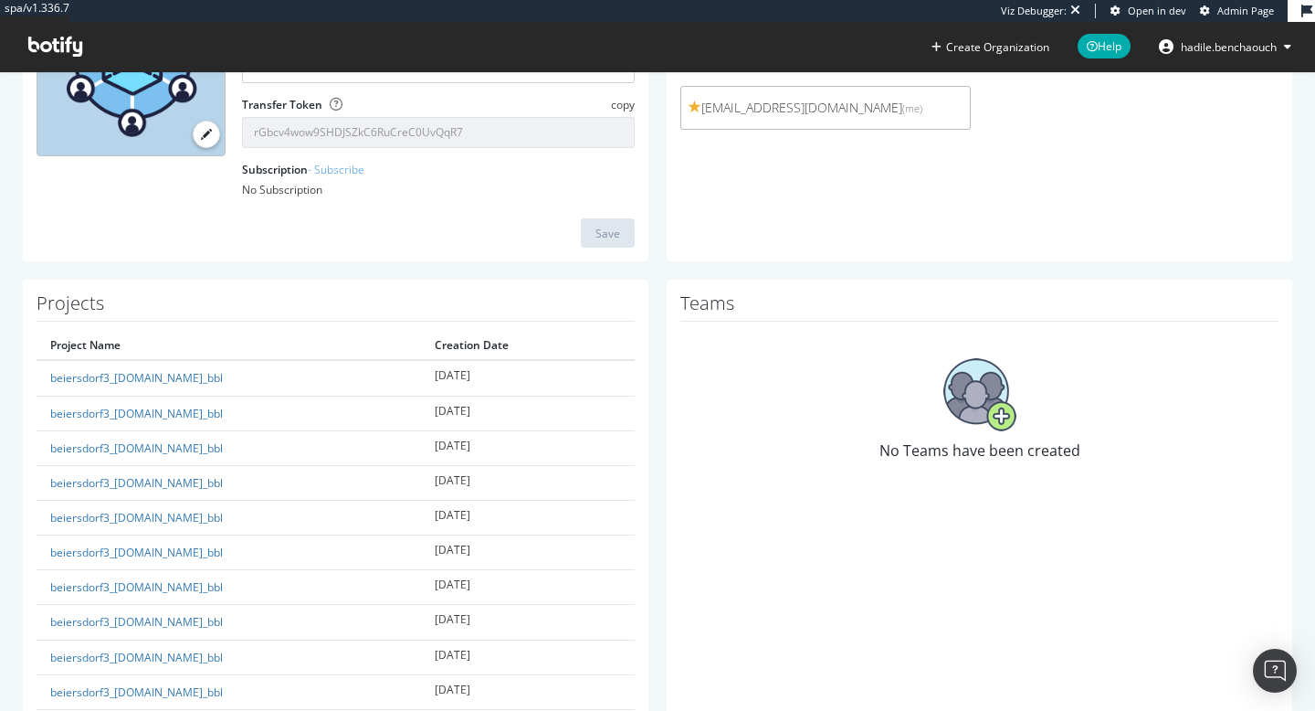
click at [862, 427] on div "No Teams have been created" at bounding box center [980, 410] width 598 height 158
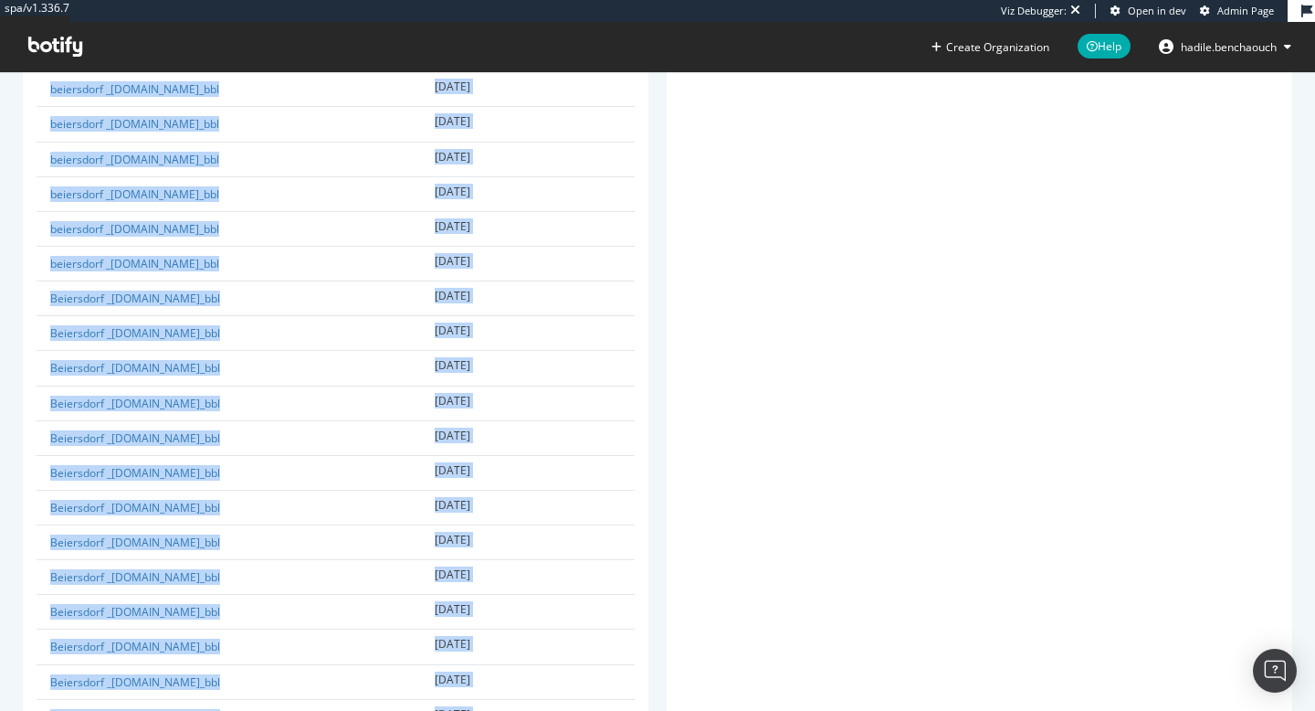
scroll to position [1360, 0]
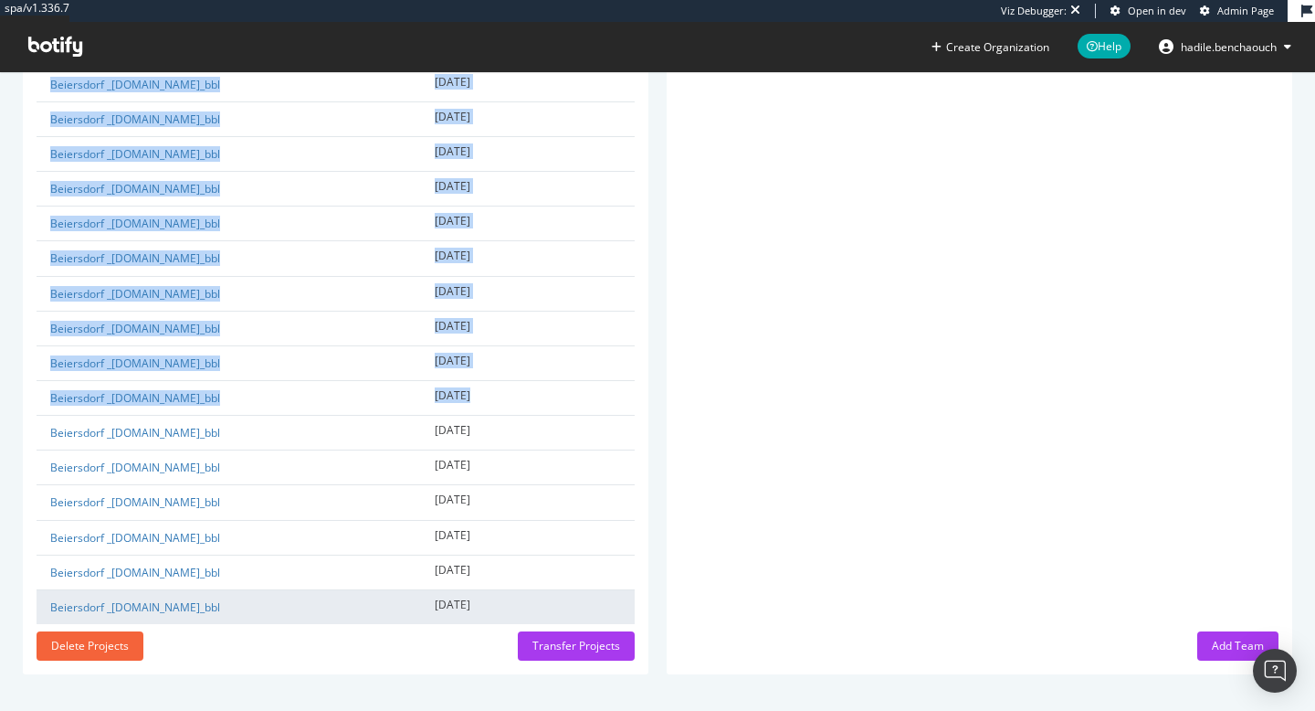
drag, startPoint x: 25, startPoint y: 342, endPoint x: 557, endPoint y: 607, distance: 594.8
copy table "Project Name Creation Date beiersdorf3_en.beiersdorf-me.com_bbl 2025-08-21 beie…"
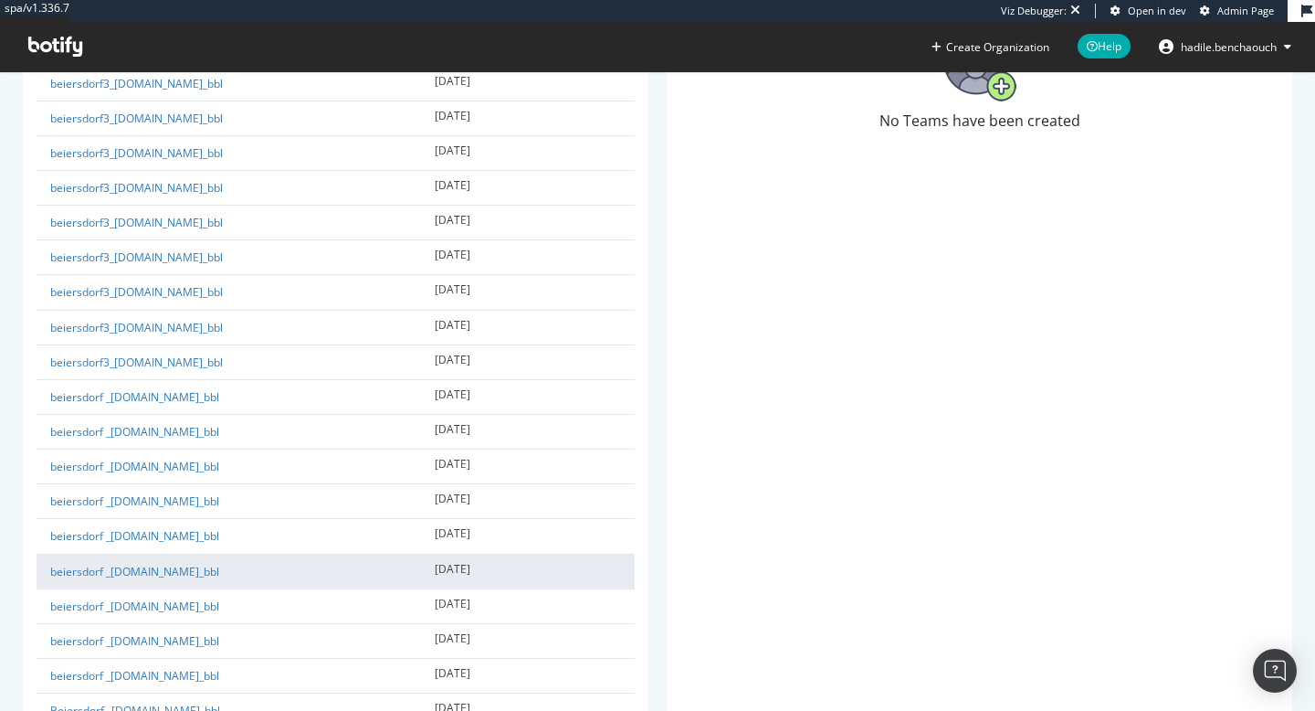
scroll to position [468, 0]
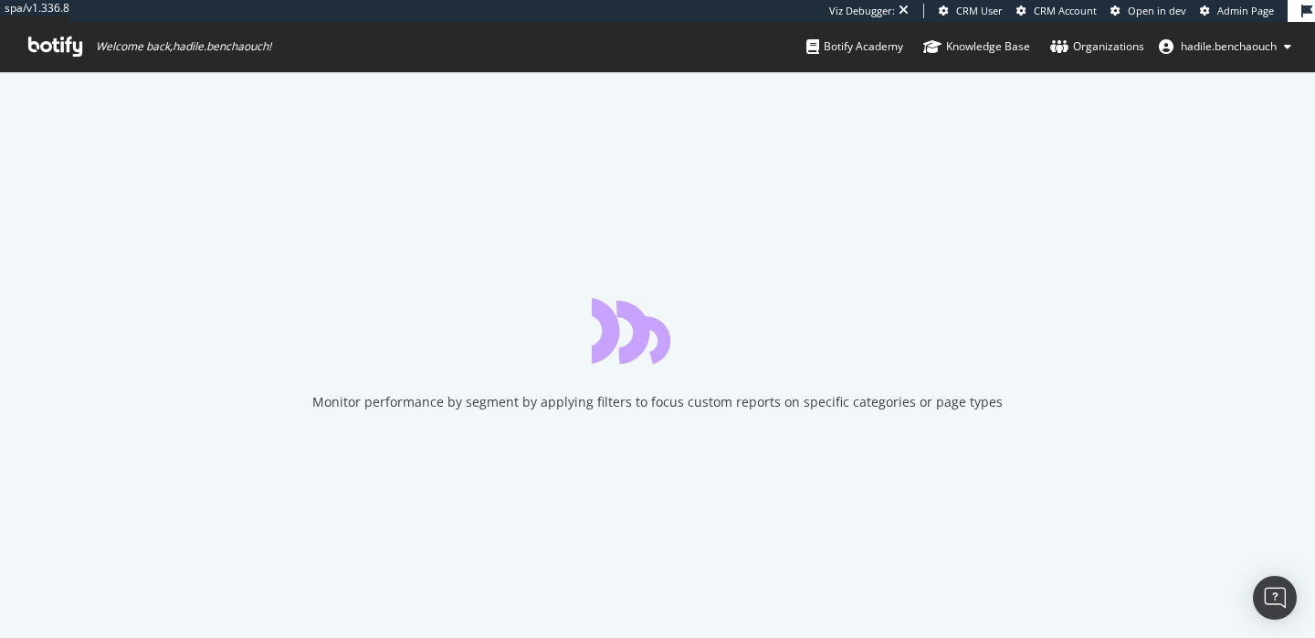
click at [1204, 15] on icon at bounding box center [1205, 11] width 10 height 10
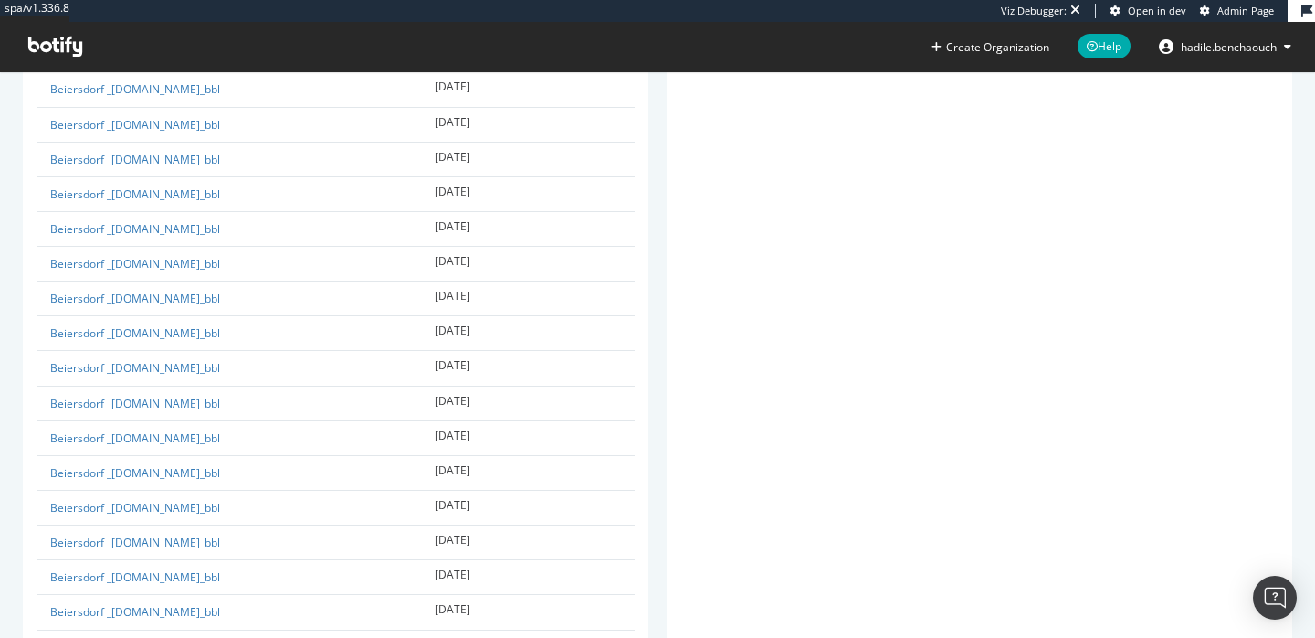
scroll to position [1433, 0]
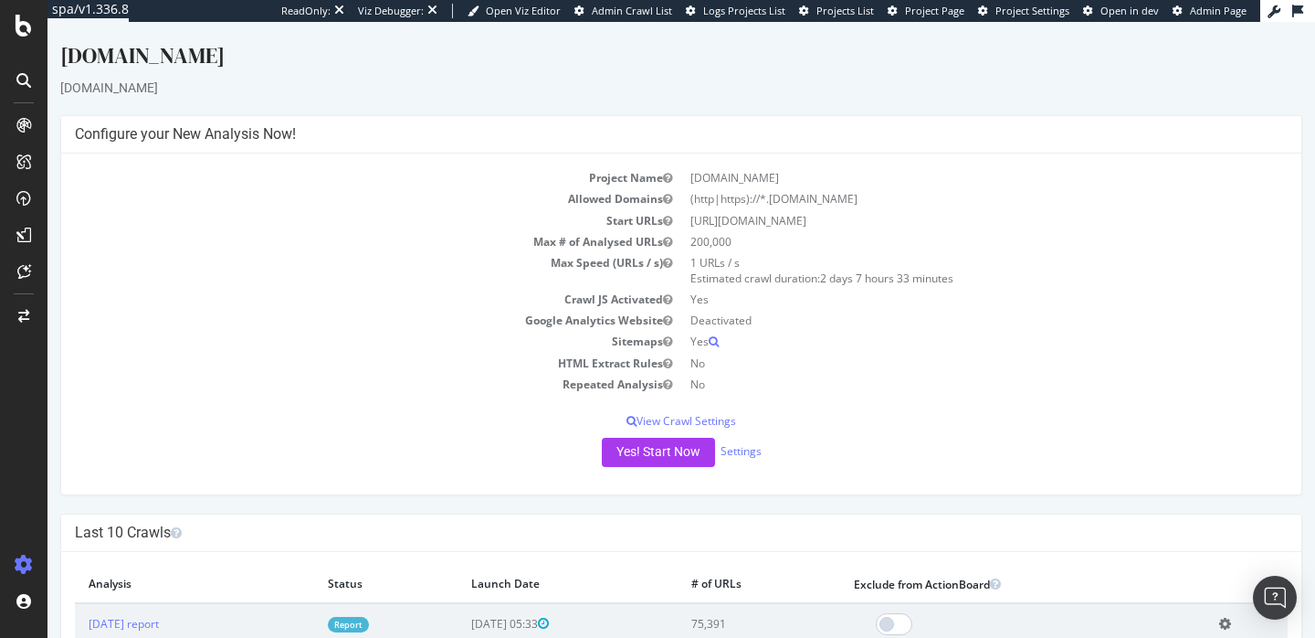
scroll to position [170, 0]
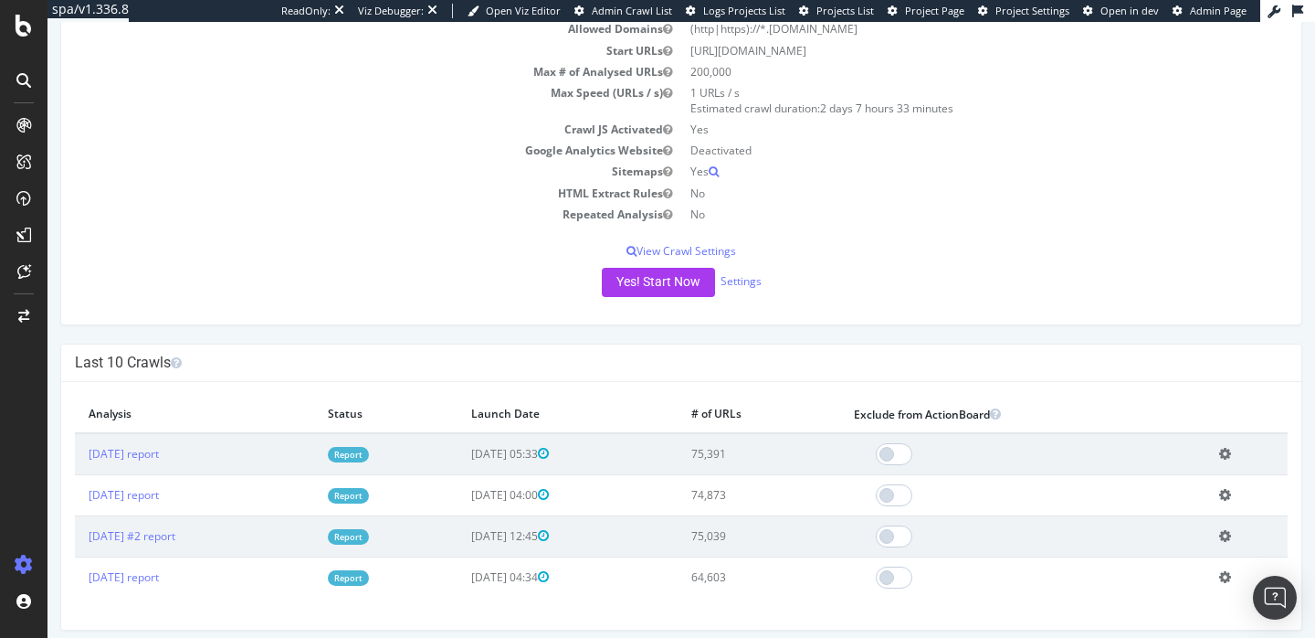
click at [369, 449] on link "Report" at bounding box center [348, 455] width 41 height 16
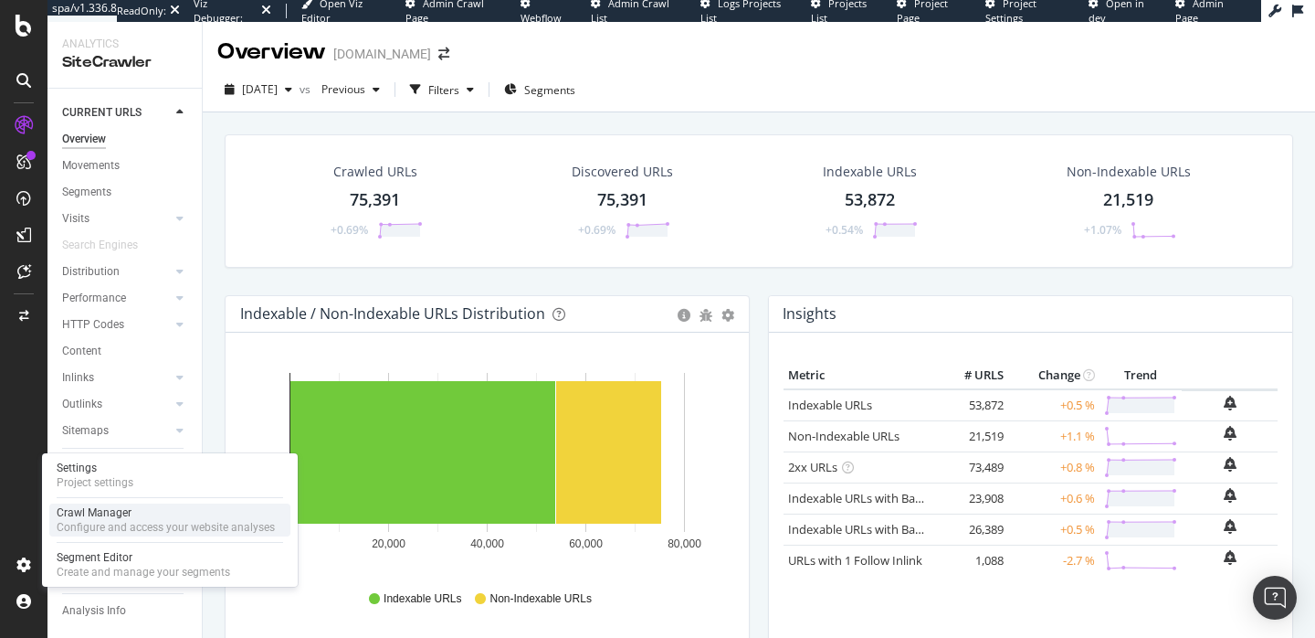
click at [100, 522] on div "Configure and access your website analyses" at bounding box center [166, 527] width 218 height 15
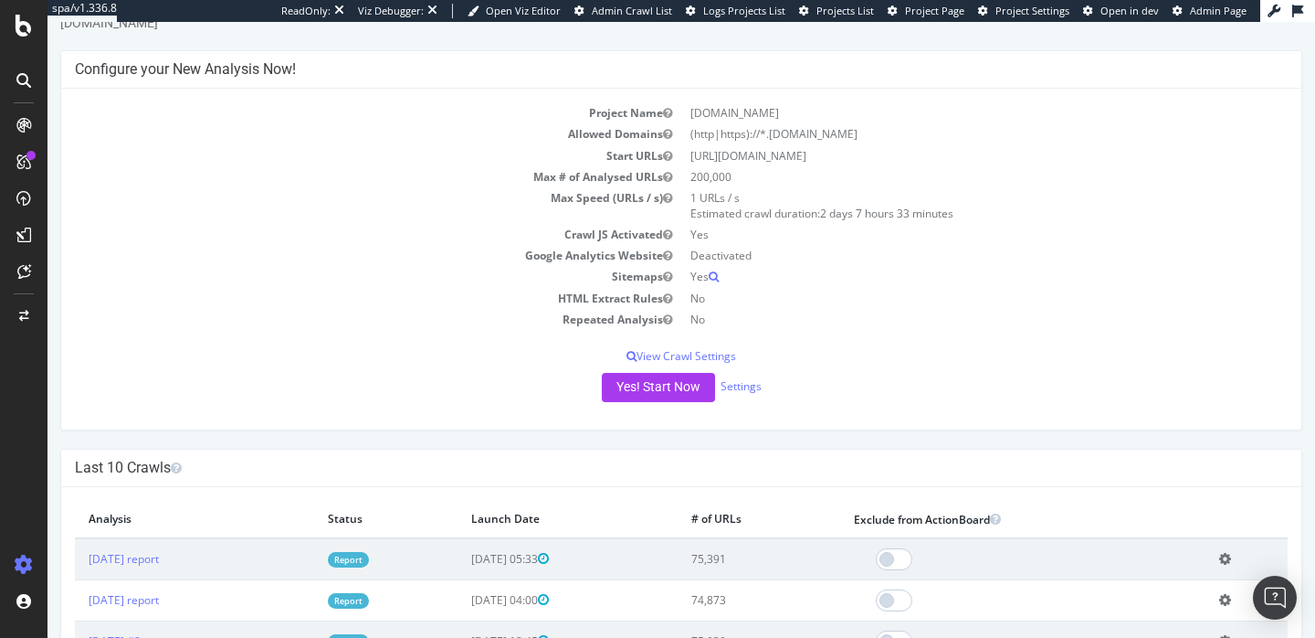
scroll to position [78, 0]
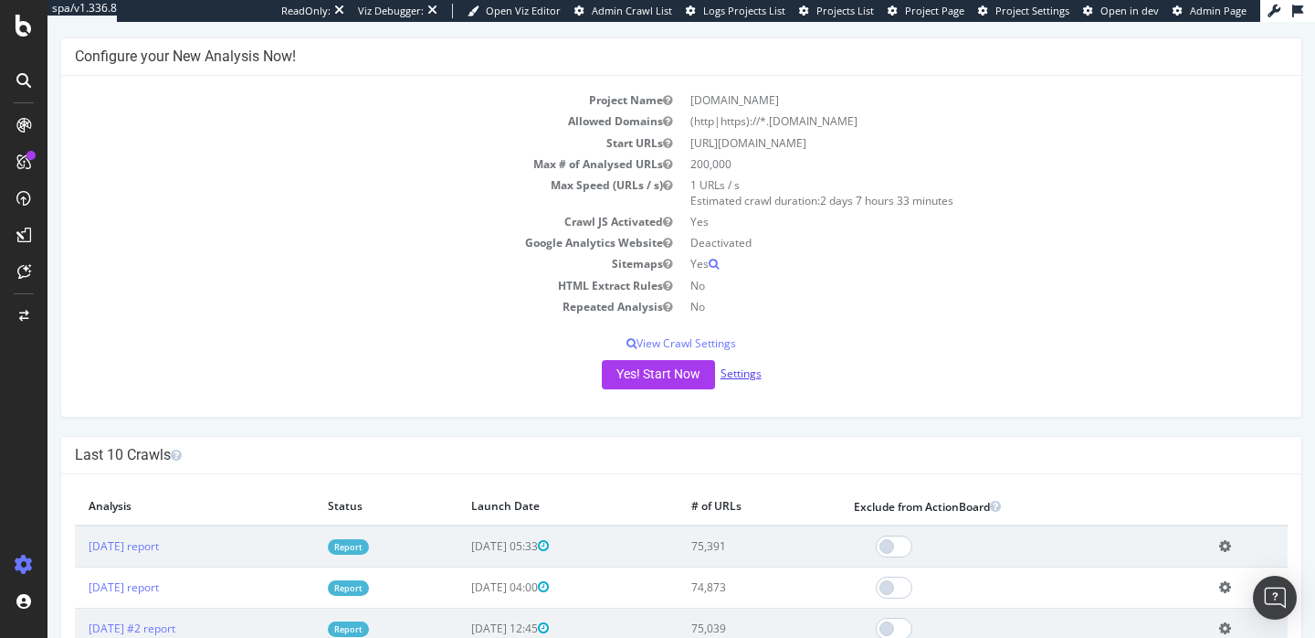
click at [734, 370] on link "Settings" at bounding box center [741, 373] width 41 height 16
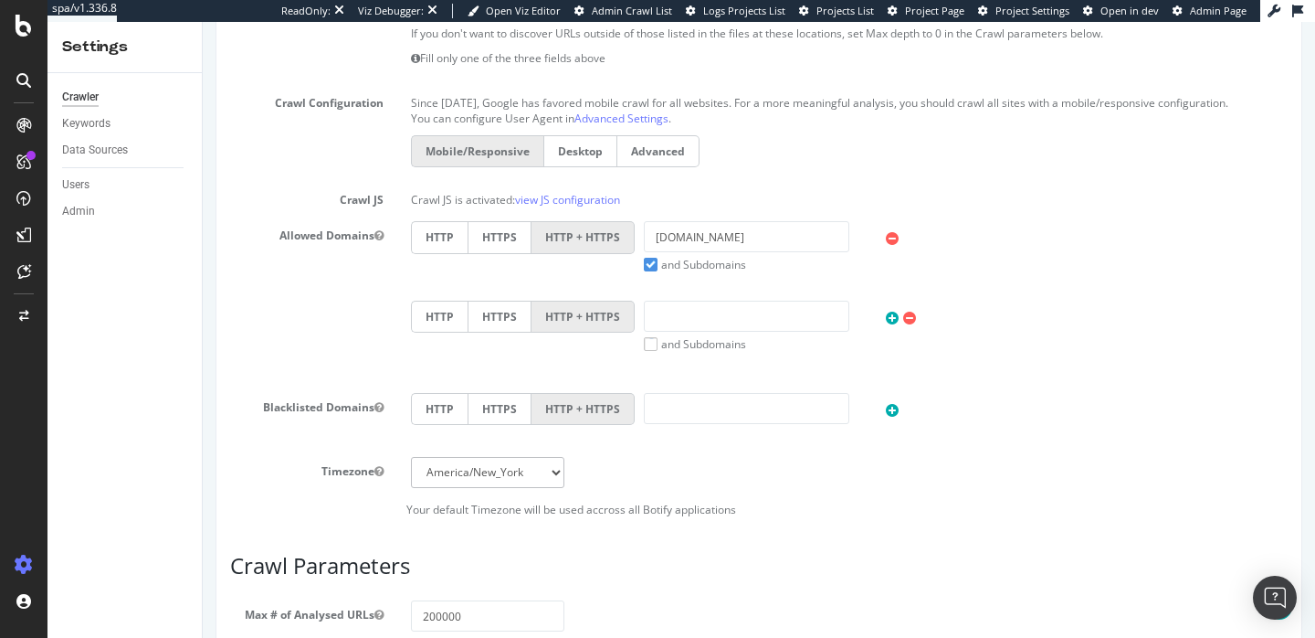
scroll to position [619, 0]
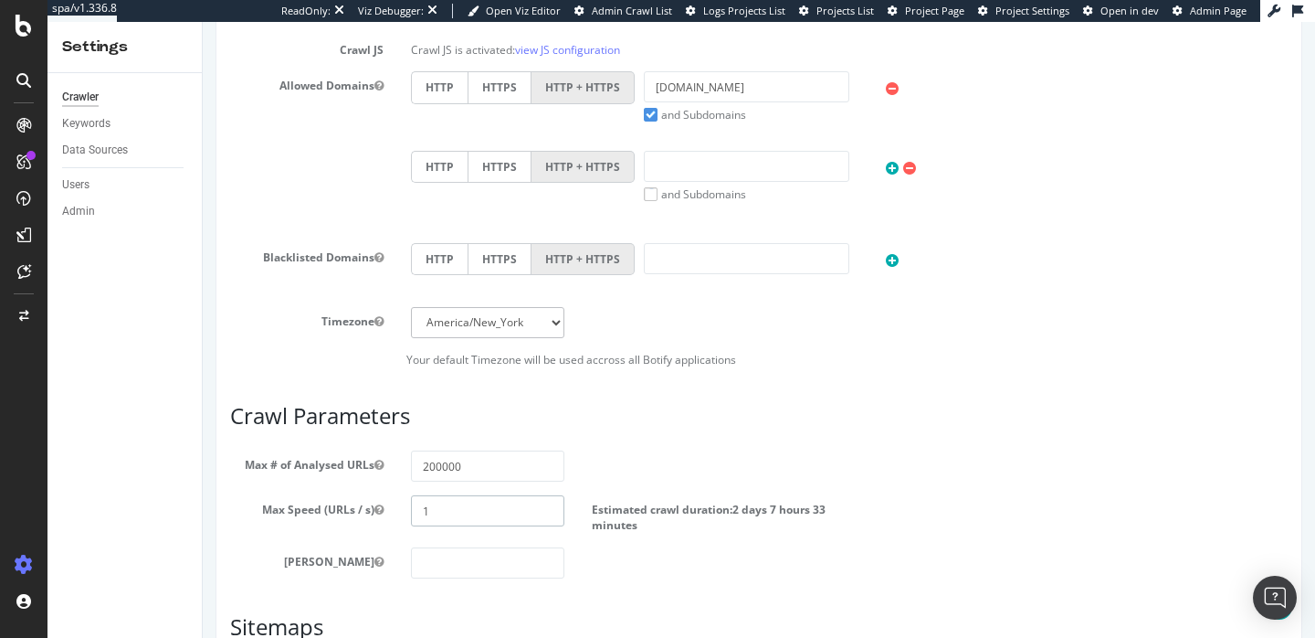
click at [465, 517] on input "1" at bounding box center [487, 510] width 153 height 31
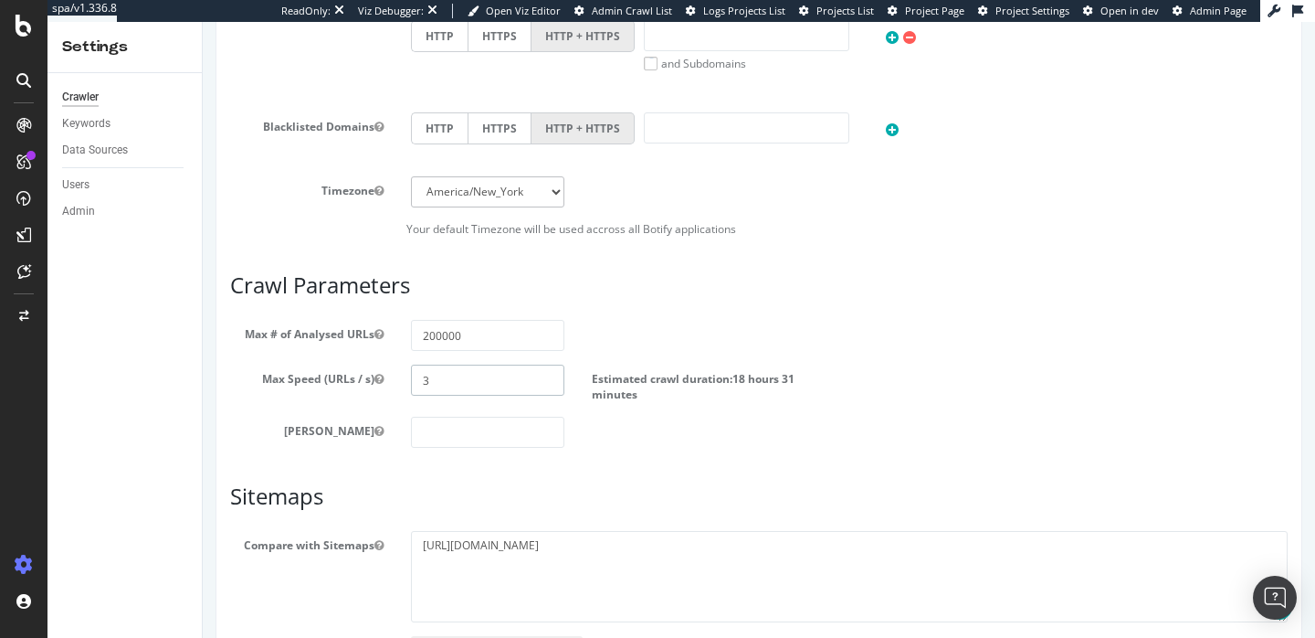
scroll to position [885, 0]
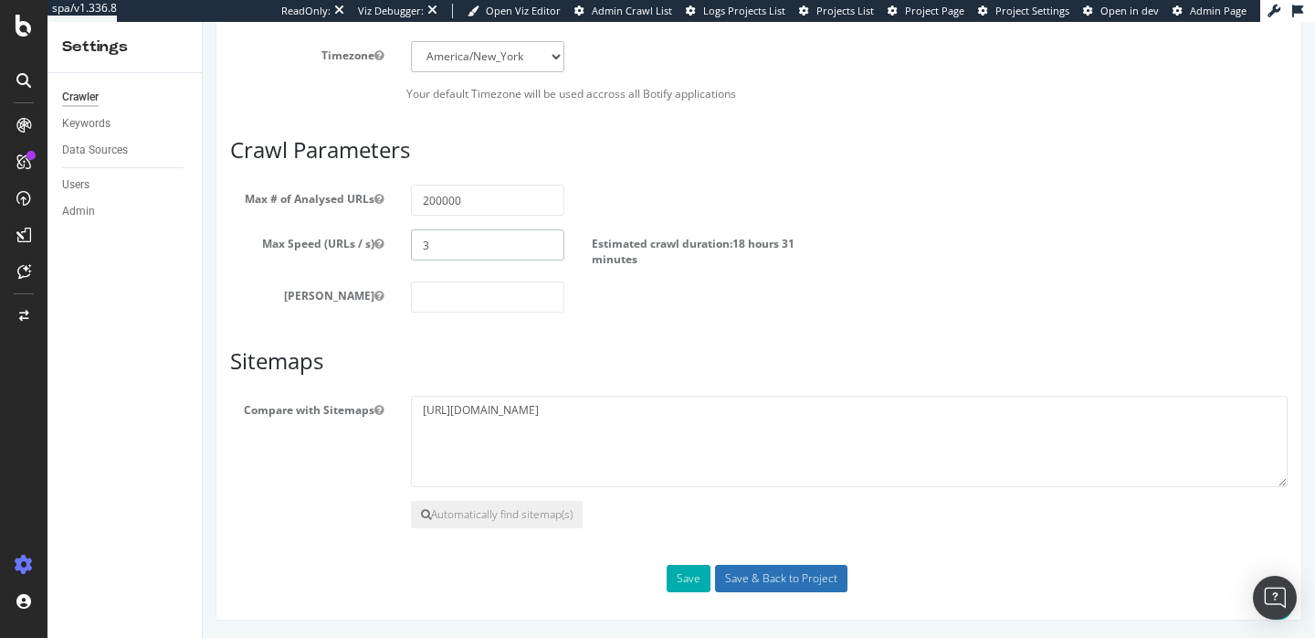
type input "3"
click at [781, 568] on input "Save & Back to Project" at bounding box center [781, 578] width 132 height 27
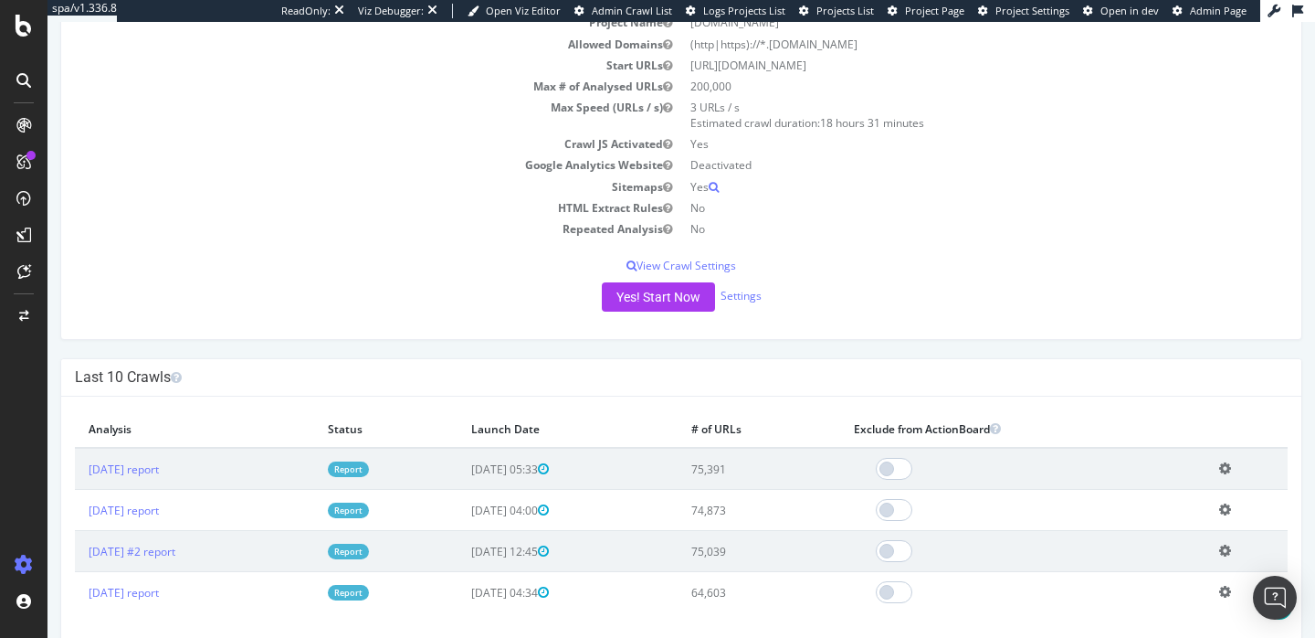
scroll to position [227, 0]
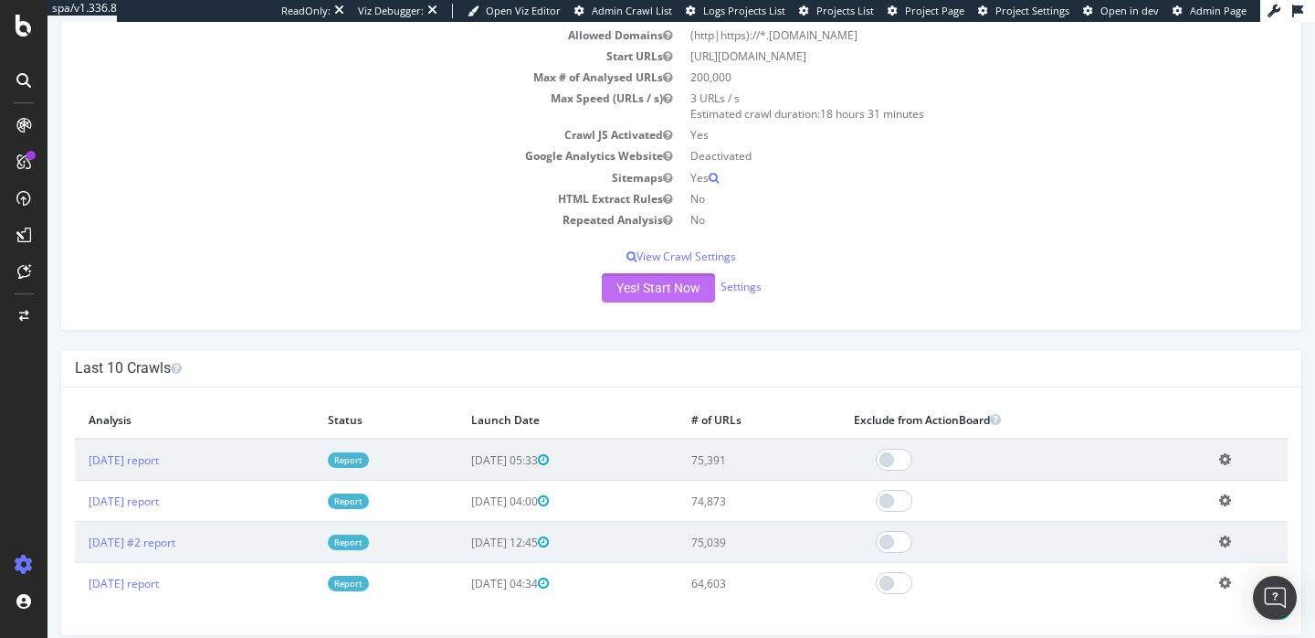
click at [660, 284] on button "Yes! Start Now" at bounding box center [658, 287] width 113 height 29
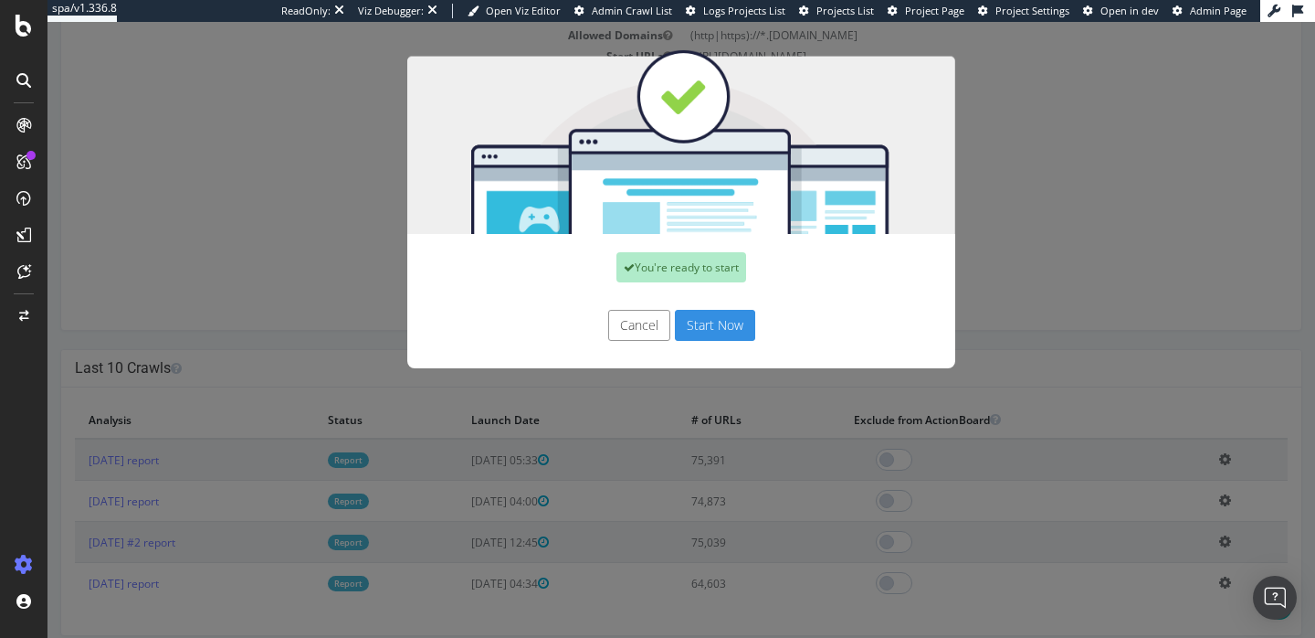
click at [723, 330] on button "Start Now" at bounding box center [715, 325] width 80 height 31
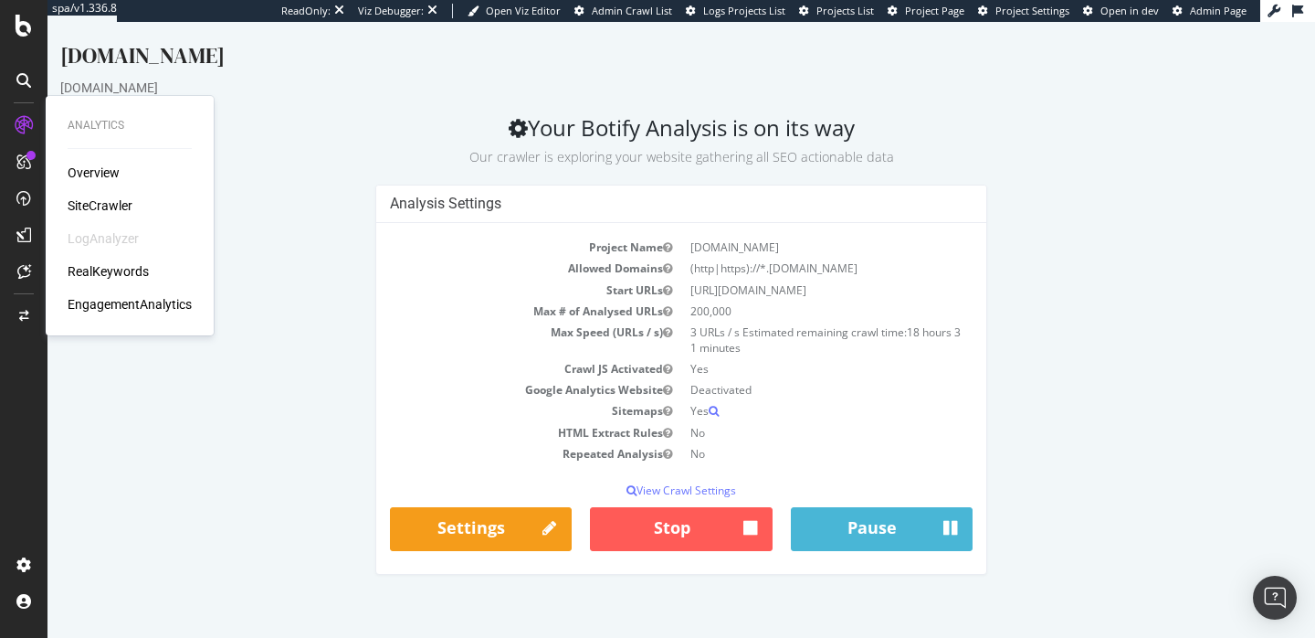
click at [88, 201] on div "SiteCrawler" at bounding box center [100, 205] width 65 height 18
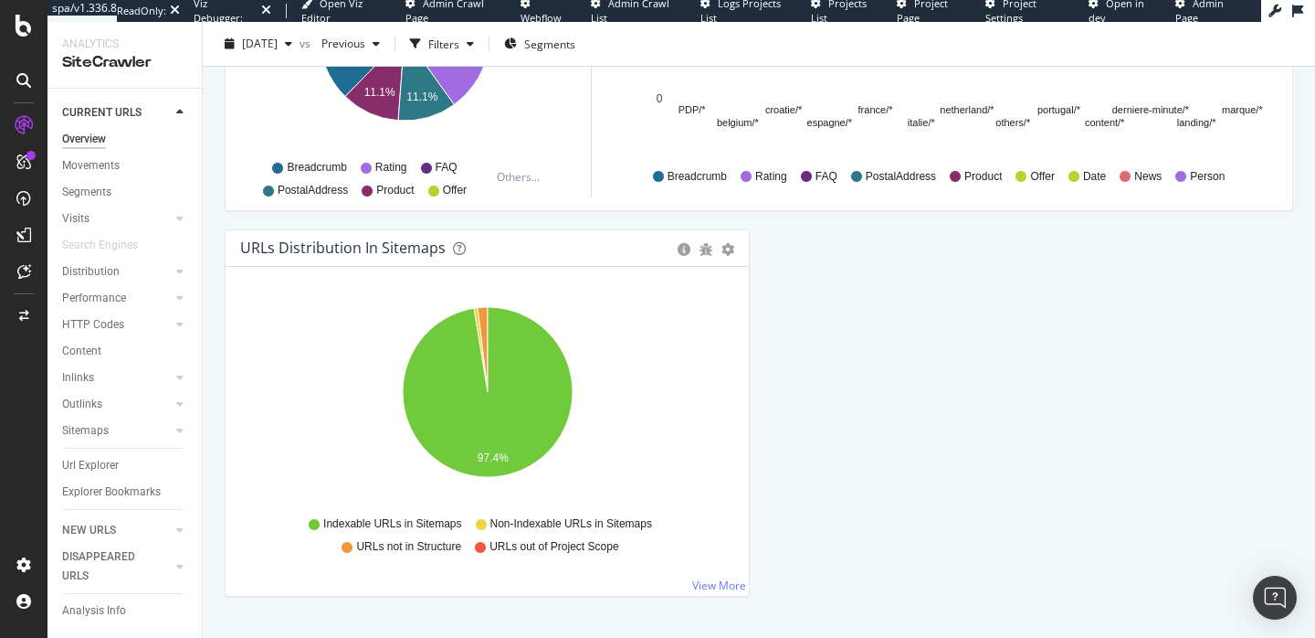
scroll to position [2003, 0]
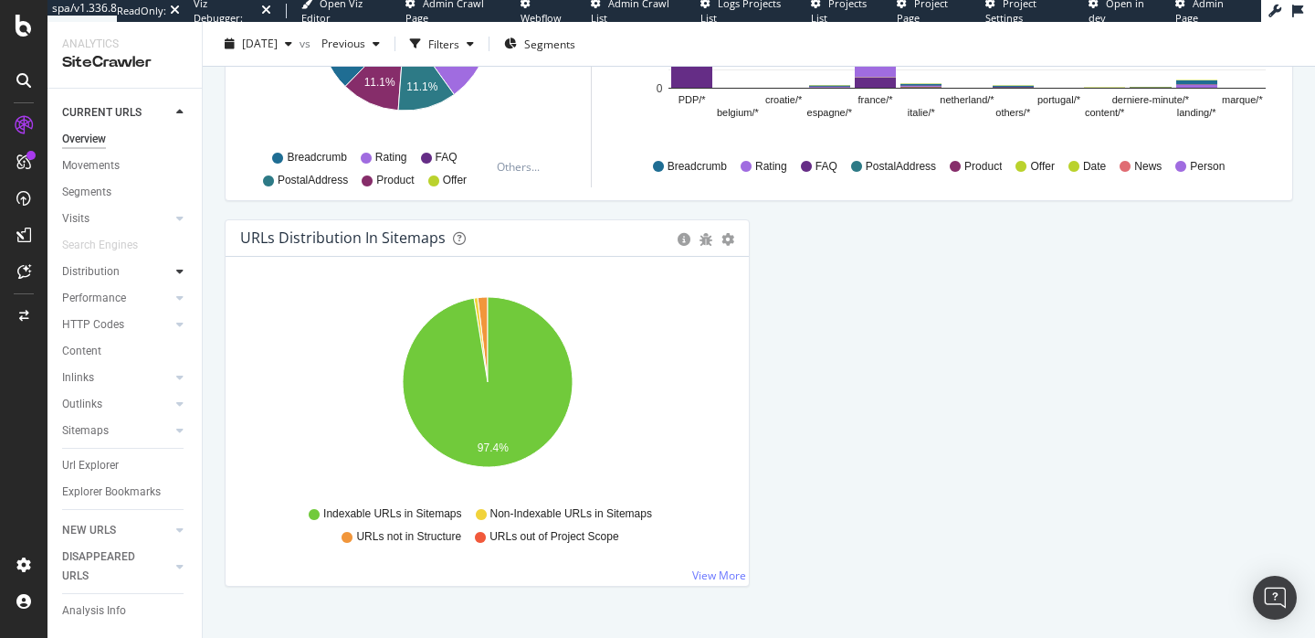
click at [183, 272] on icon at bounding box center [179, 271] width 7 height 11
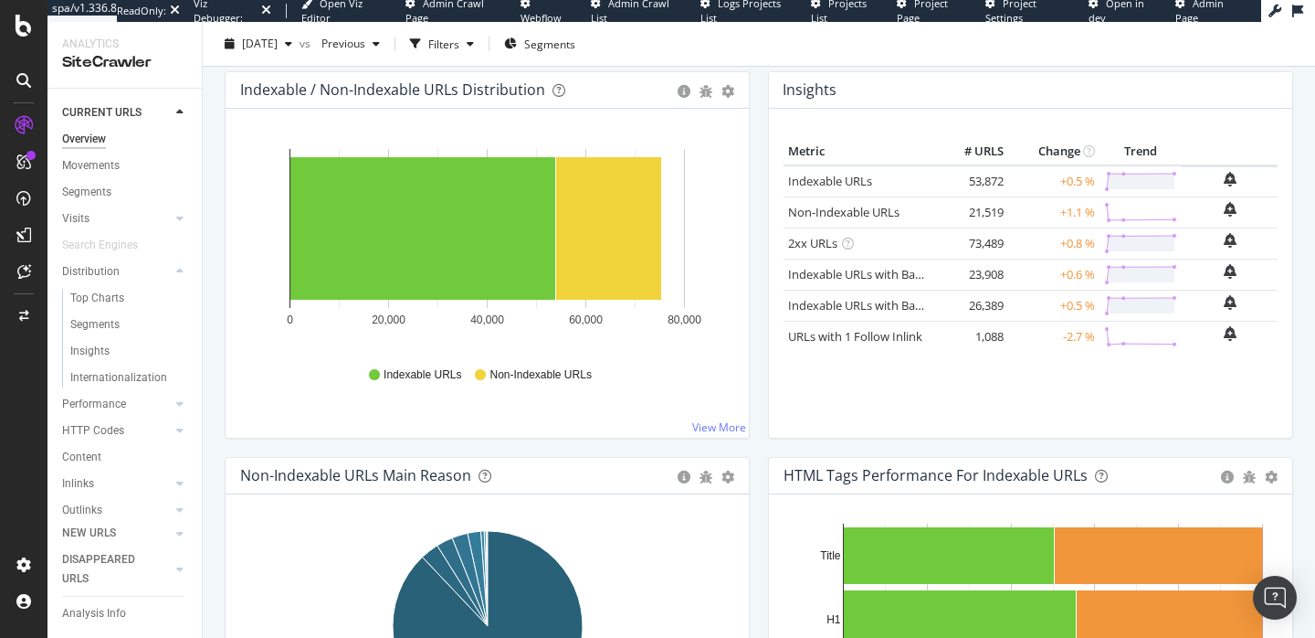
scroll to position [0, 0]
